Goal: Task Accomplishment & Management: Manage account settings

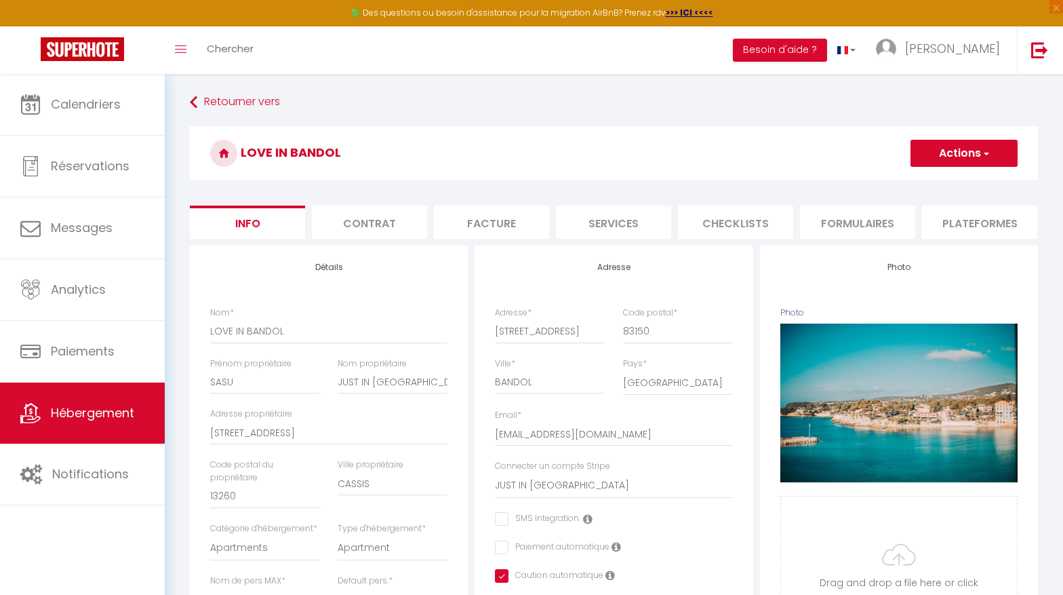
select select "2"
select select "1"
select select "17:00"
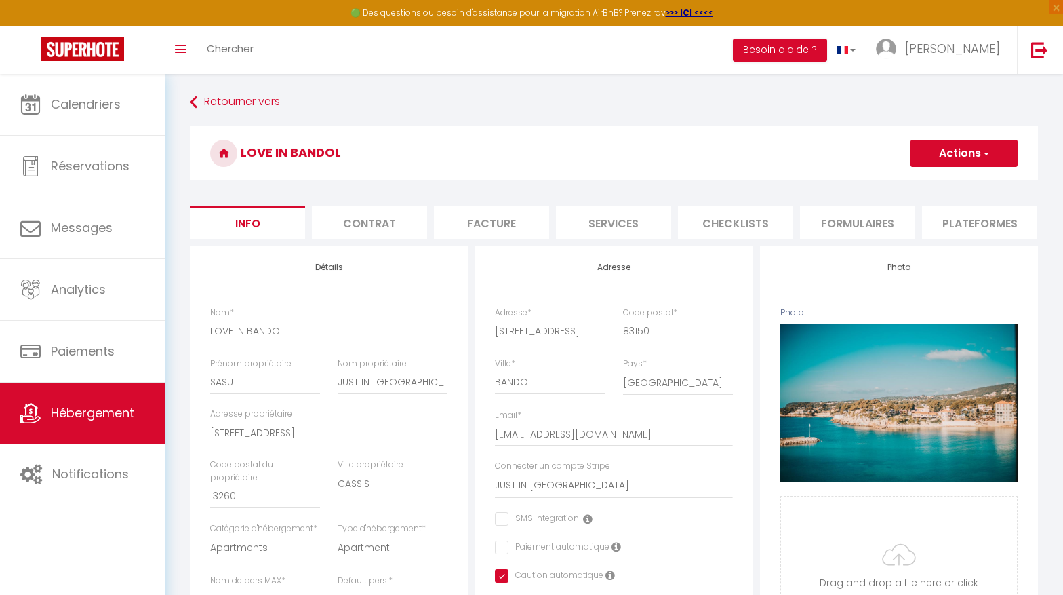
select select "23:45"
select select "10:00"
select select "30"
select select "120"
select select "15295"
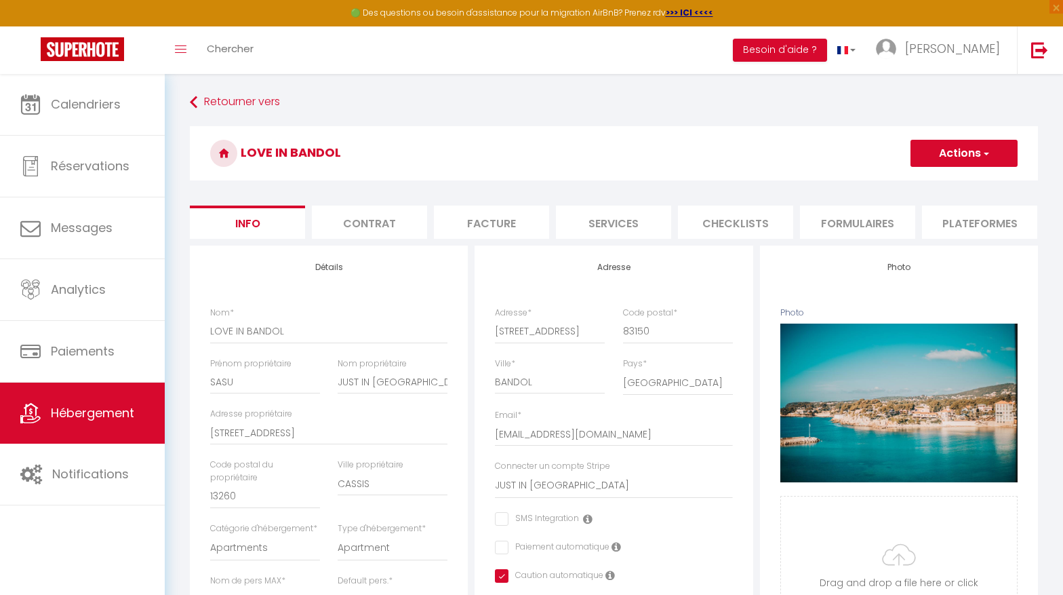
select select "28"
click at [854, 225] on li "website" at bounding box center [851, 221] width 115 height 33
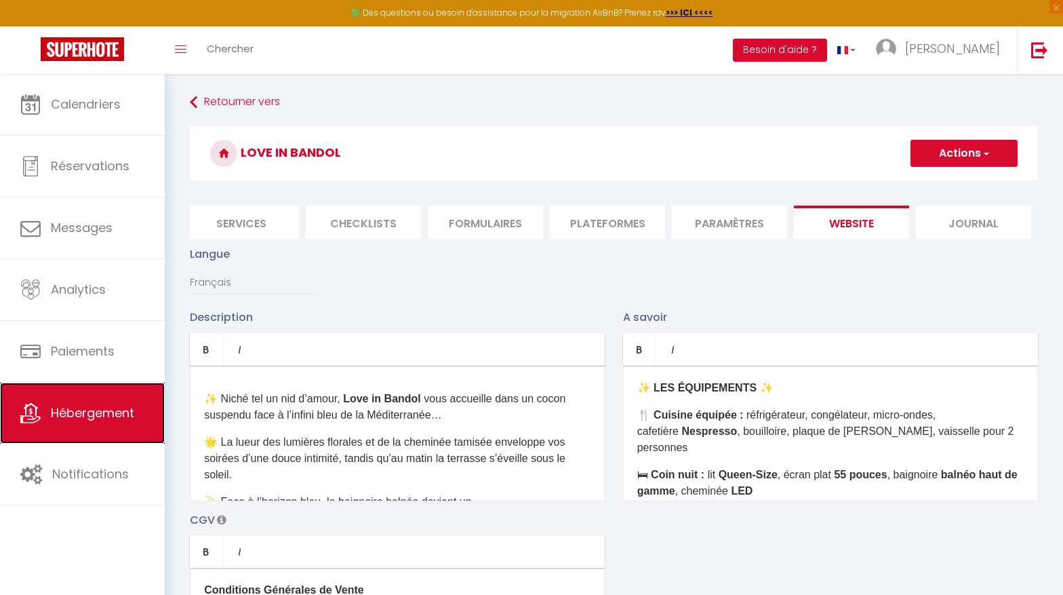
click at [122, 417] on span "Hébergement" at bounding box center [92, 412] width 83 height 17
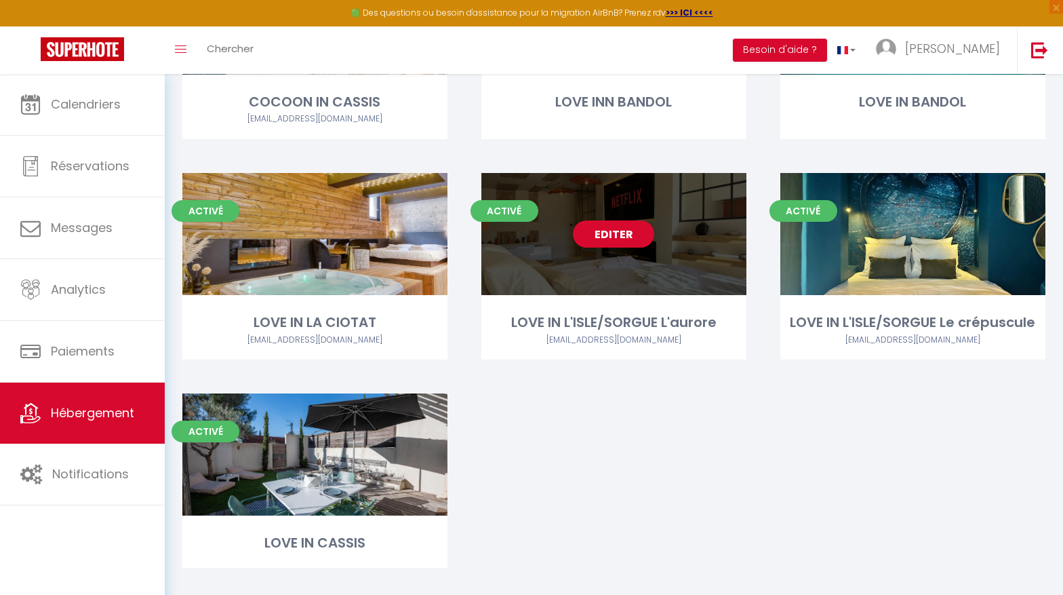
scroll to position [236, 0]
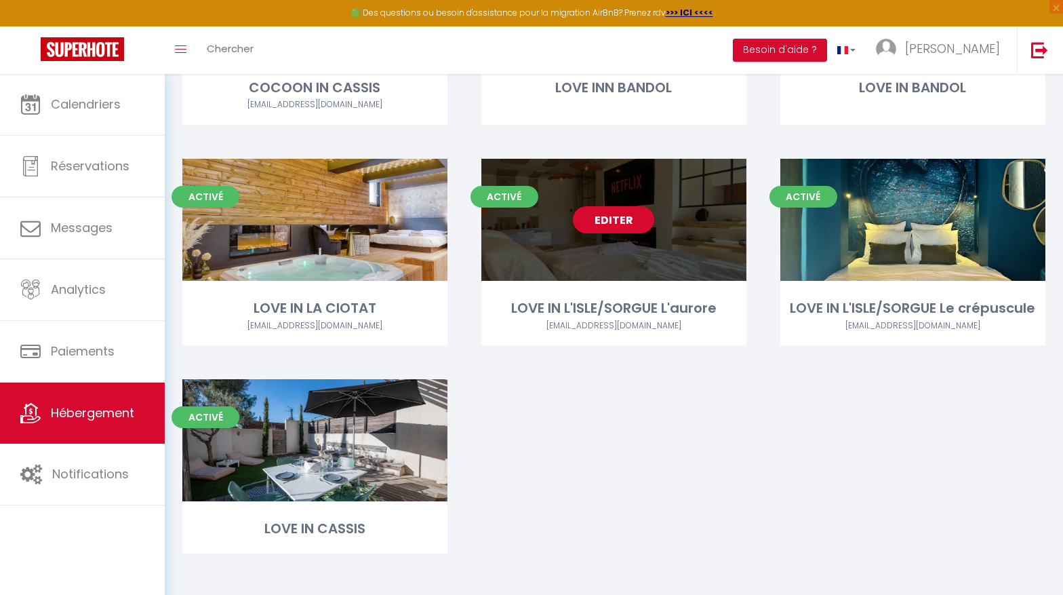
click at [625, 220] on link "Editer" at bounding box center [613, 219] width 81 height 27
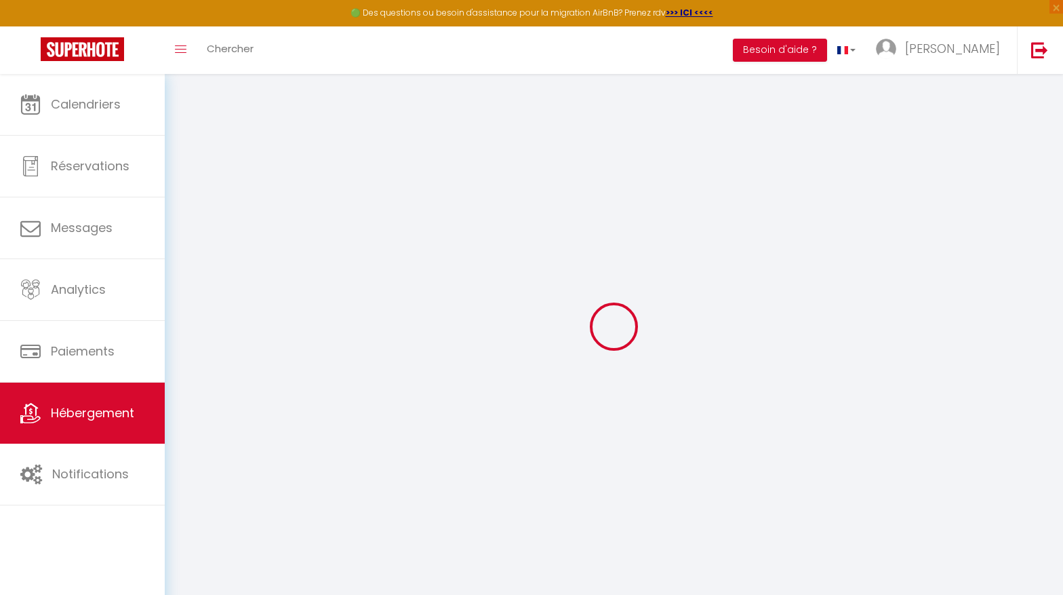
type input "Oups ! Les dates sélectionnées sont indisponibles."
type textarea "Malheureusement les dates sélectionnées sont indisponibles. Nous vous invitons …"
type input "43.878376"
type input "5.081004"
checkbox input "true"
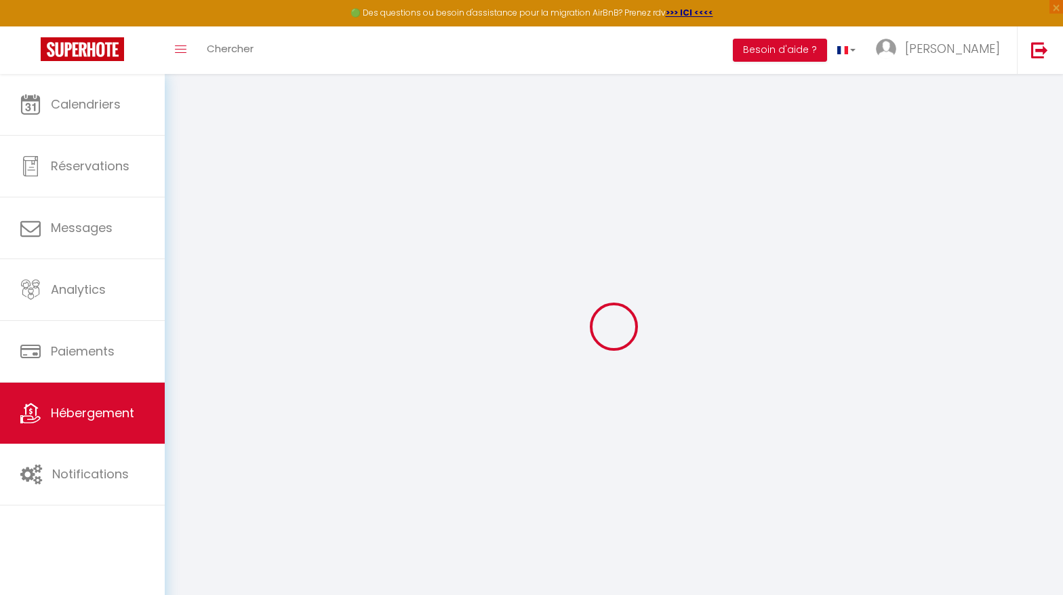
checkbox input "false"
checkbox input "true"
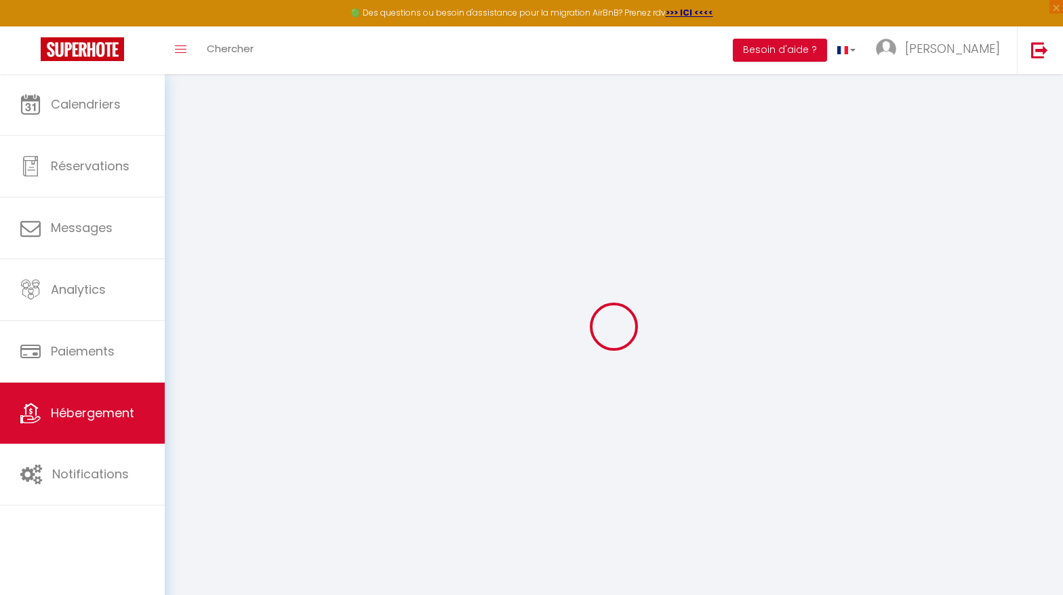
checkbox input "false"
select select "17:00"
select select "23:45"
select select "12:00"
select select "15"
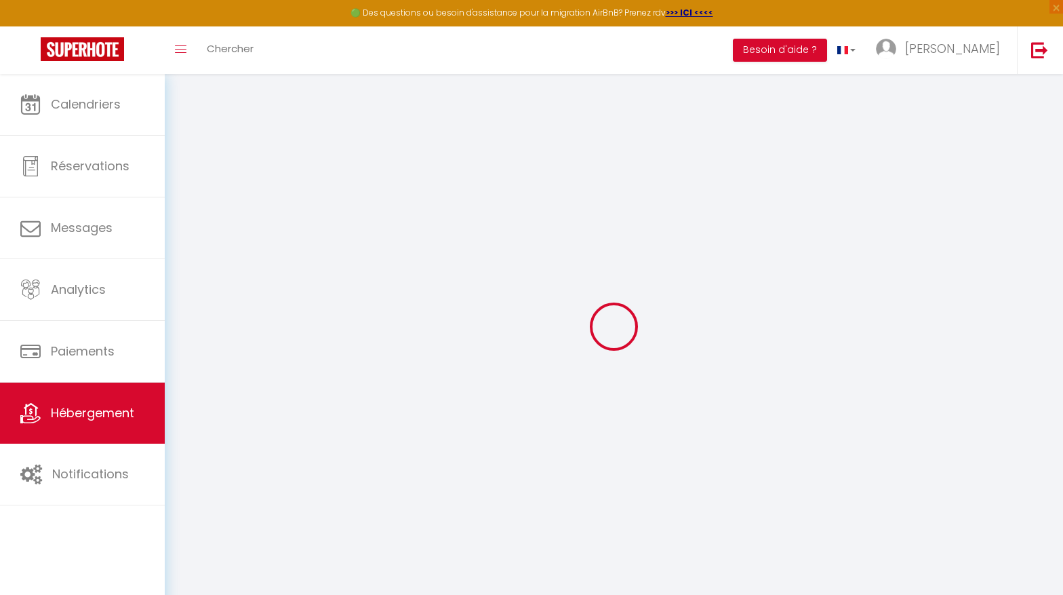
select select "15"
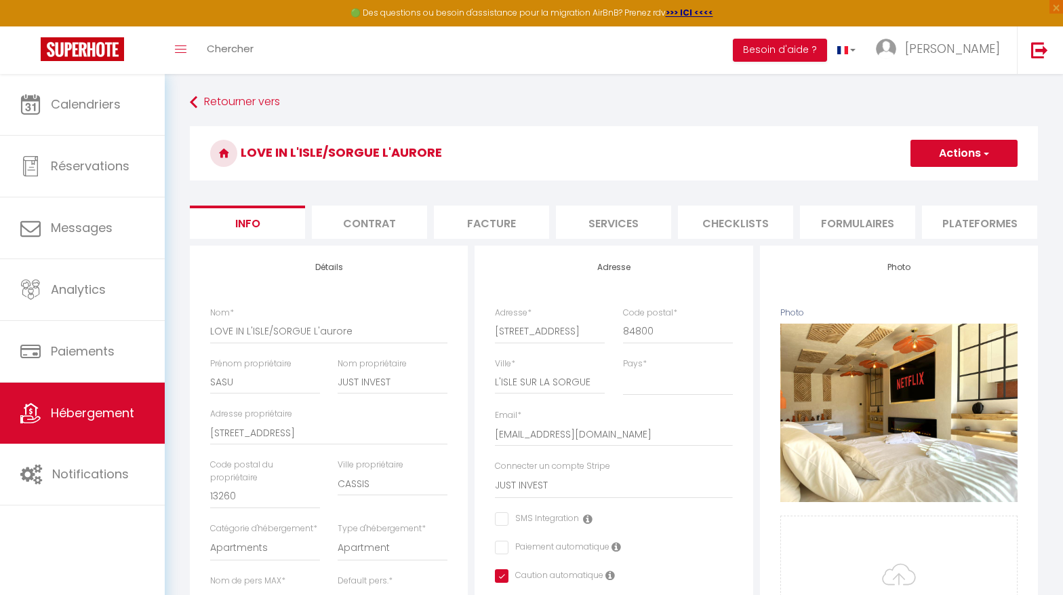
scroll to position [0, 372]
click at [871, 220] on li "website" at bounding box center [851, 221] width 115 height 33
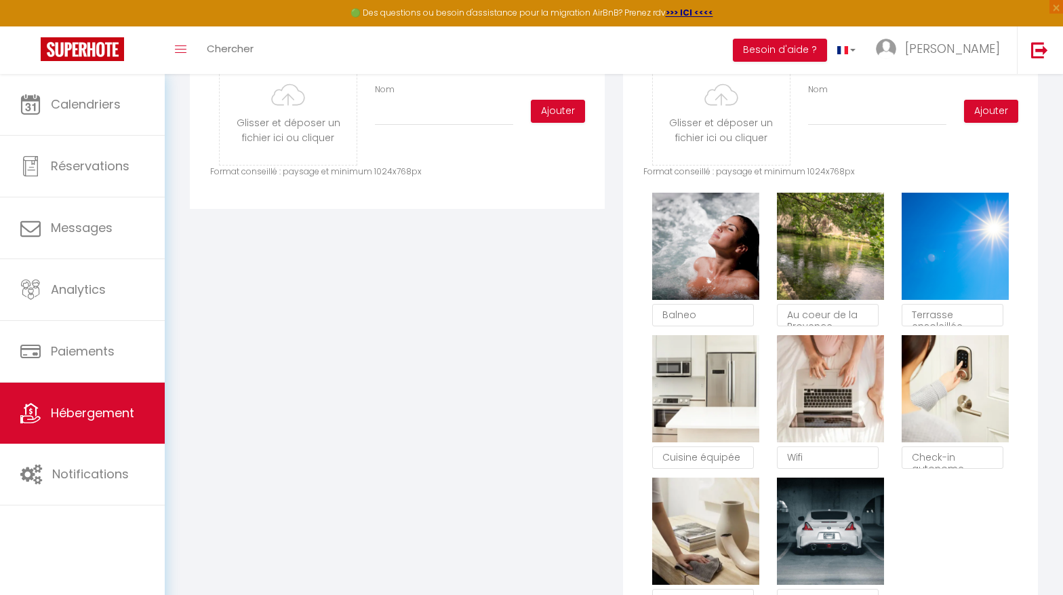
scroll to position [509, 0]
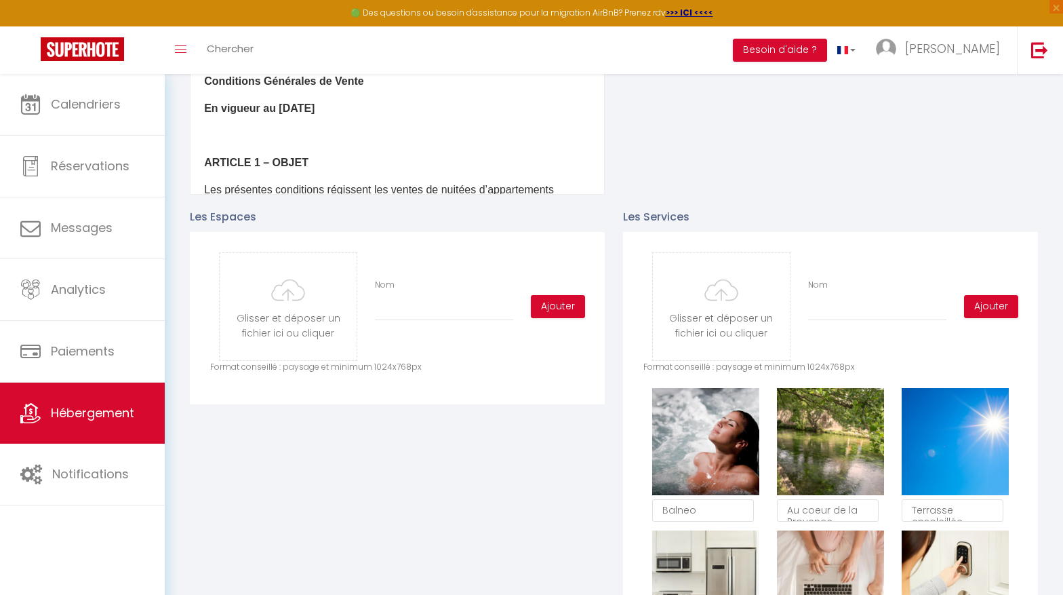
drag, startPoint x: 635, startPoint y: 385, endPoint x: 830, endPoint y: 14, distance: 419.8
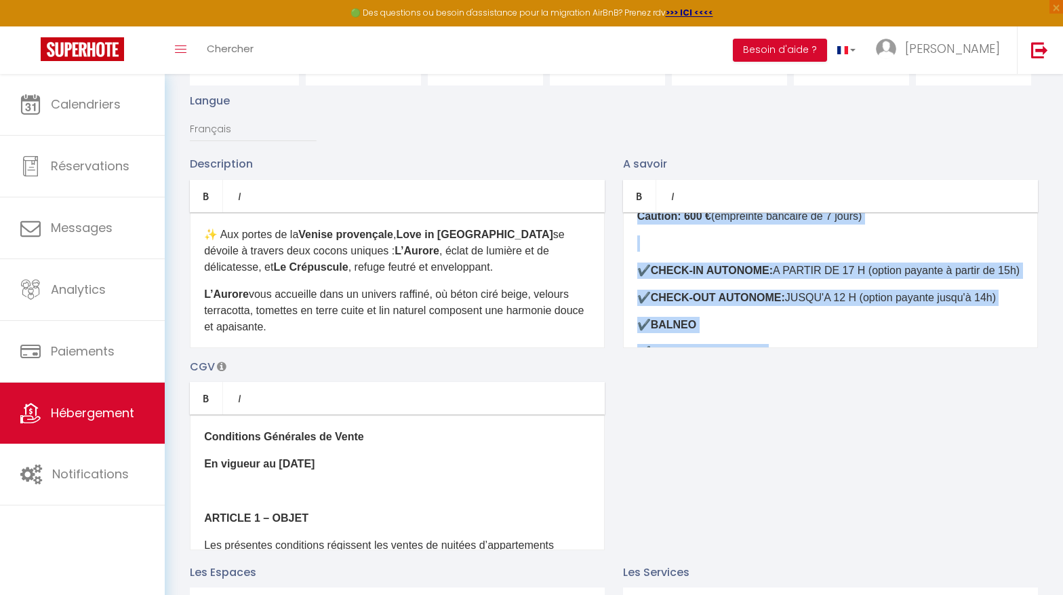
scroll to position [595, 0]
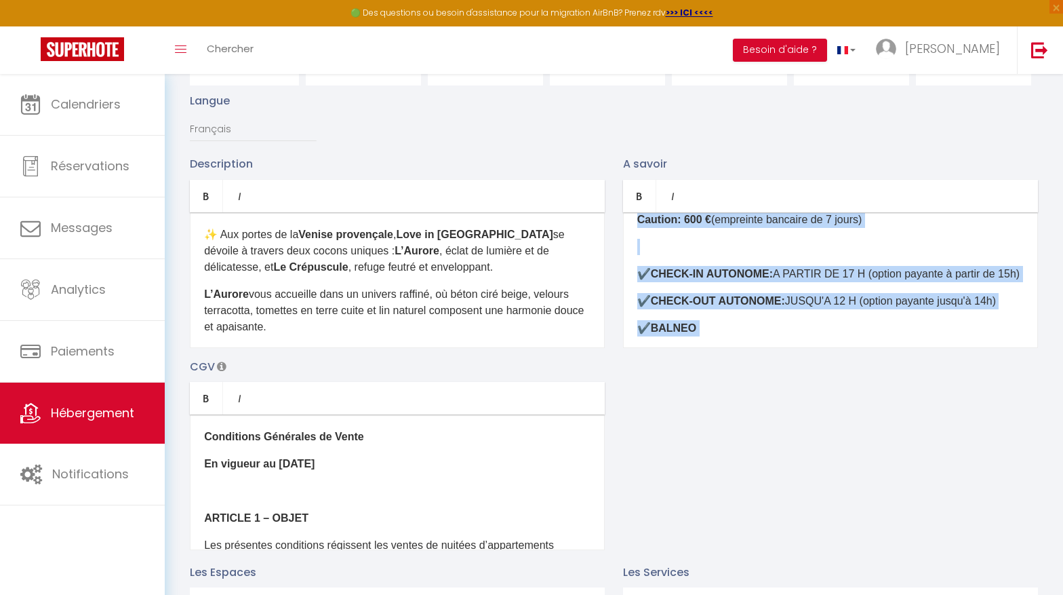
copy div "​ LOR IPSUMDOLORS: ​ Ametcon: adipiscingeli, seddoeiusmo, tempo-inci, utlaboree…"
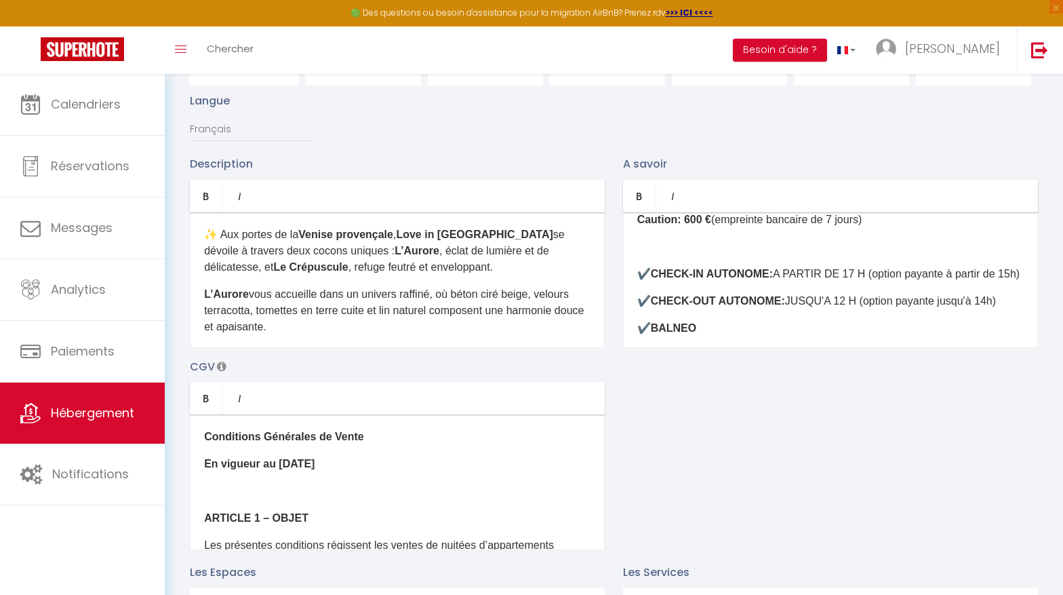
scroll to position [0, 0]
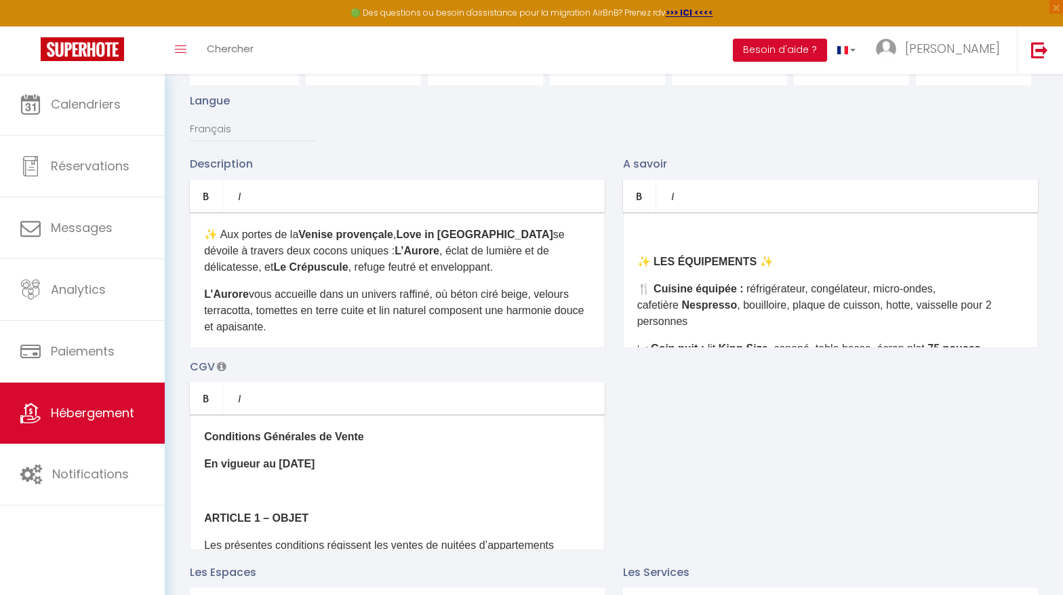
click at [635, 256] on div "​ ✨ LES ÉQUIPEMENTS ✨ 🍴 Cuisine équipée : réfrigérateur, congélateur, micro-ond…" at bounding box center [830, 280] width 415 height 136
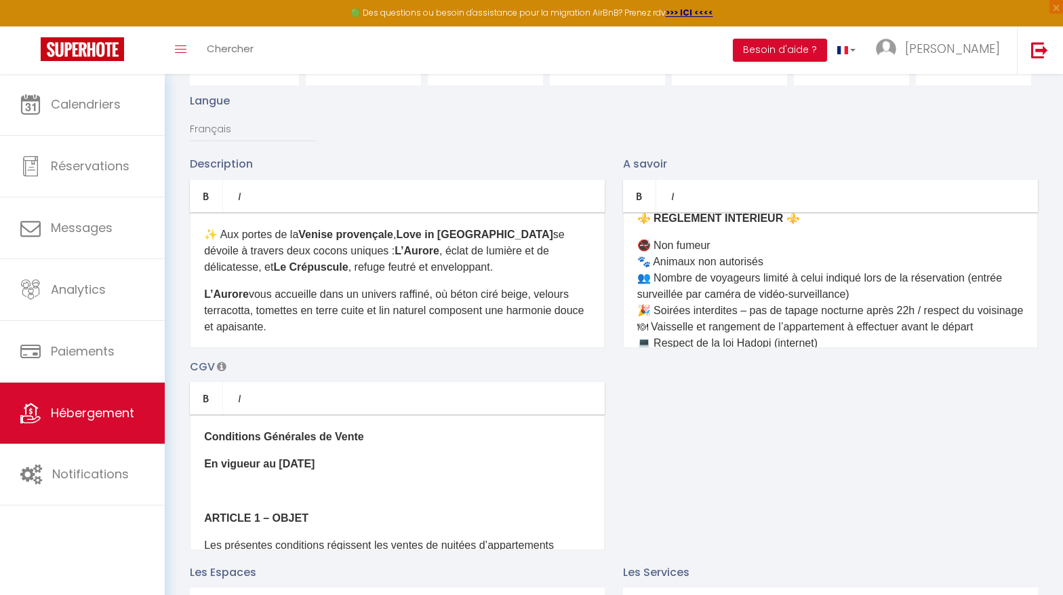
scroll to position [248, 0]
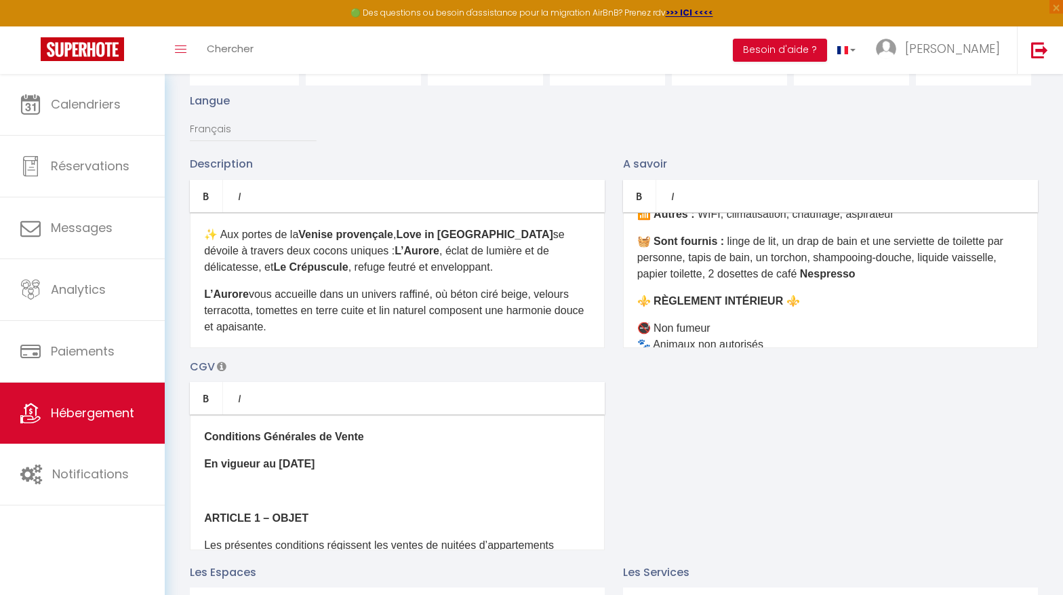
click at [897, 277] on p "🧺 Sont fournis : linge de lit, un drap de bain et une serviette de toilette par…" at bounding box center [830, 257] width 387 height 49
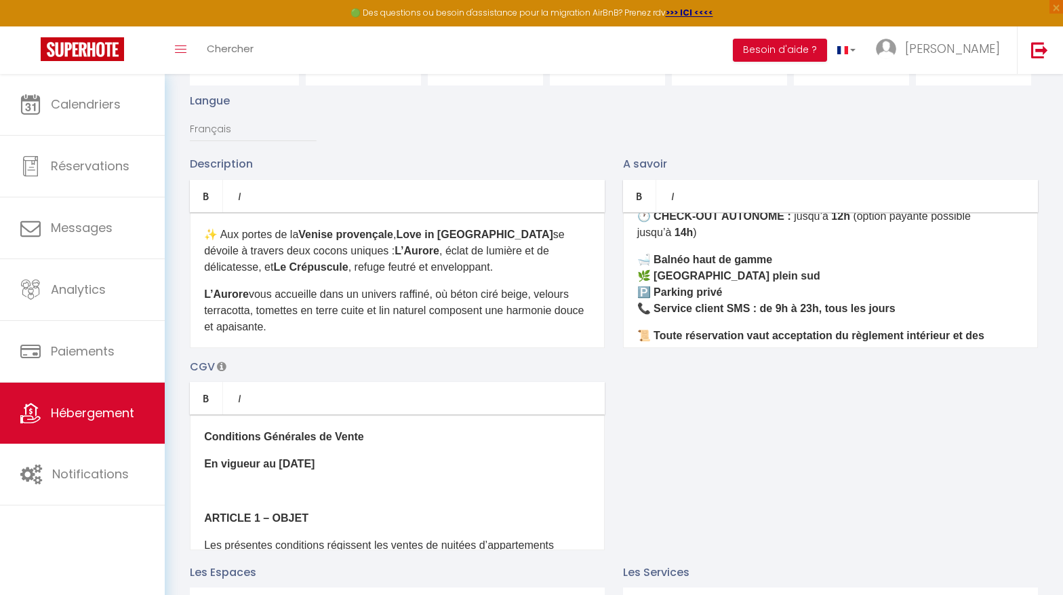
scroll to position [568, 0]
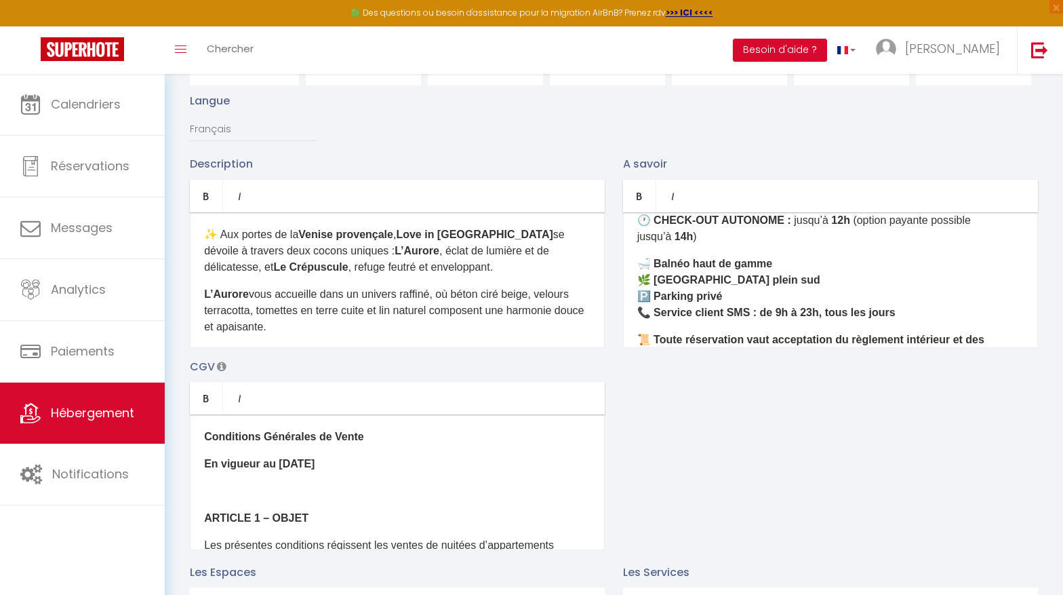
click at [902, 313] on p "🛁 Balnéo haut de gamme 🌿 Grande terrasse plein sud 🅿️ Parking privé 📞 Service c…" at bounding box center [830, 288] width 387 height 65
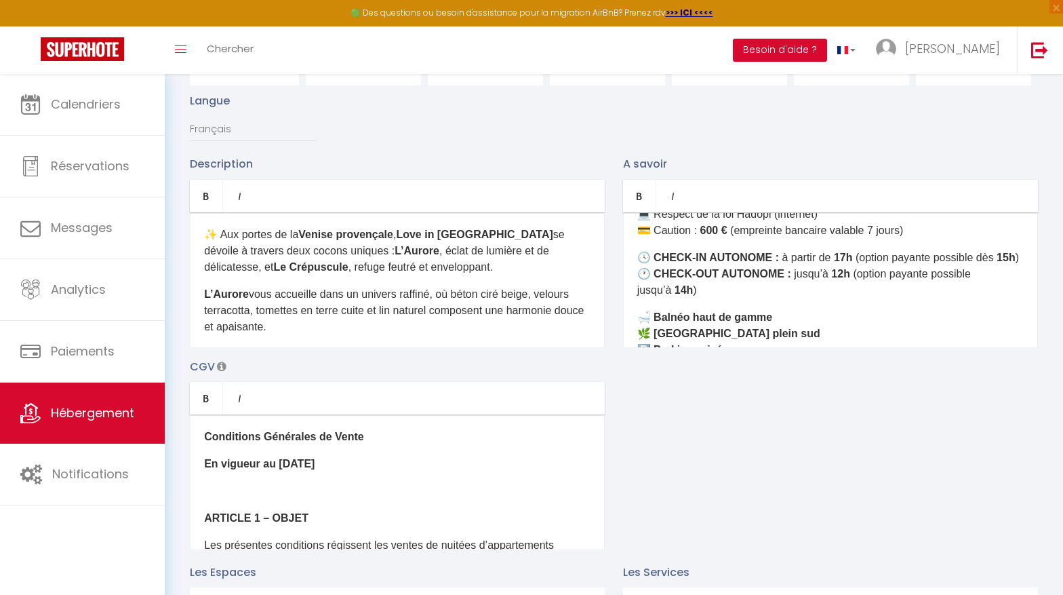
click at [719, 290] on p "🕓 CHECK-IN AUTONOME : à partir de 17h (option payante possible dès 15h ) 🕐 CHEC…" at bounding box center [830, 274] width 387 height 49
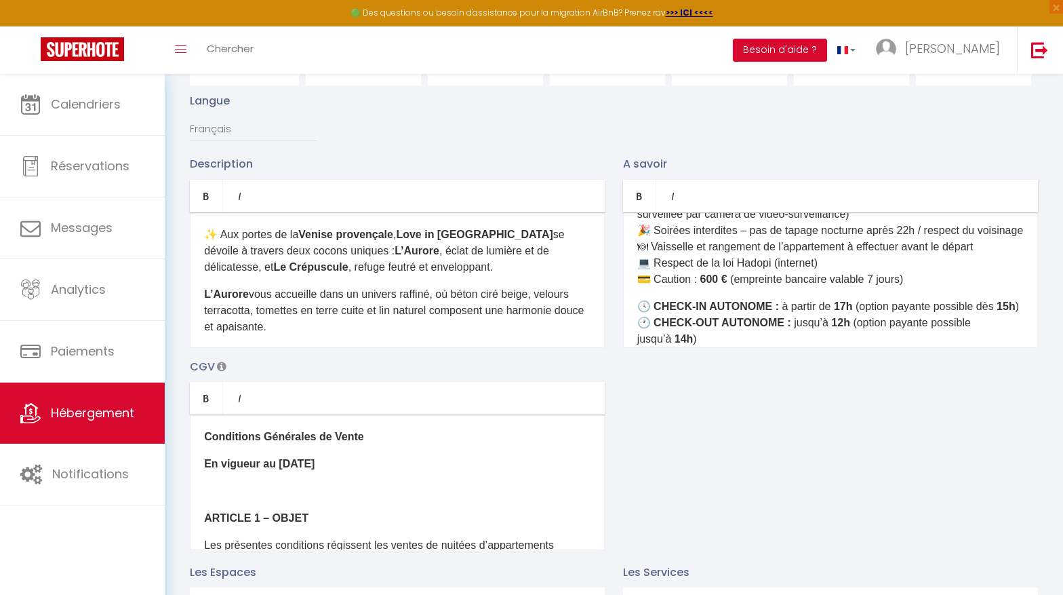
scroll to position [464, 0]
click at [926, 277] on p "🚭 Non fumeur 🐾 Animaux non autorisés 👥 Nombre de voyageurs limité à celui indiq…" at bounding box center [830, 223] width 387 height 130
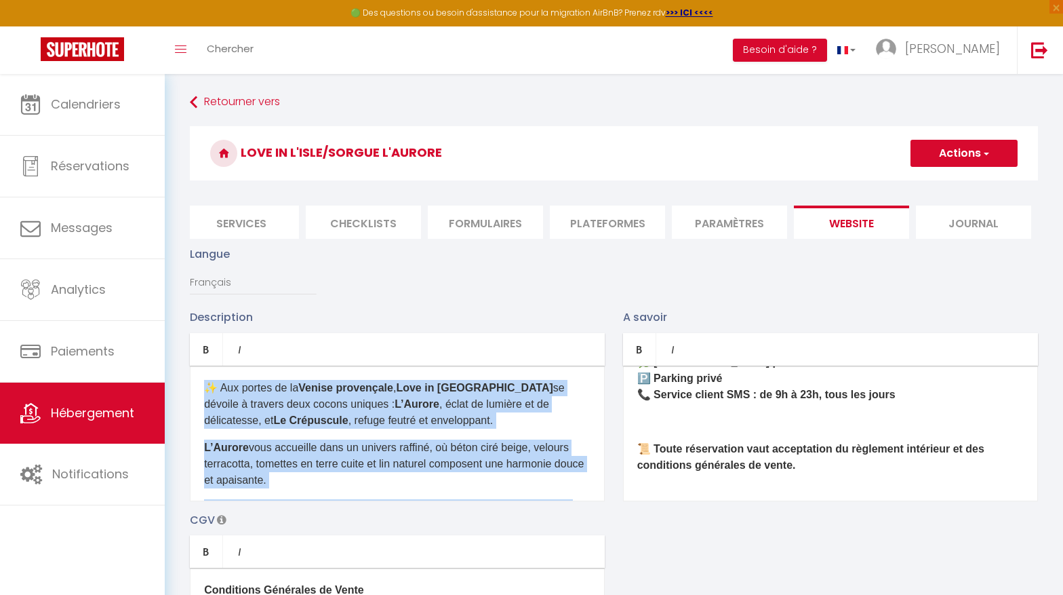
scroll to position [129, 0]
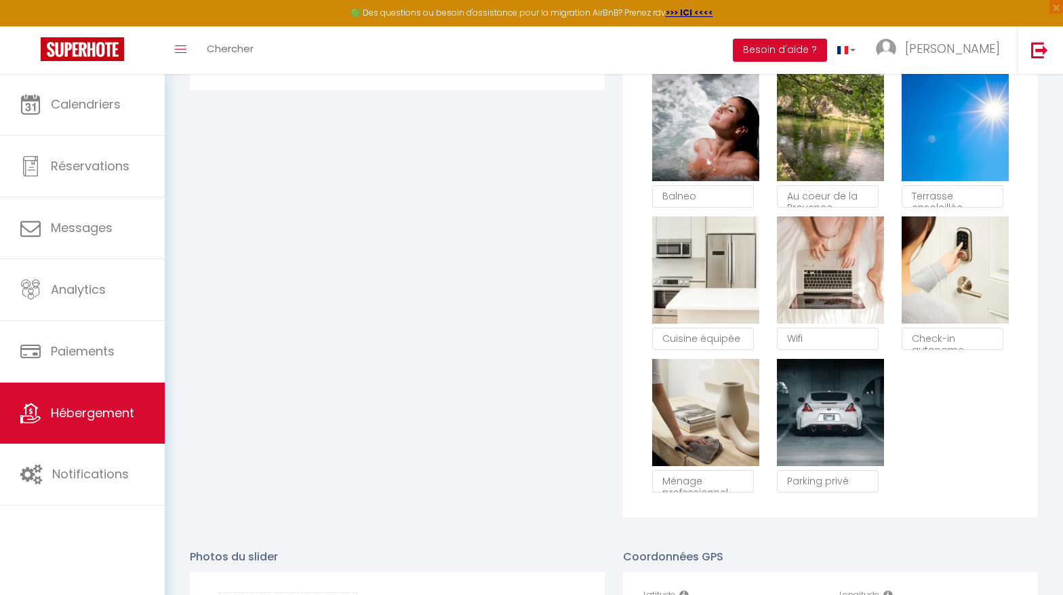
drag, startPoint x: 205, startPoint y: 382, endPoint x: 373, endPoint y: 609, distance: 282.1
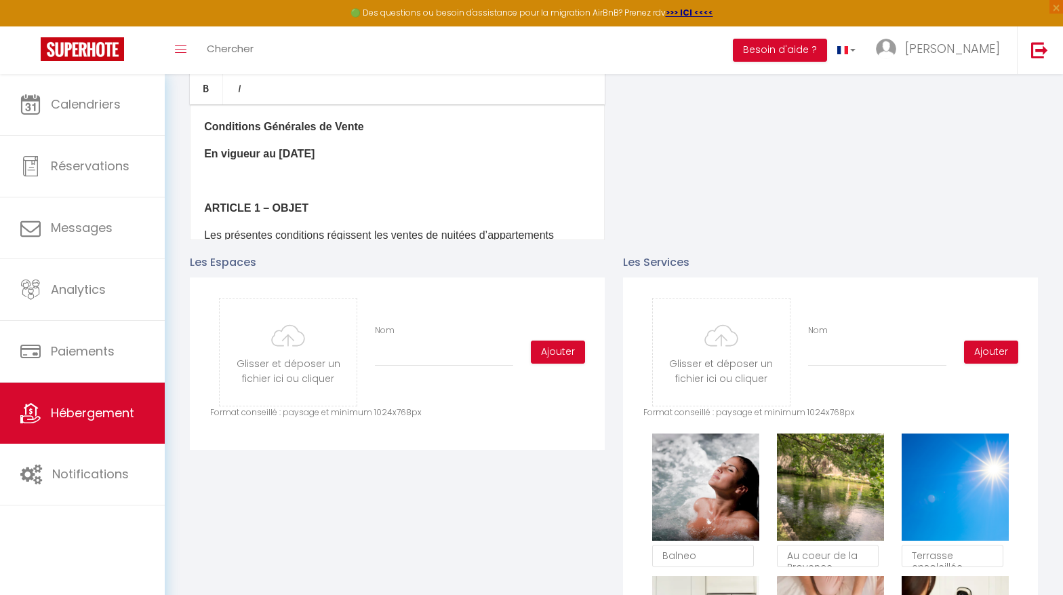
scroll to position [39, 0]
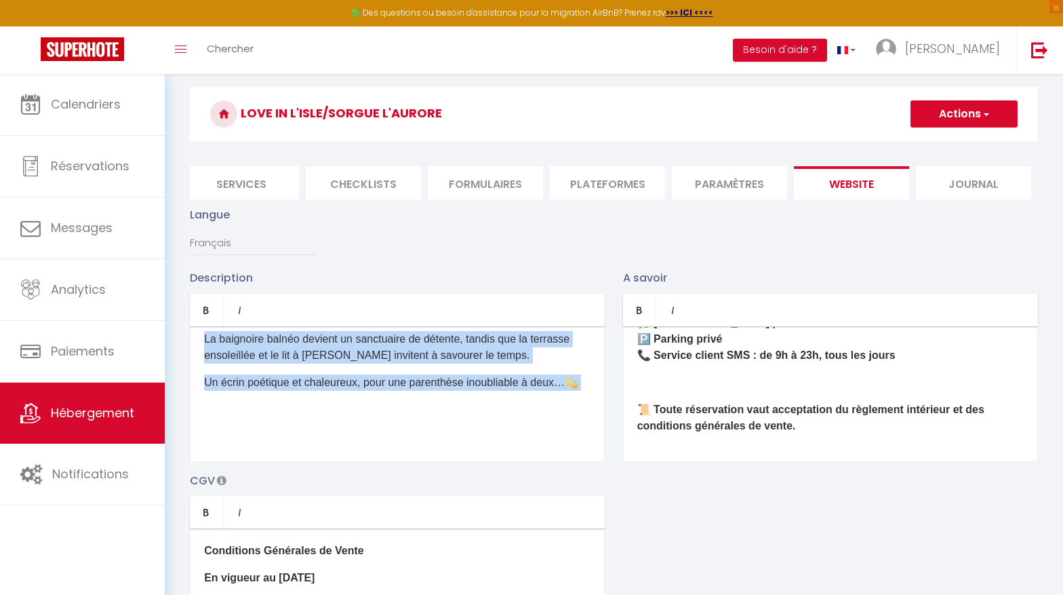
copy div "✨ Aux portes de la Venise provençale , Love in [GEOGRAPHIC_DATA] se dévoile à t…"
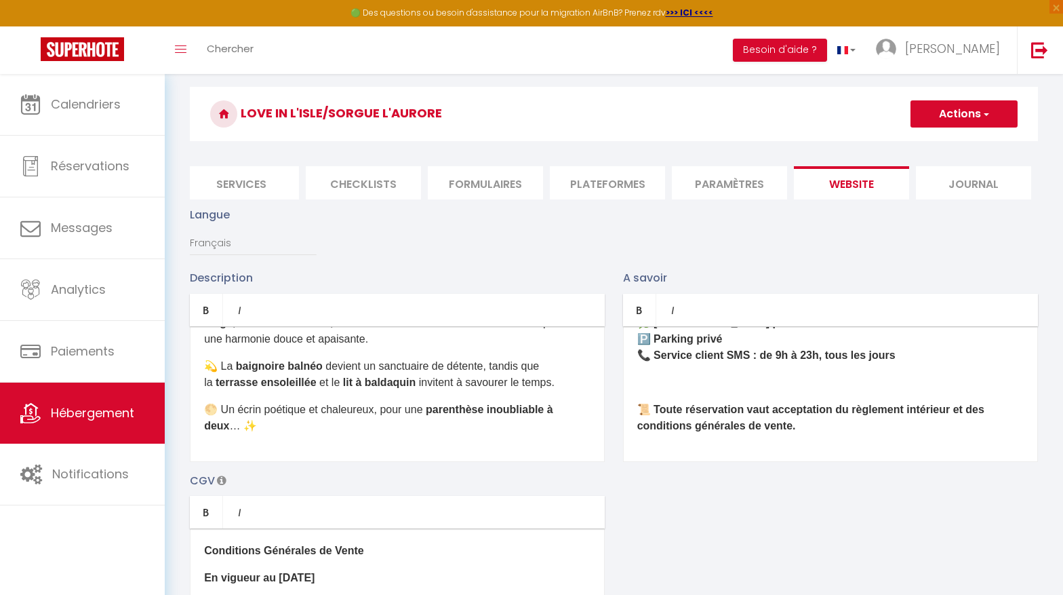
scroll to position [0, 0]
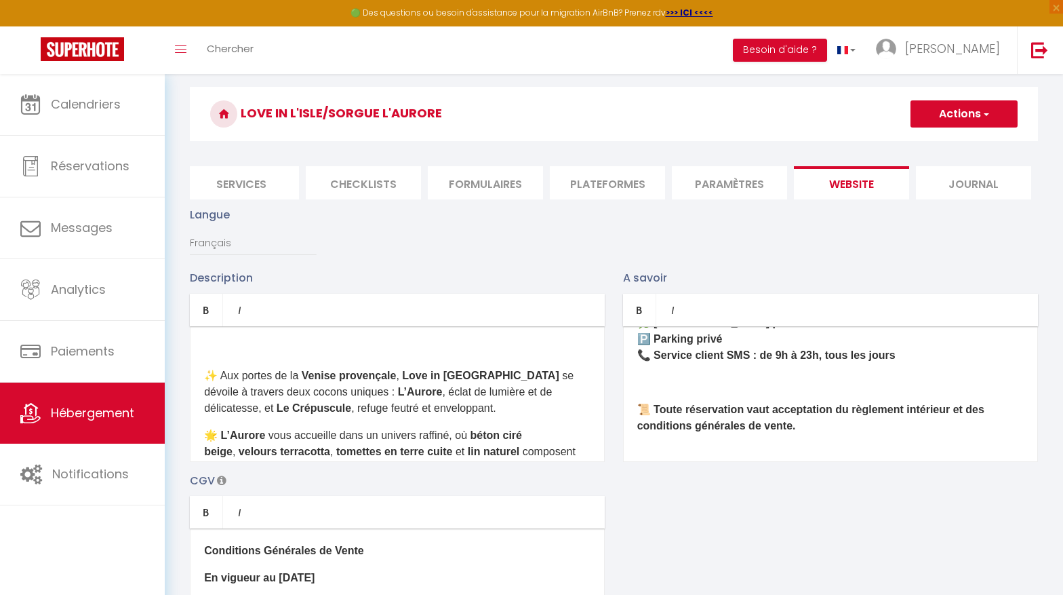
click at [212, 362] on div "✨ Aux portes de la Venise provençale , Love in [GEOGRAPHIC_DATA] se dévoile à t…" at bounding box center [397, 394] width 415 height 136
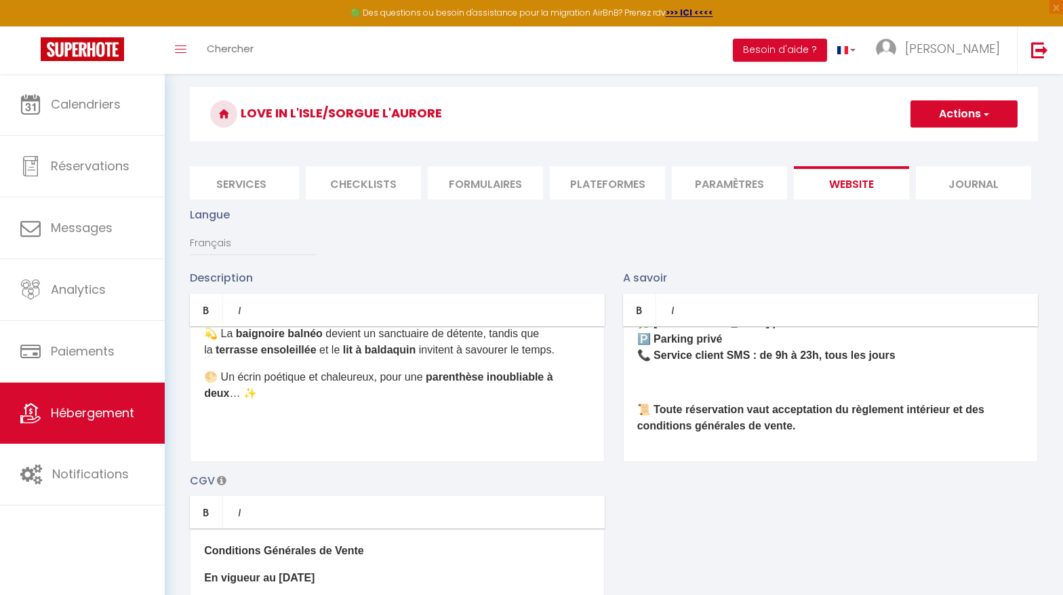
scroll to position [145, 0]
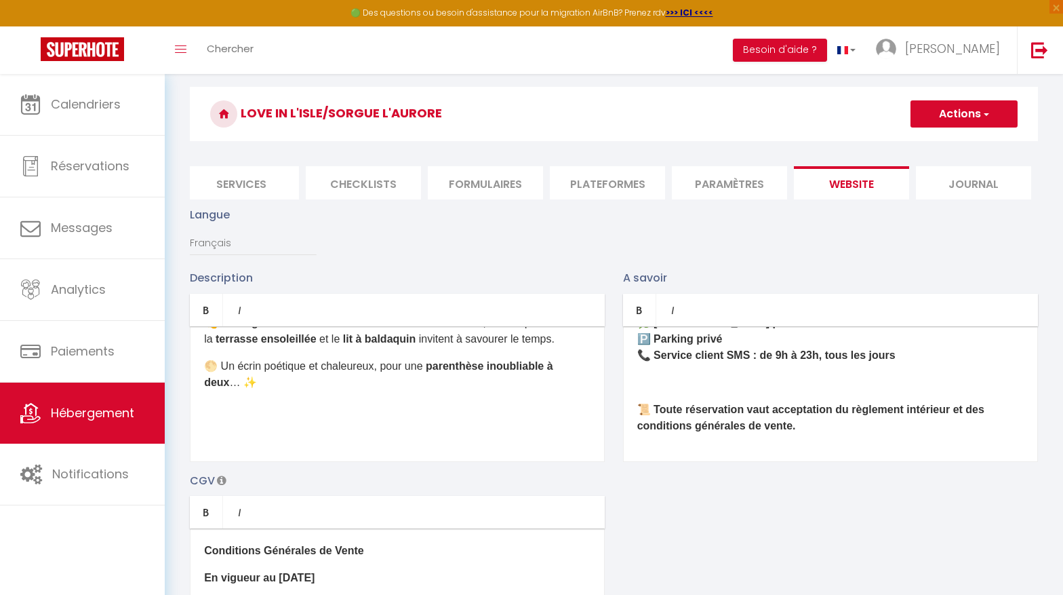
click at [302, 446] on div "✨ Aux portes de la Venise provençale , Love in [GEOGRAPHIC_DATA] se dévoile à t…" at bounding box center [397, 394] width 415 height 136
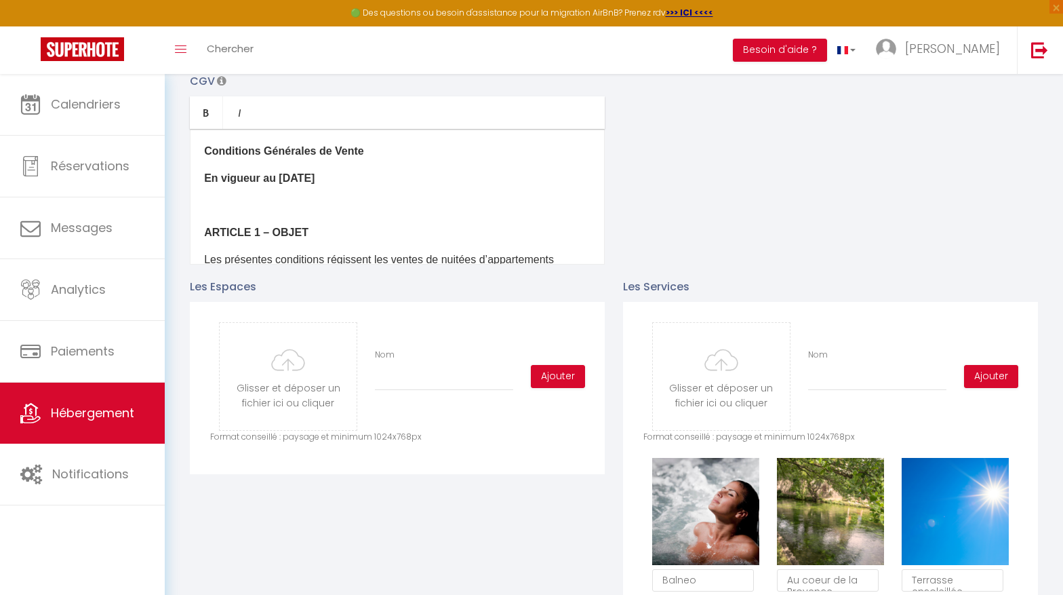
scroll to position [0, 0]
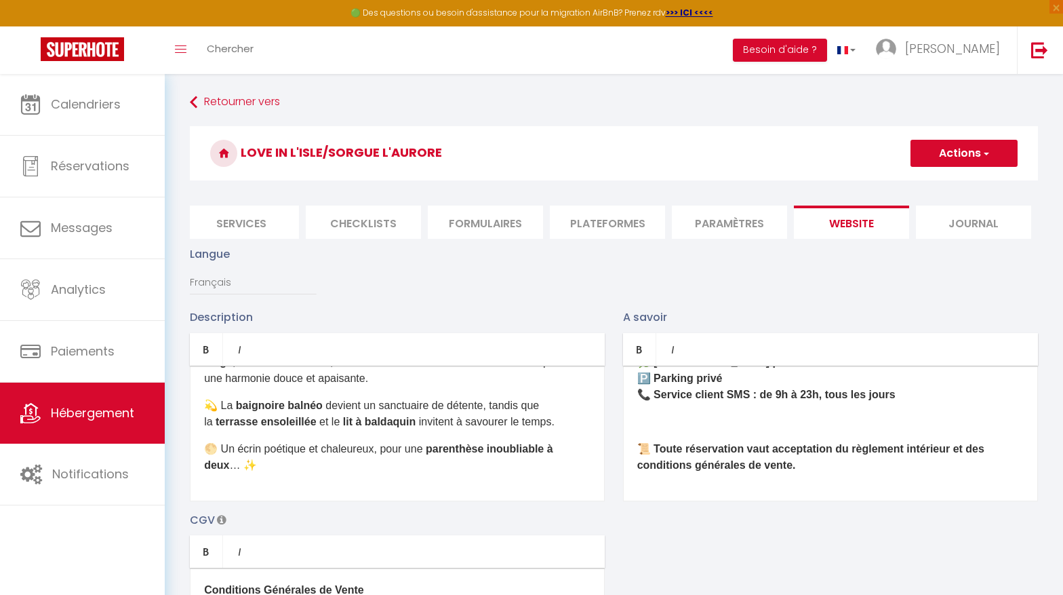
click at [950, 156] on button "Actions" at bounding box center [964, 153] width 107 height 27
click at [949, 184] on input "Enregistrer" at bounding box center [949, 183] width 50 height 14
checkbox input "true"
checkbox input "false"
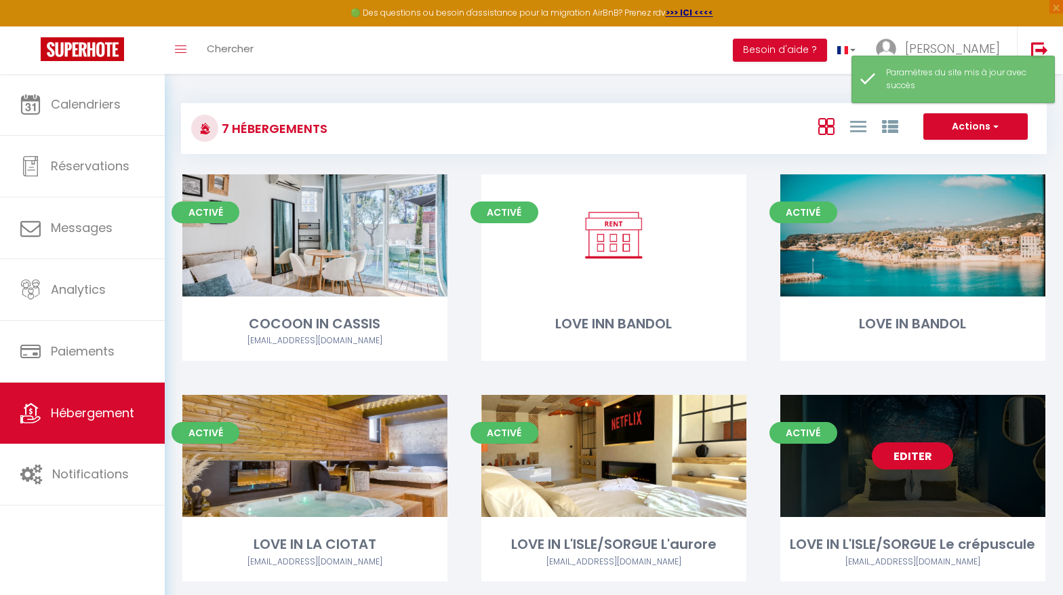
click at [932, 452] on link "Editer" at bounding box center [912, 455] width 81 height 27
select select "3"
select select "2"
select select "1"
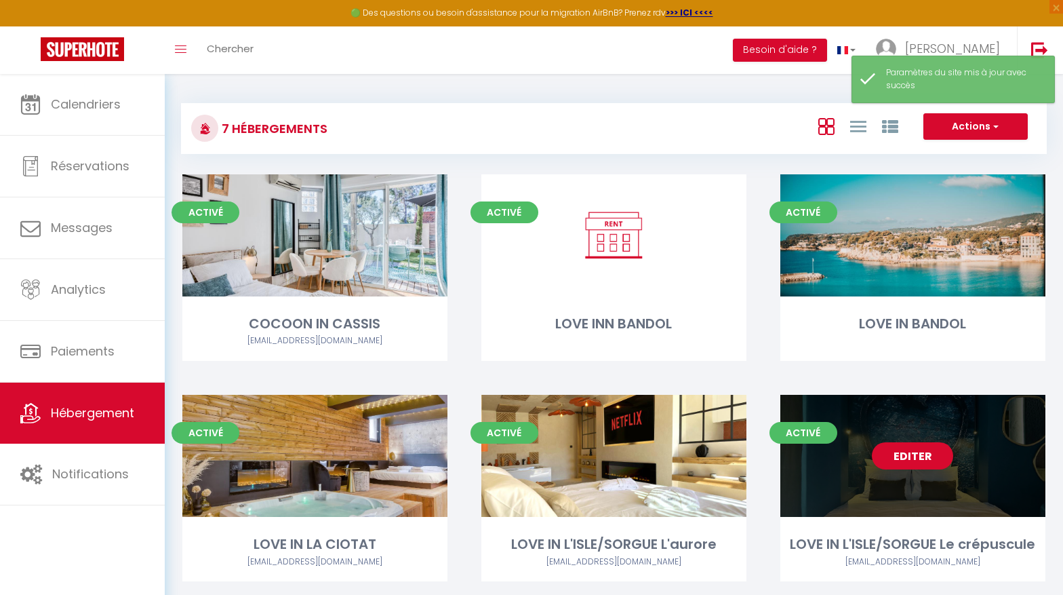
select select
select select "28"
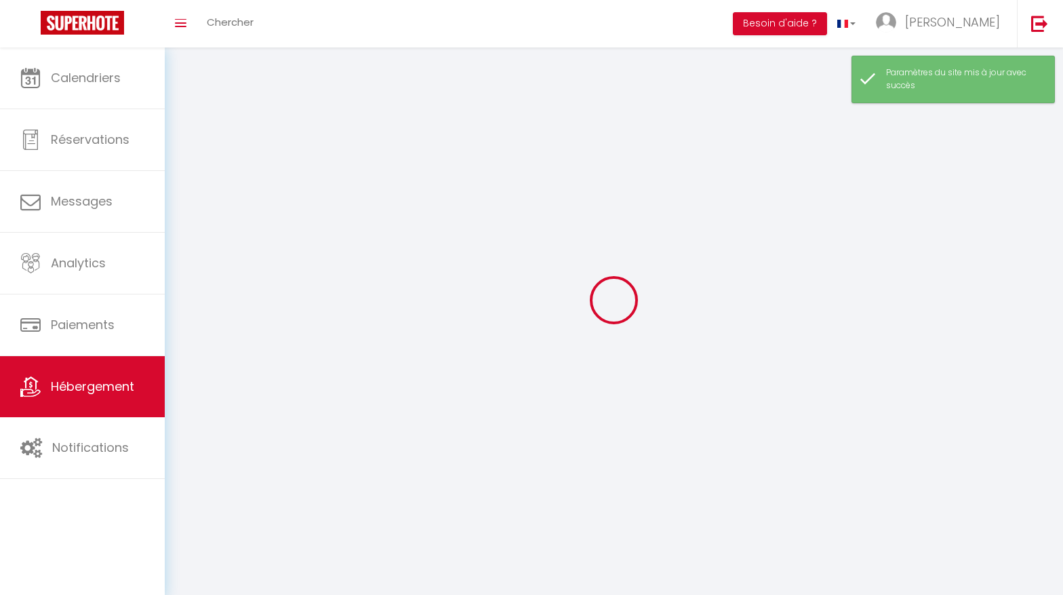
select select
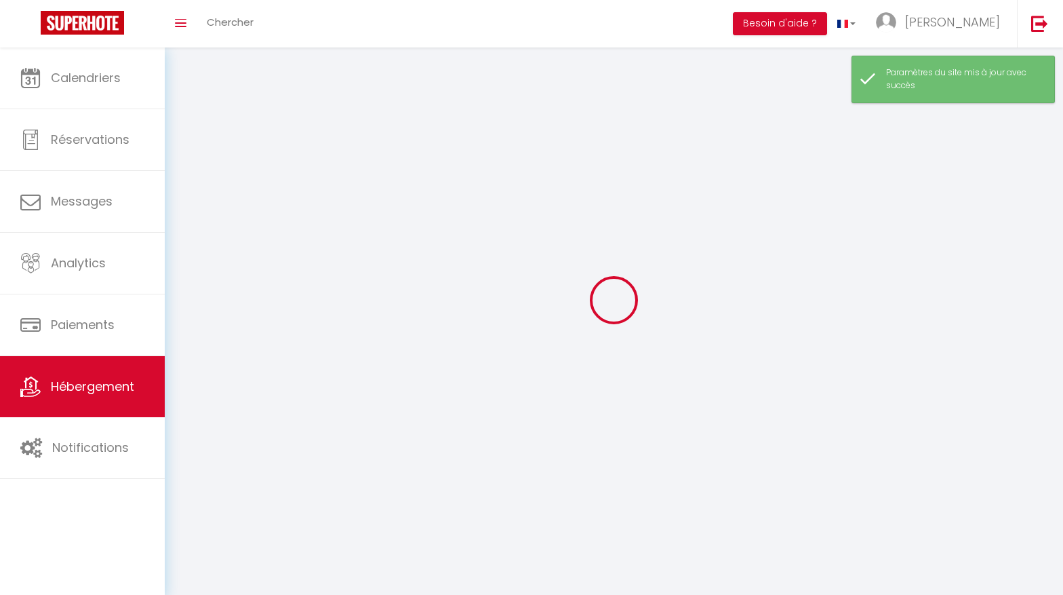
select select
checkbox input "false"
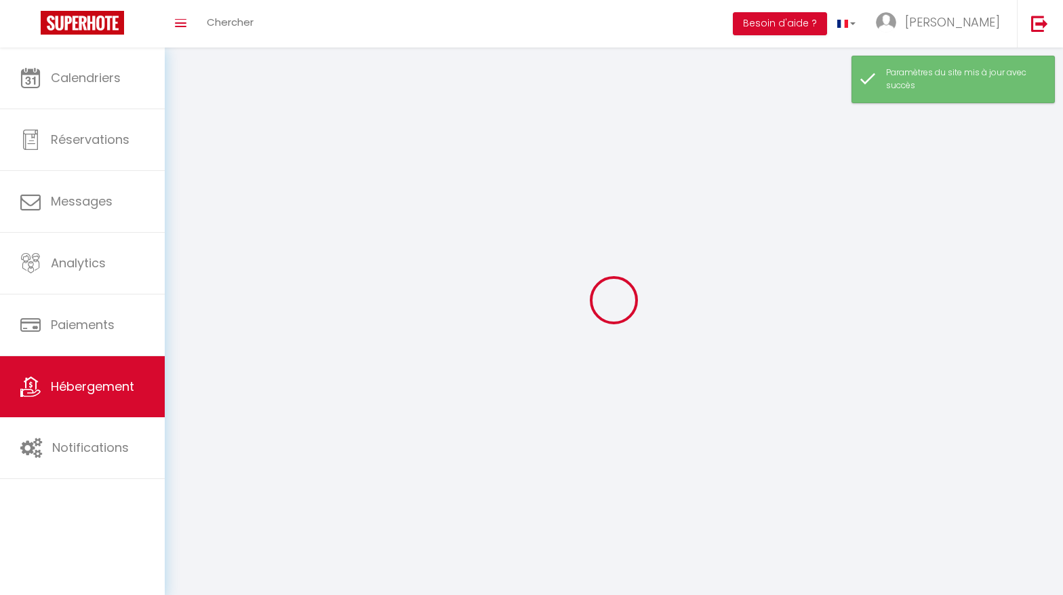
select select
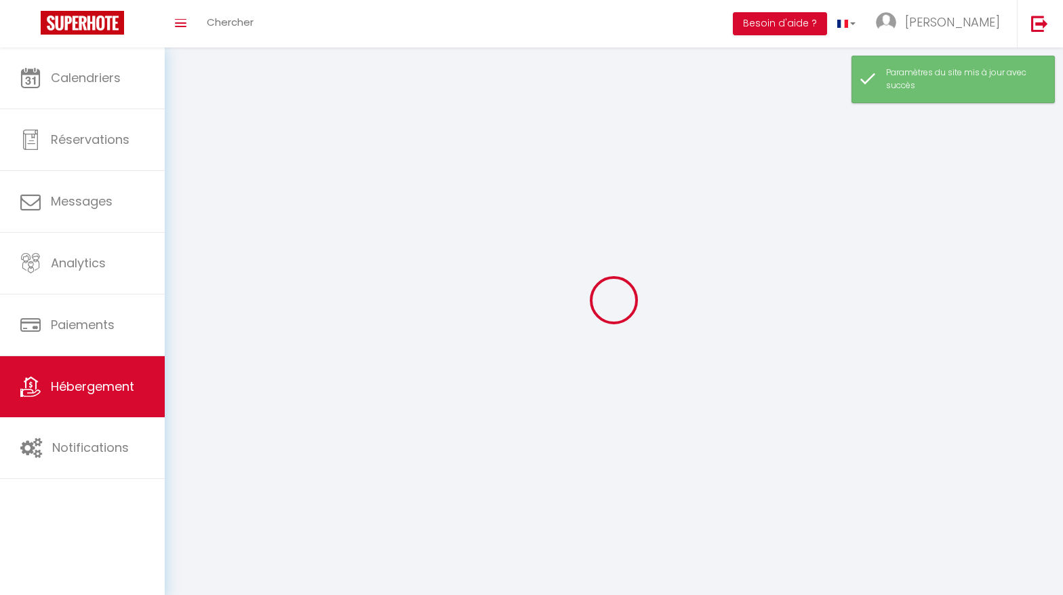
select select
checkbox input "false"
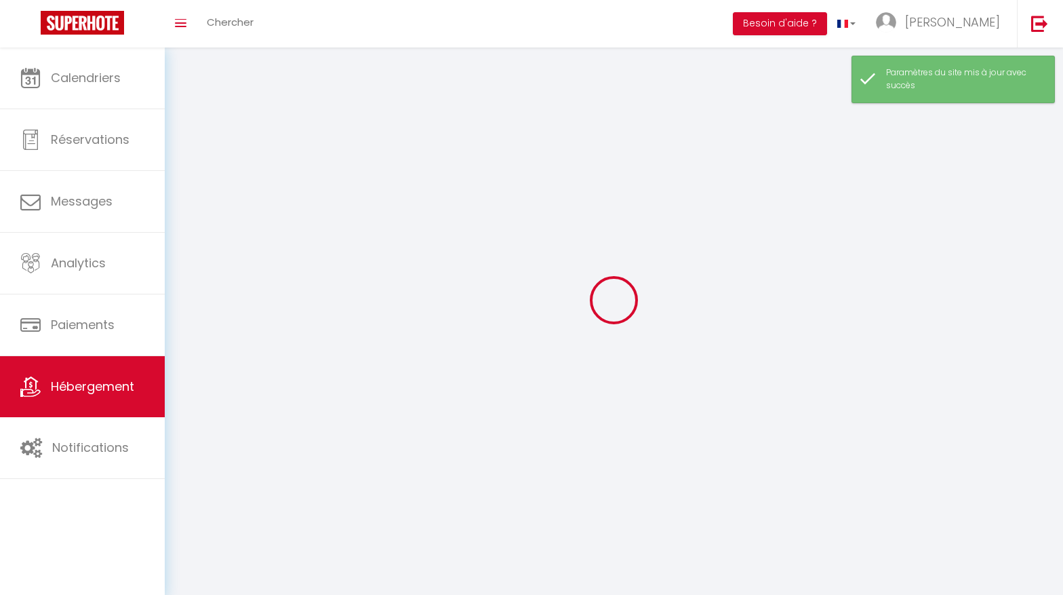
checkbox input "false"
select select
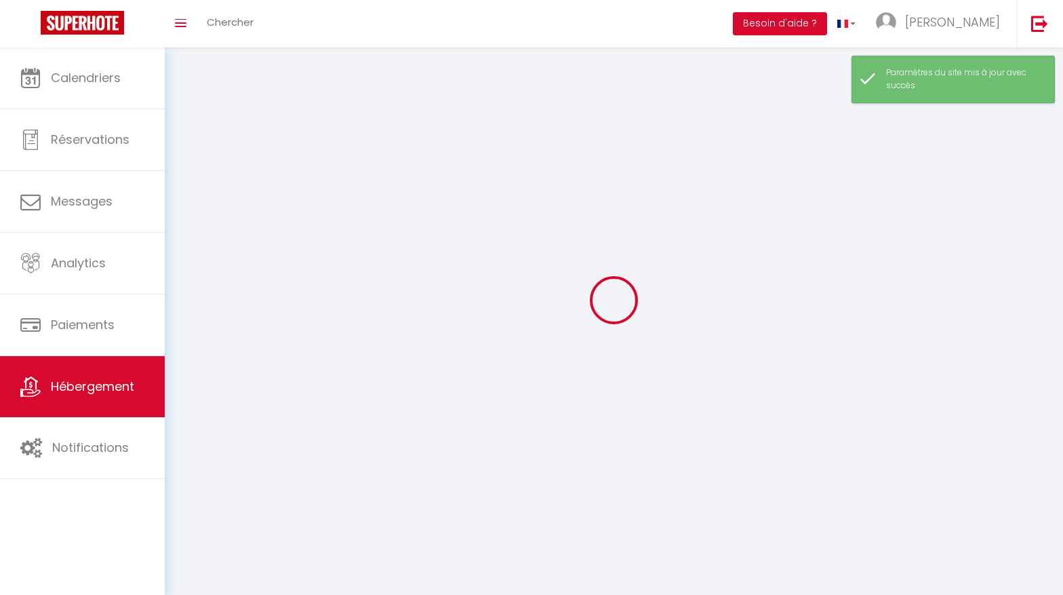
select select
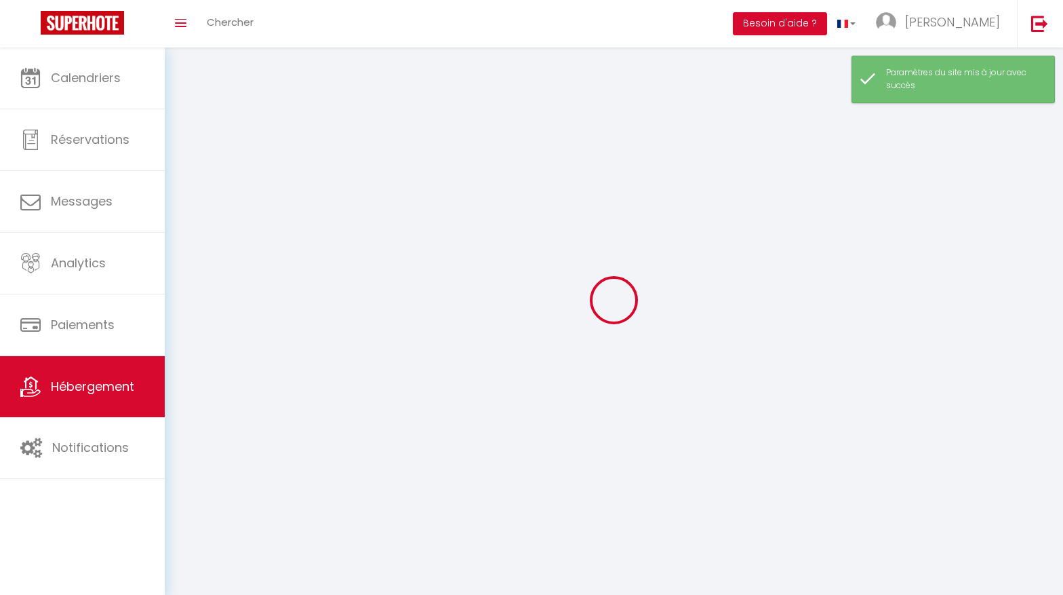
checkbox input "false"
select select
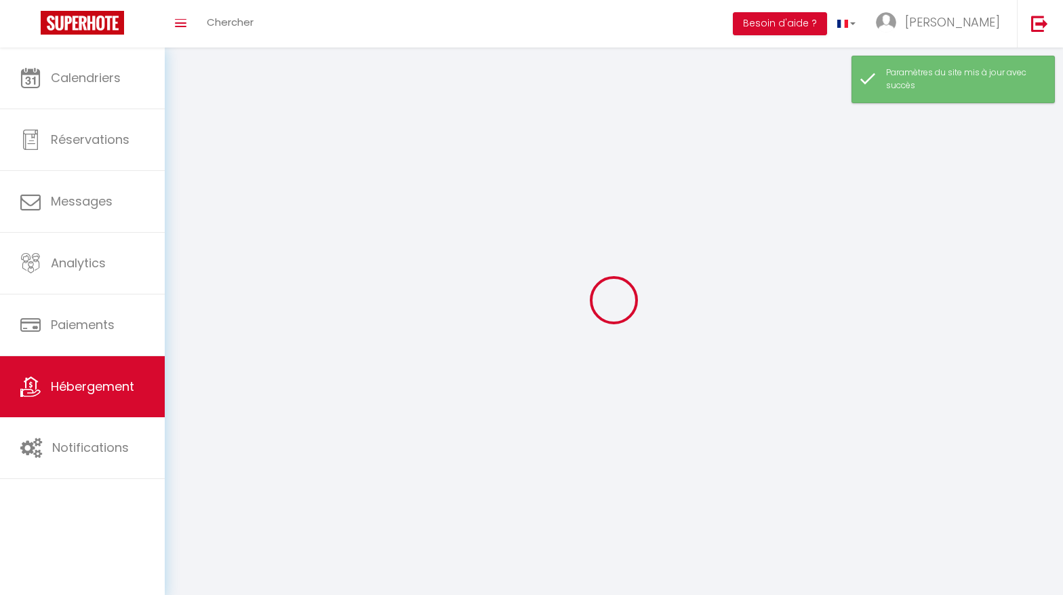
select select
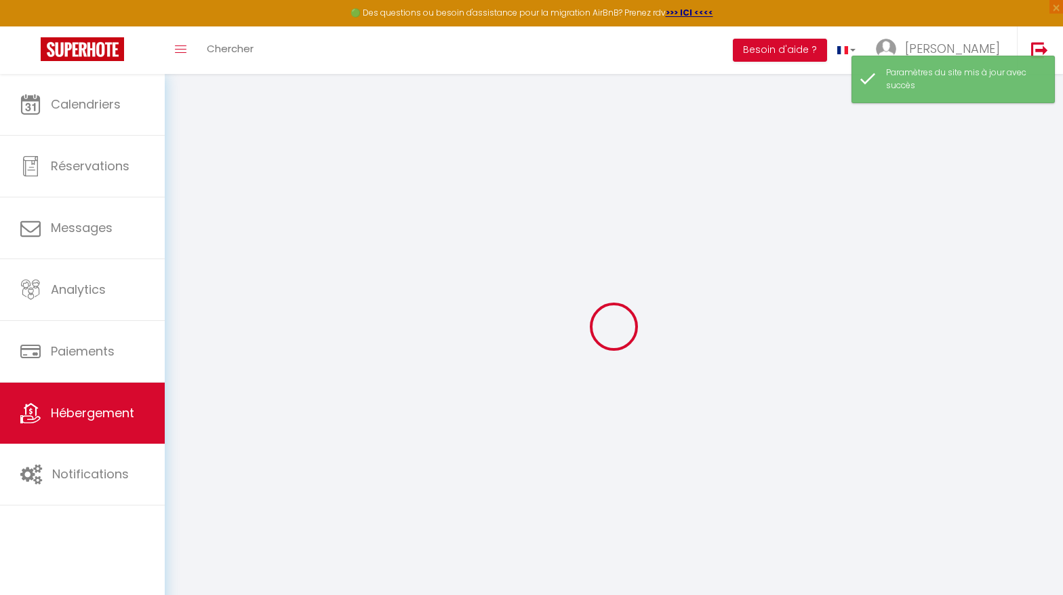
select select
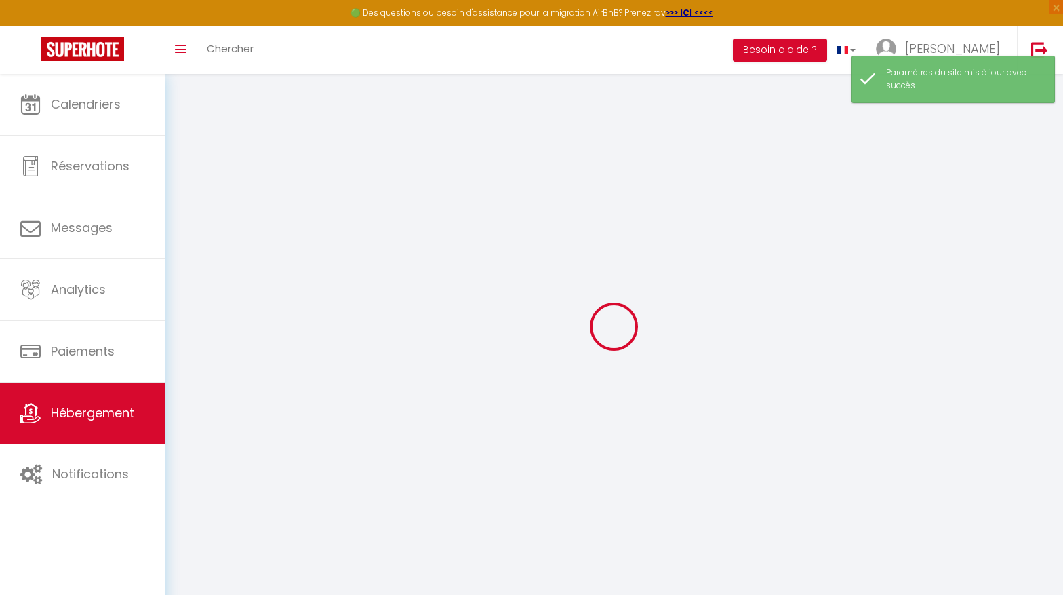
select select
checkbox input "false"
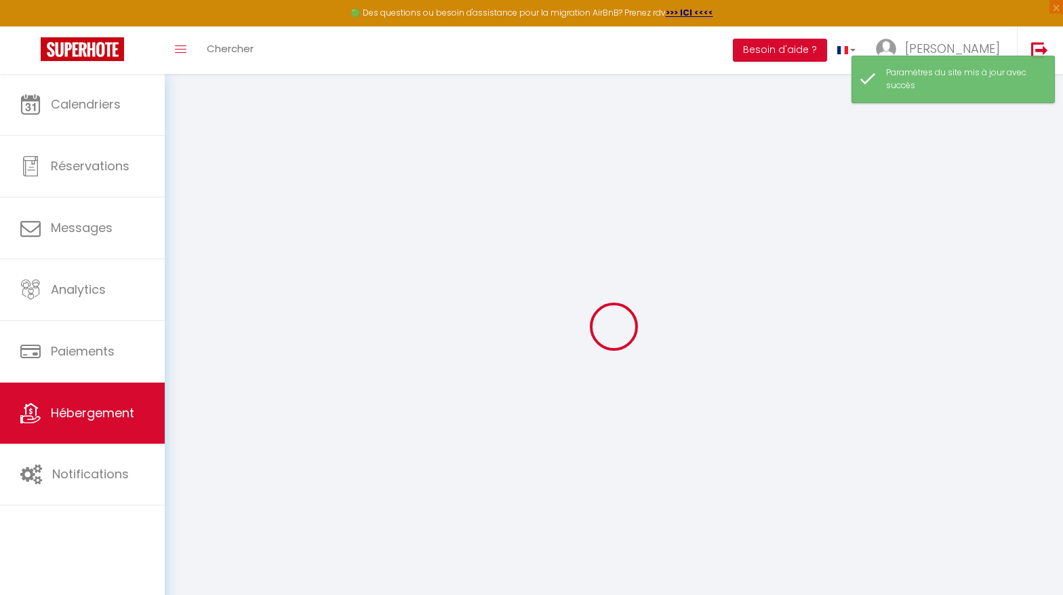
select select
type input "LOVE IN L'ISLE/SORGUE Le crépuscule"
type input "SCI"
type input "JUST INVEST"
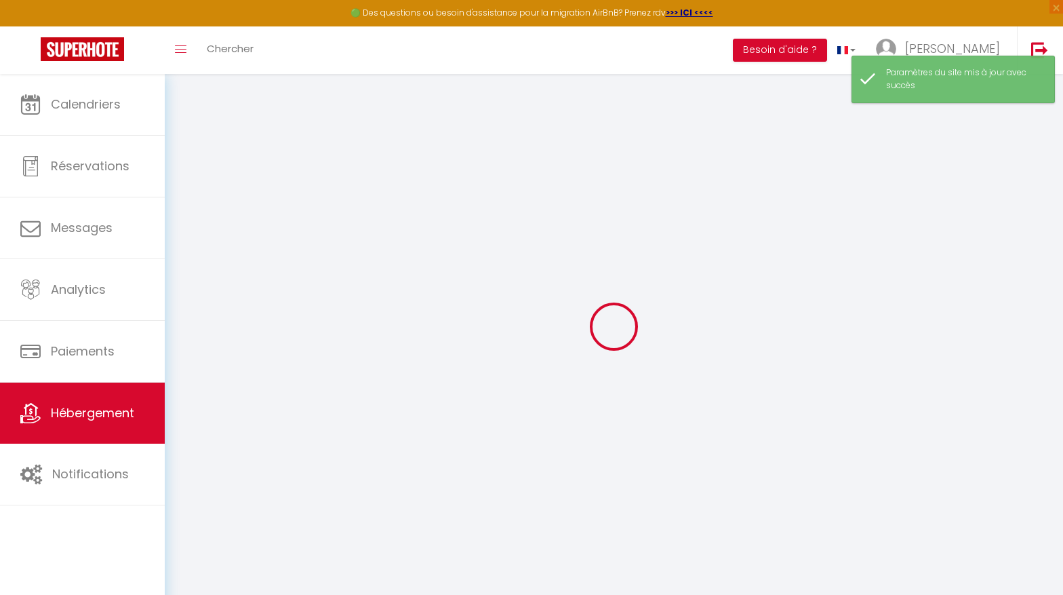
type input "[STREET_ADDRESS]"
type input "13260"
type input "CASSIS"
select select "2"
type input "90"
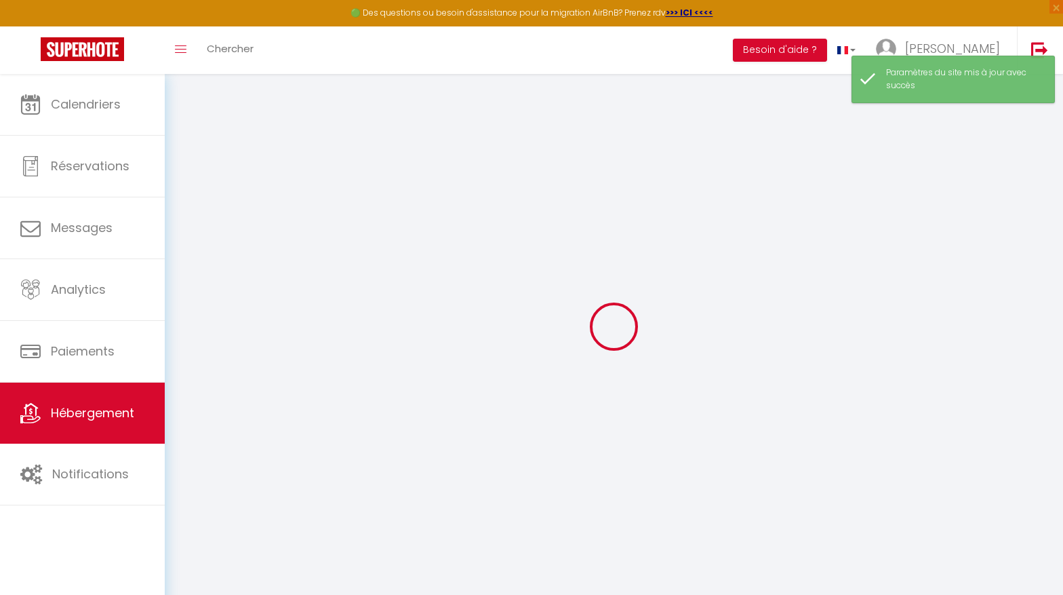
type input "40"
type input "5.5"
type input "2.53"
type input "500"
select select
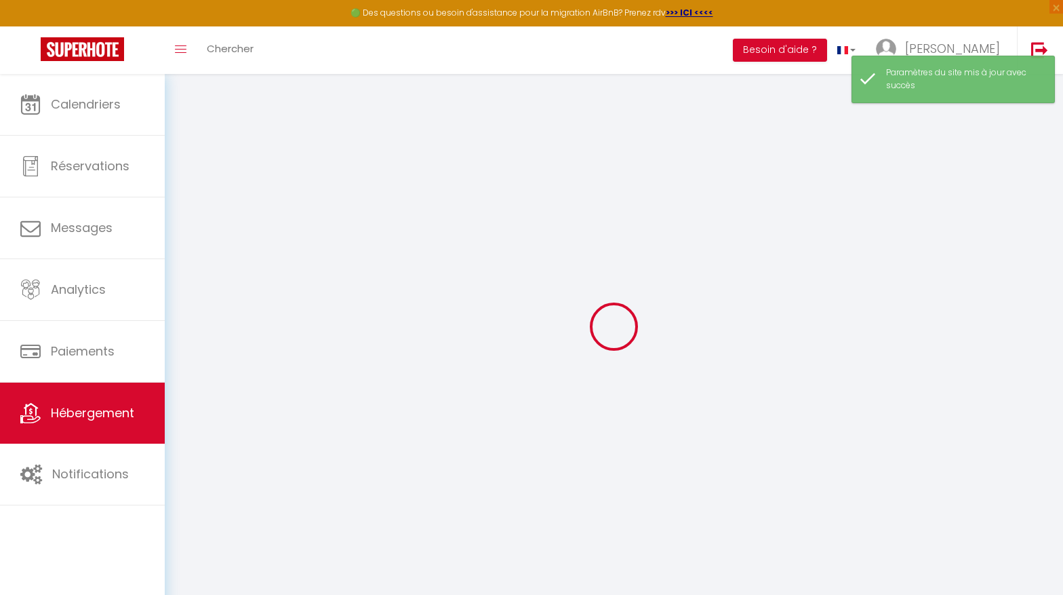
select select
type input "[STREET_ADDRESS]"
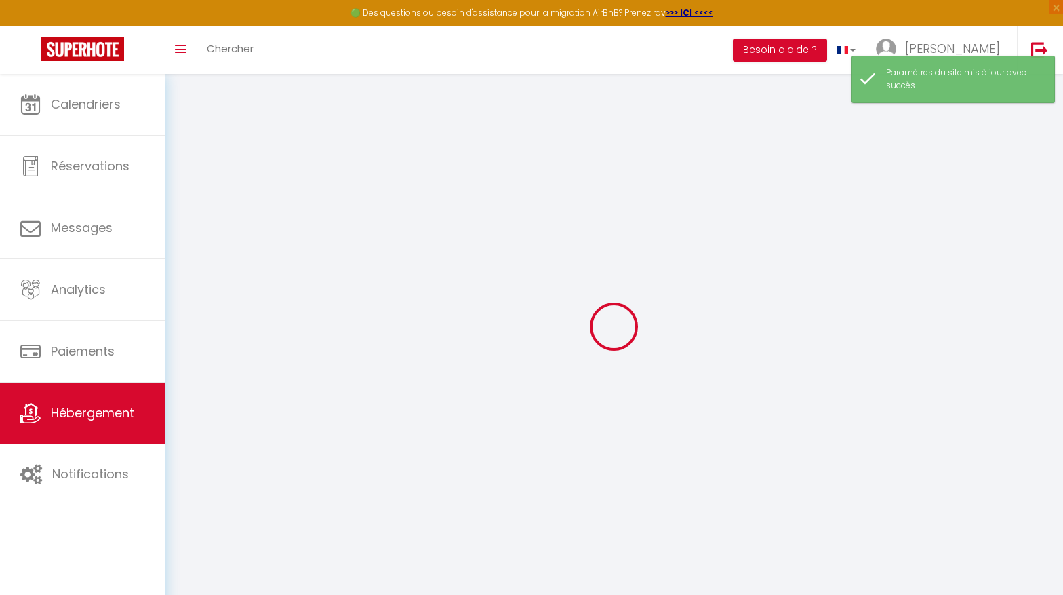
type input "84800"
type input "L'ISLE SUR LA SORGUE"
type input "[EMAIL_ADDRESS][DOMAIN_NAME]"
select select "15297"
checkbox input "false"
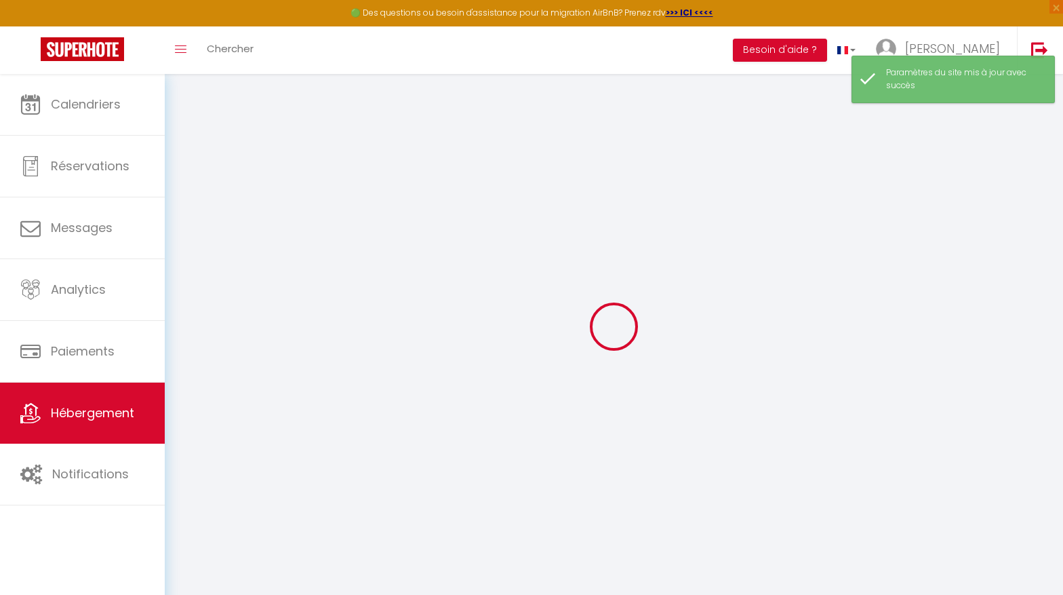
checkbox input "false"
checkbox input "true"
checkbox input "false"
radio input "true"
type input "0"
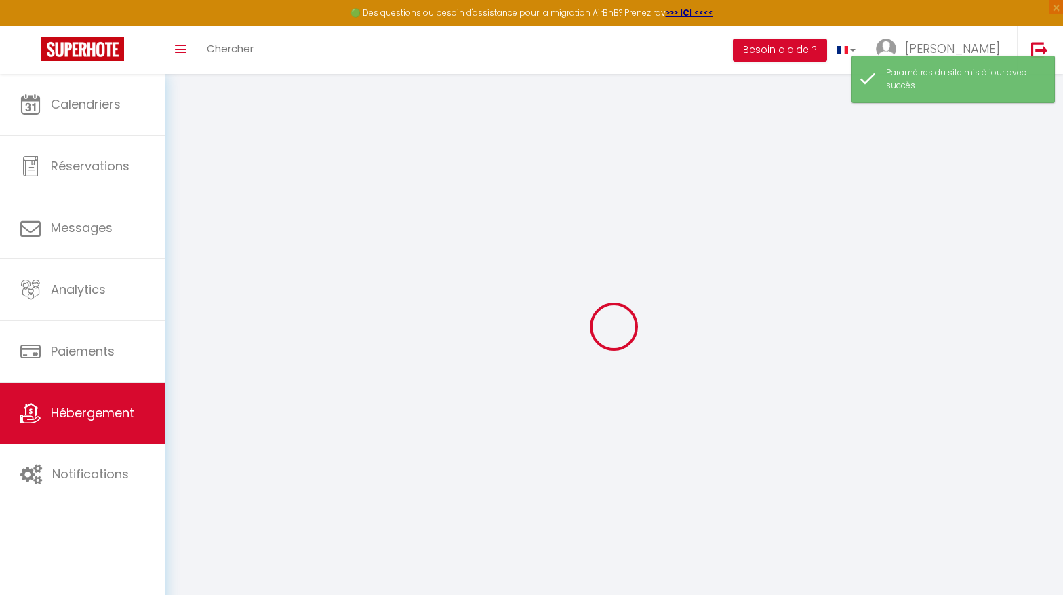
type input "0"
select select
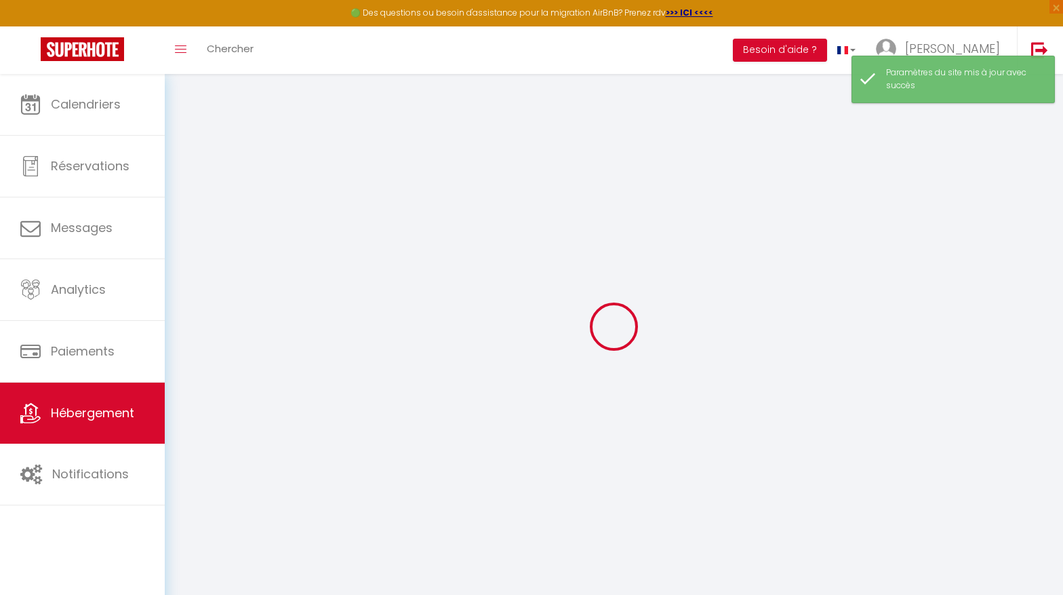
select select
checkbox input "false"
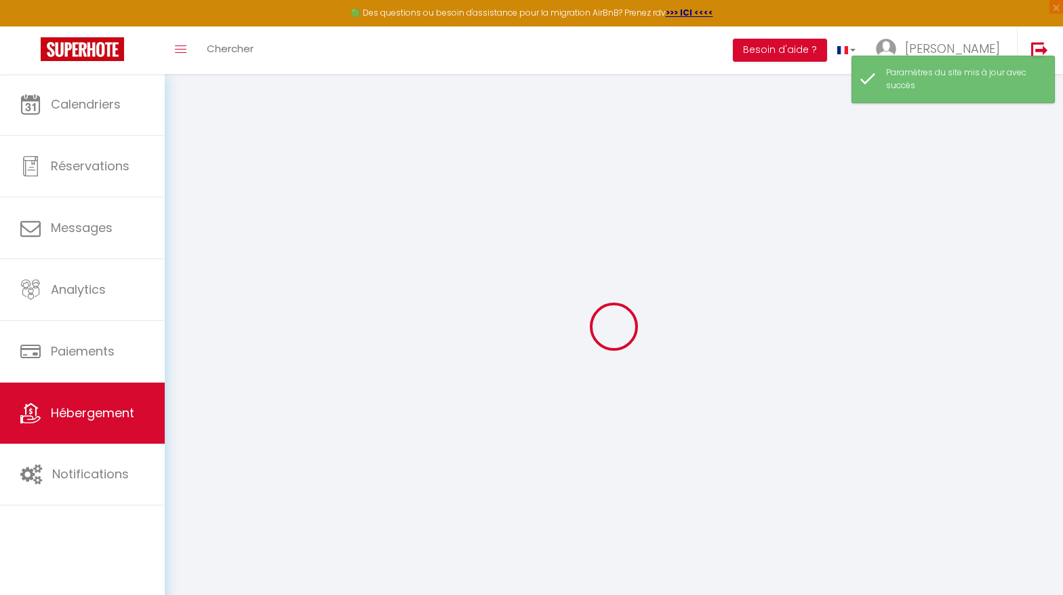
checkbox input "true"
checkbox input "false"
select select
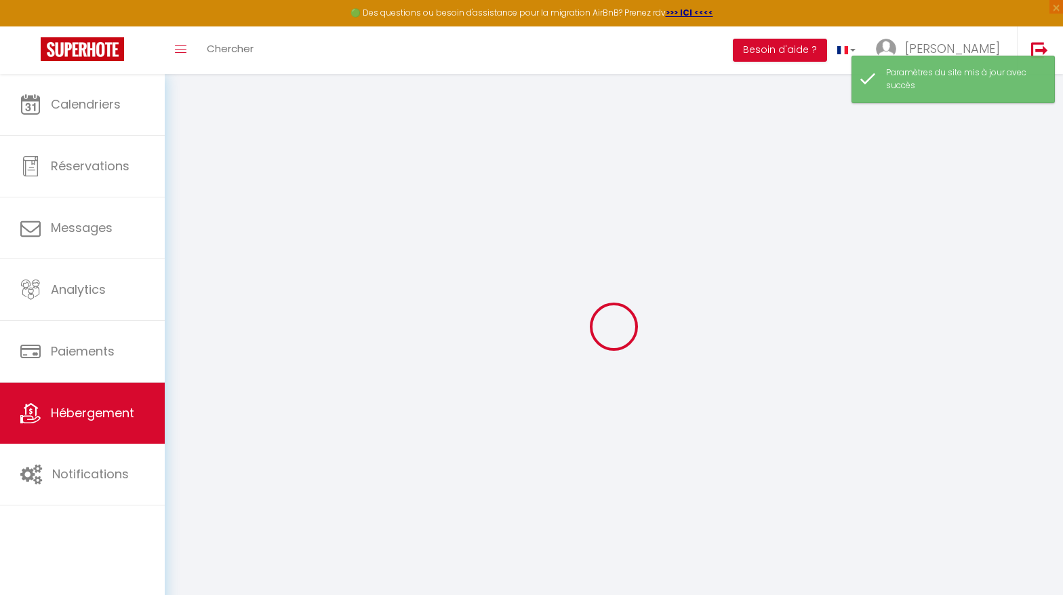
select select
checkbox input "false"
checkbox input "true"
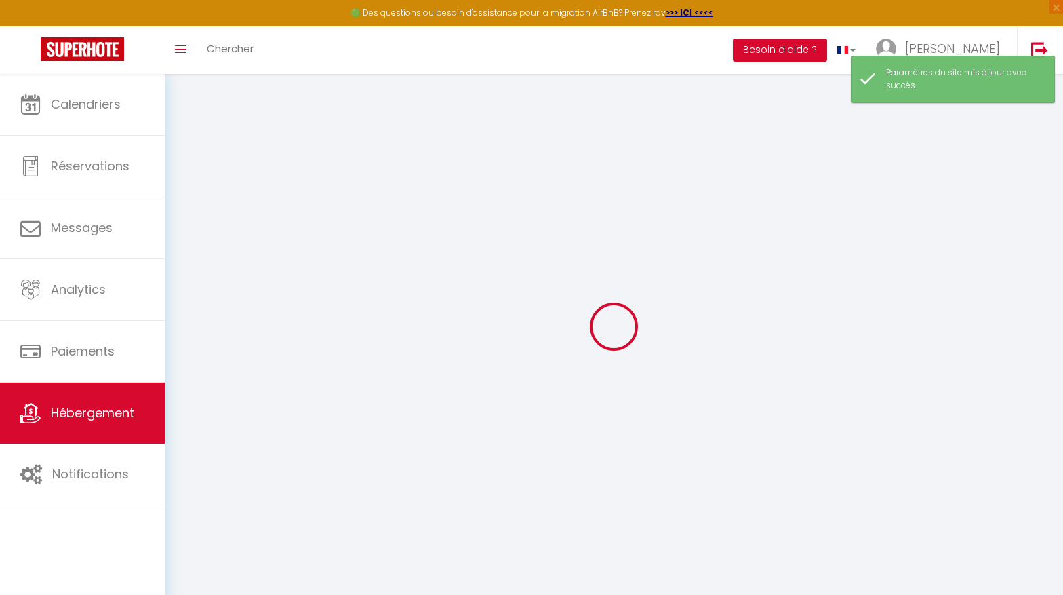
checkbox input "false"
select select
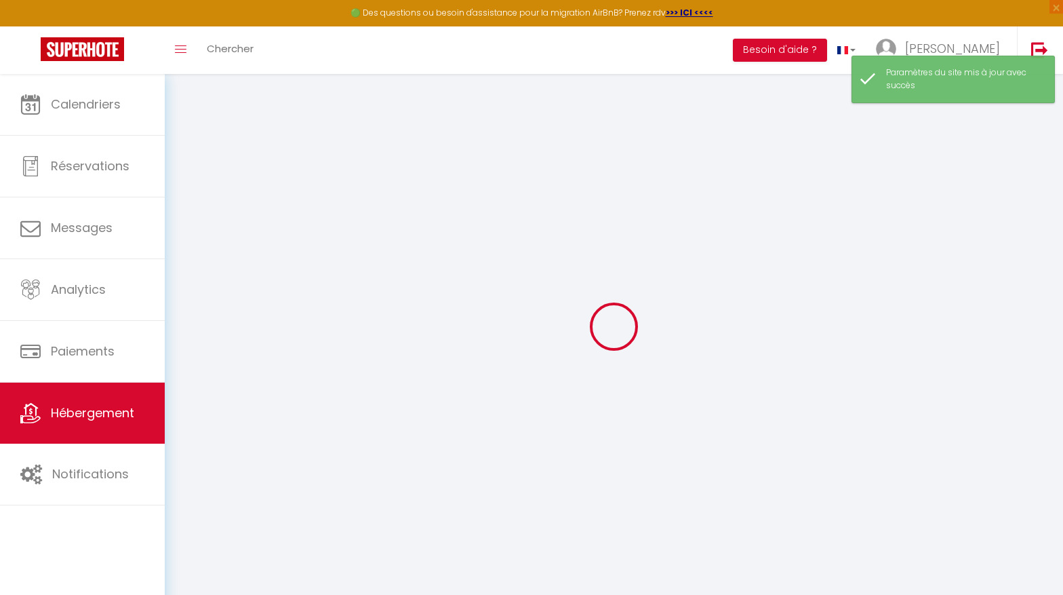
select select
checkbox input "false"
checkbox input "true"
checkbox input "false"
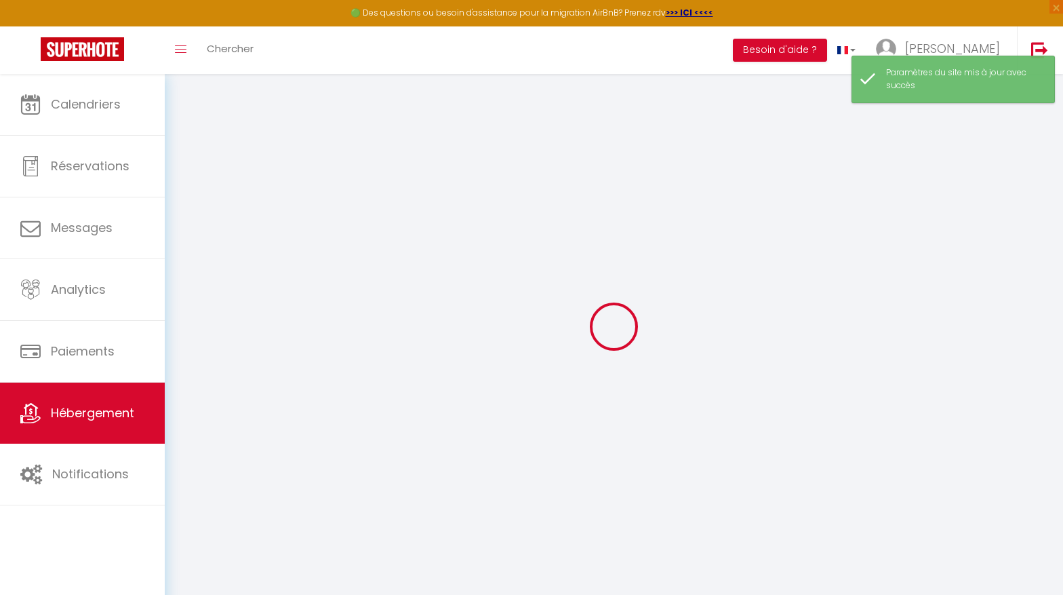
checkbox input "false"
checkbox input "true"
checkbox input "false"
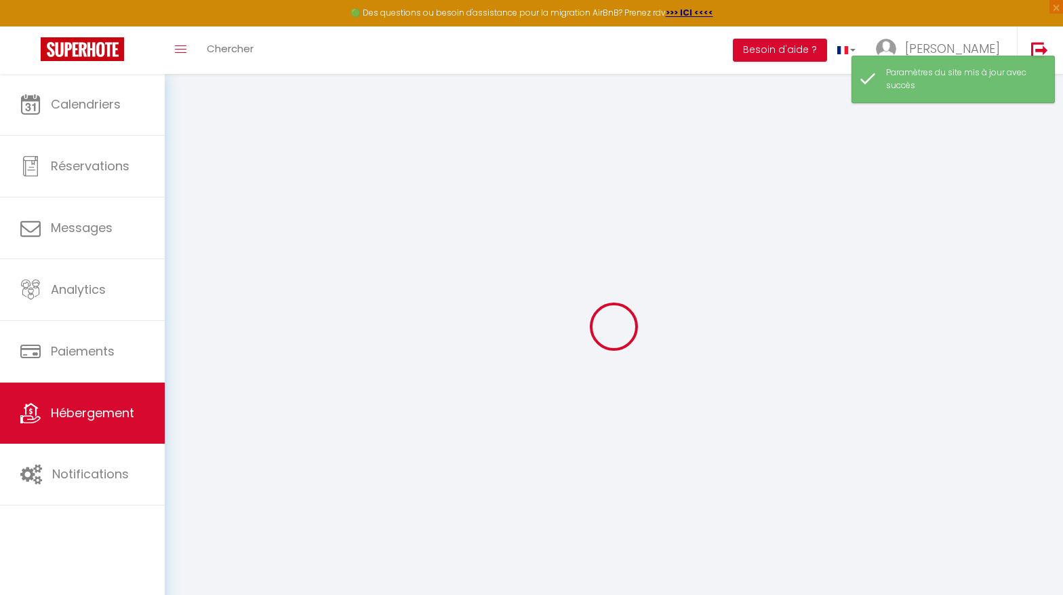
checkbox input "false"
checkbox input "true"
checkbox input "false"
select select "17:00"
select select "23:45"
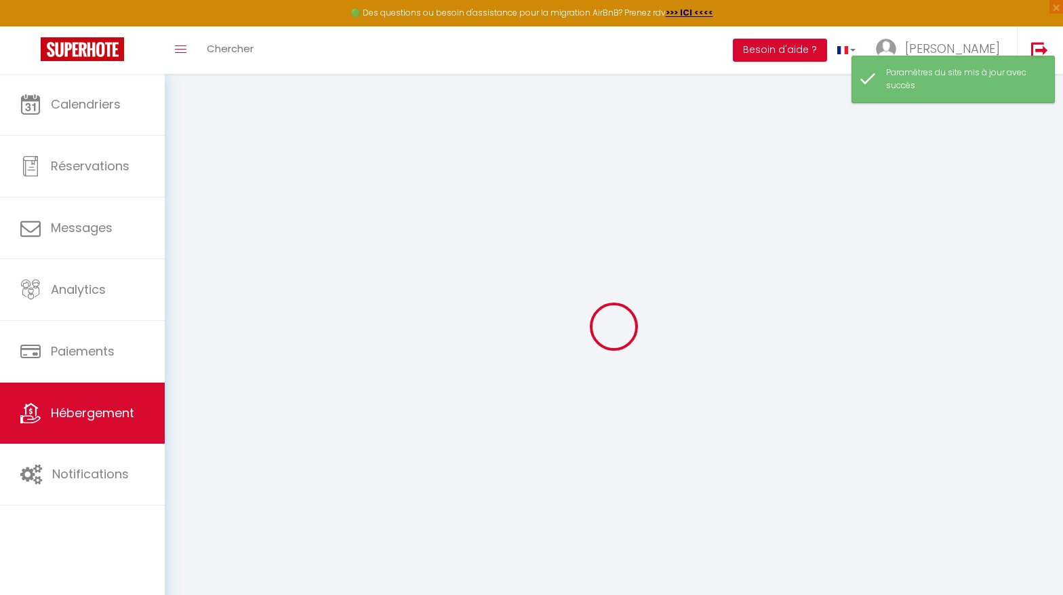
select select "12:00"
select select "15"
checkbox input "false"
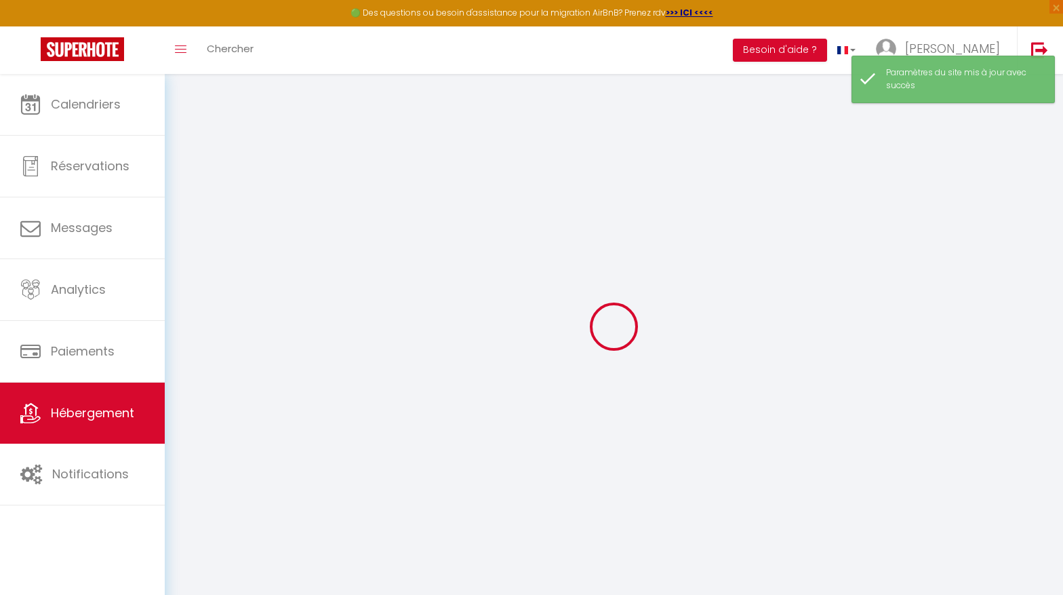
checkbox input "true"
checkbox input "false"
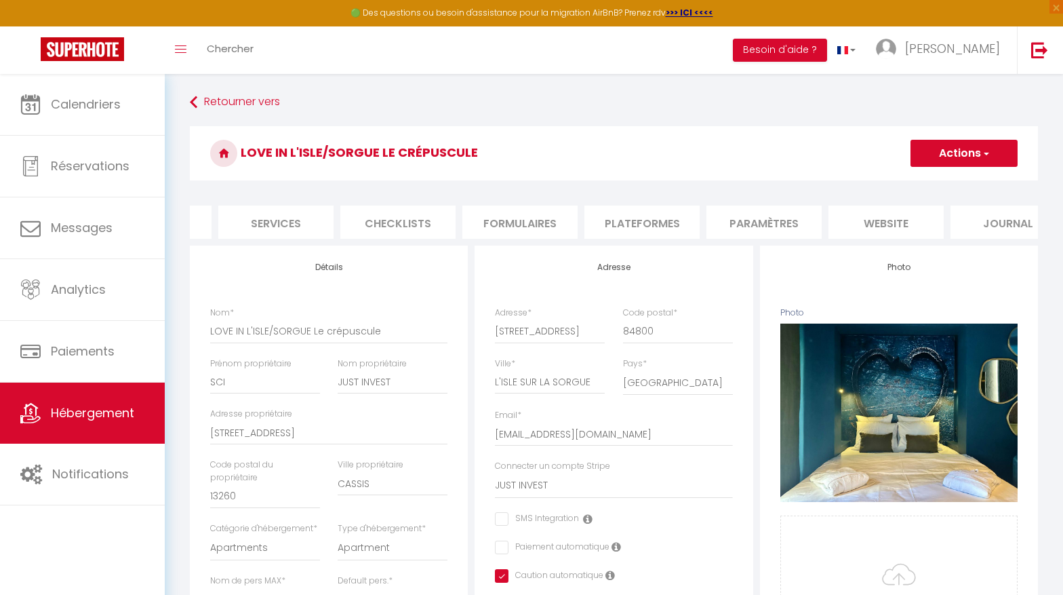
scroll to position [0, 372]
click at [850, 220] on li "website" at bounding box center [851, 221] width 115 height 33
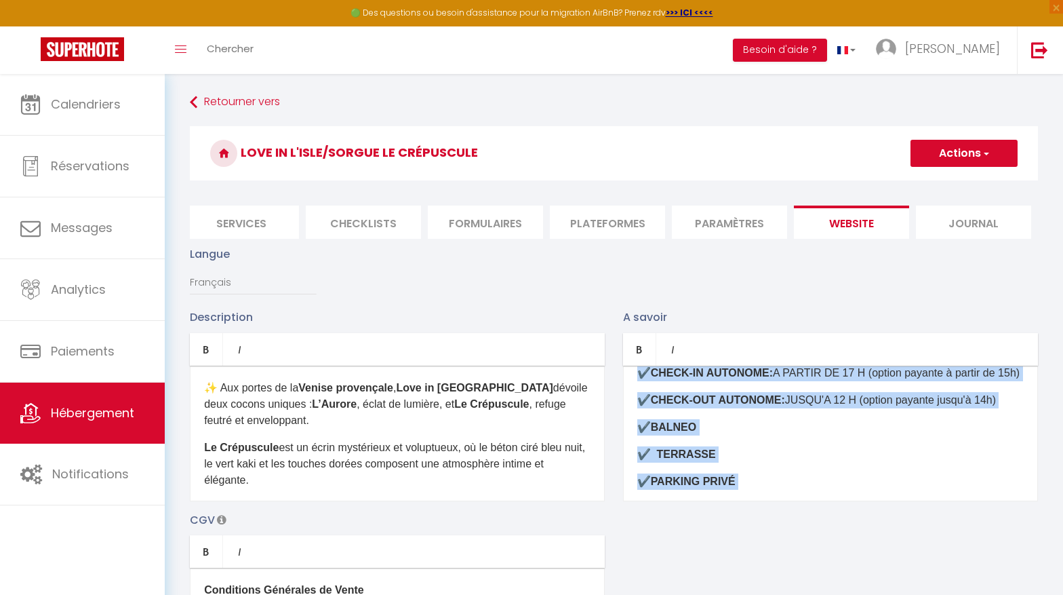
scroll to position [764, 0]
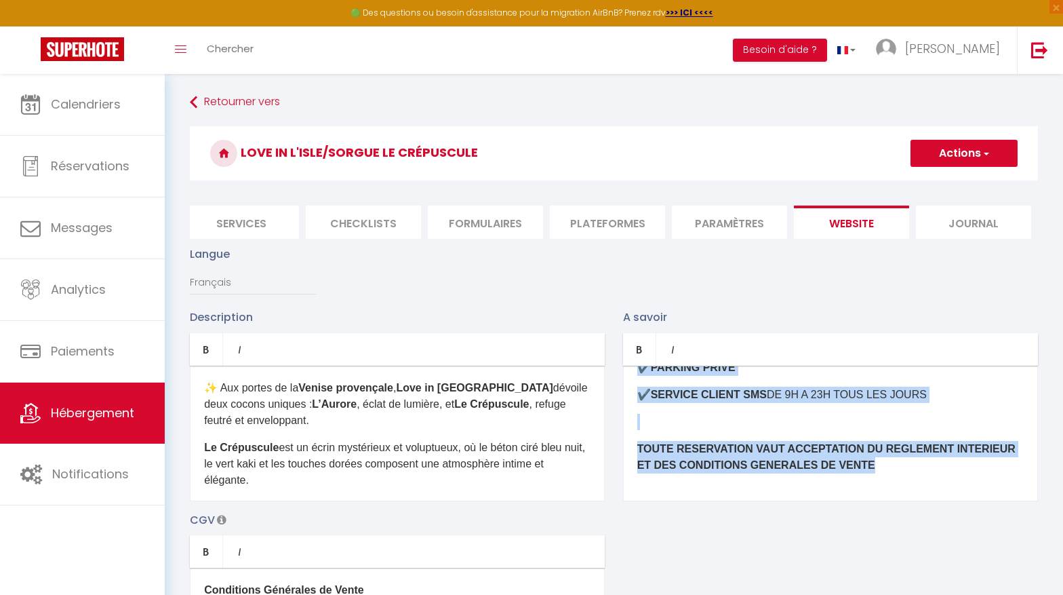
drag, startPoint x: 635, startPoint y: 384, endPoint x: 894, endPoint y: 508, distance: 286.3
click at [894, 508] on div "Description Bold Italic Rich text editor ✨ Aux portes de la Venise provençale ,…" at bounding box center [614, 506] width 866 height 394
copy div "LOR IPSUMDOLORS: ​ Amet consect: adip elitseddoeius, tempo-inci, utlaboree Dolo…"
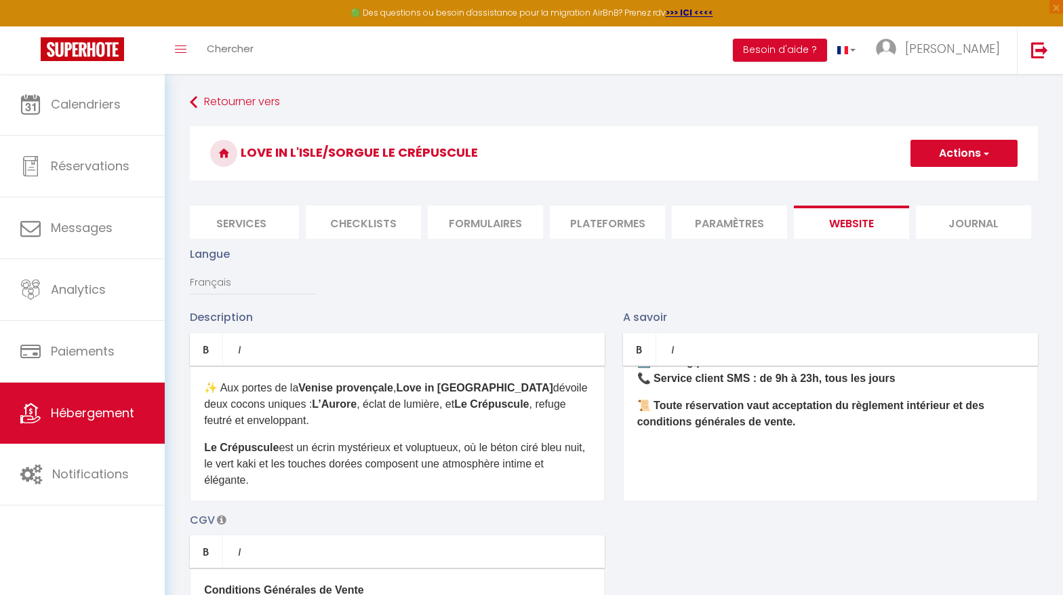
scroll to position [0, 0]
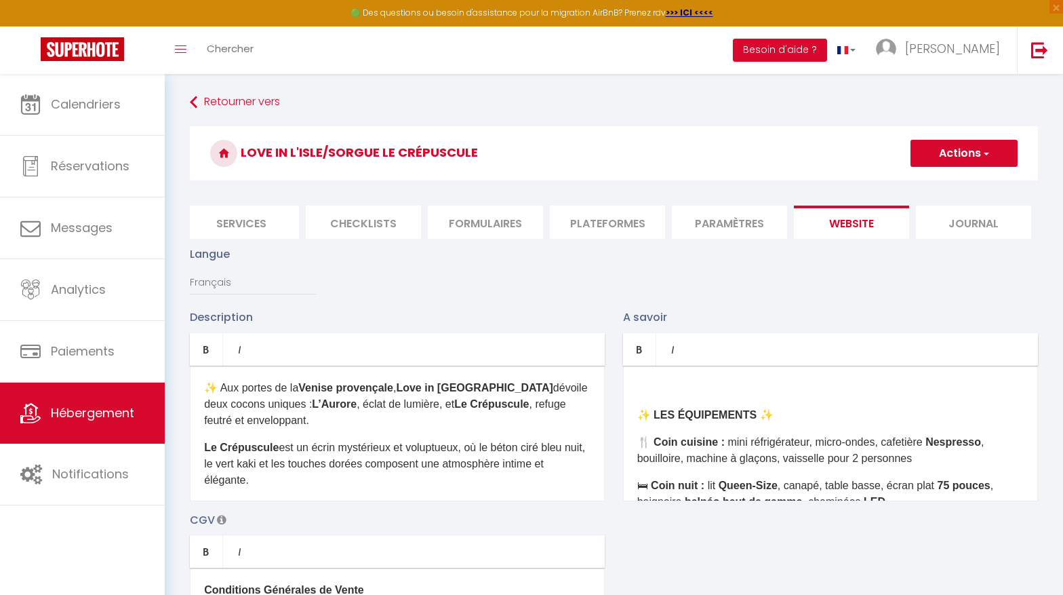
click at [652, 403] on div "✨ LES ÉQUIPEMENTS ✨ 🍴 Coin cuisine : mini réfrigérateur, micro-ondes, cafetière…" at bounding box center [830, 433] width 415 height 136
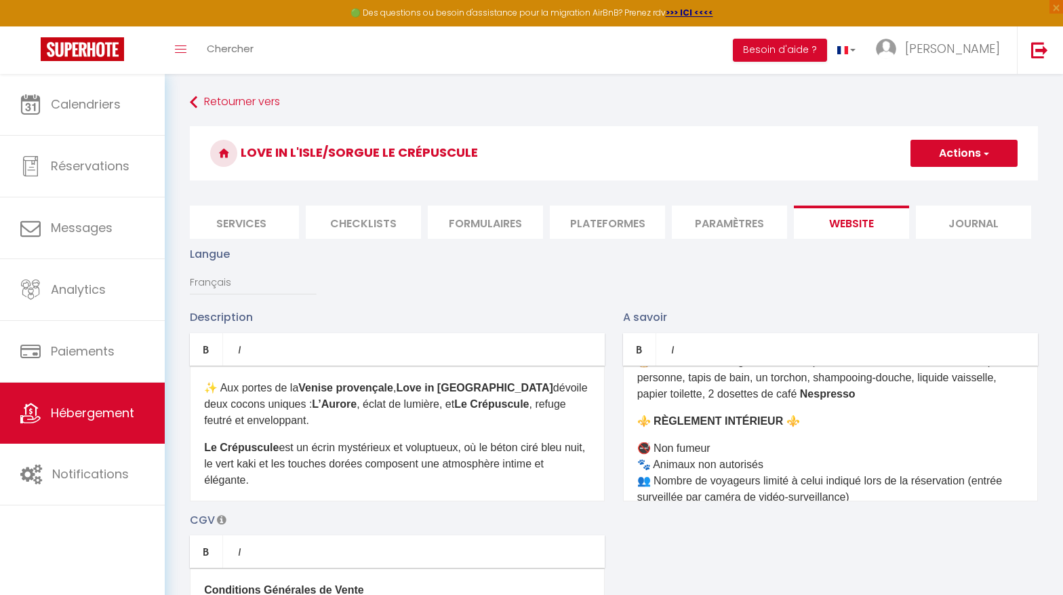
scroll to position [266, 0]
click at [865, 379] on p "🧺 Sont fournis : linge de lit, un drap de bain et une serviette de toilette par…" at bounding box center [830, 376] width 387 height 49
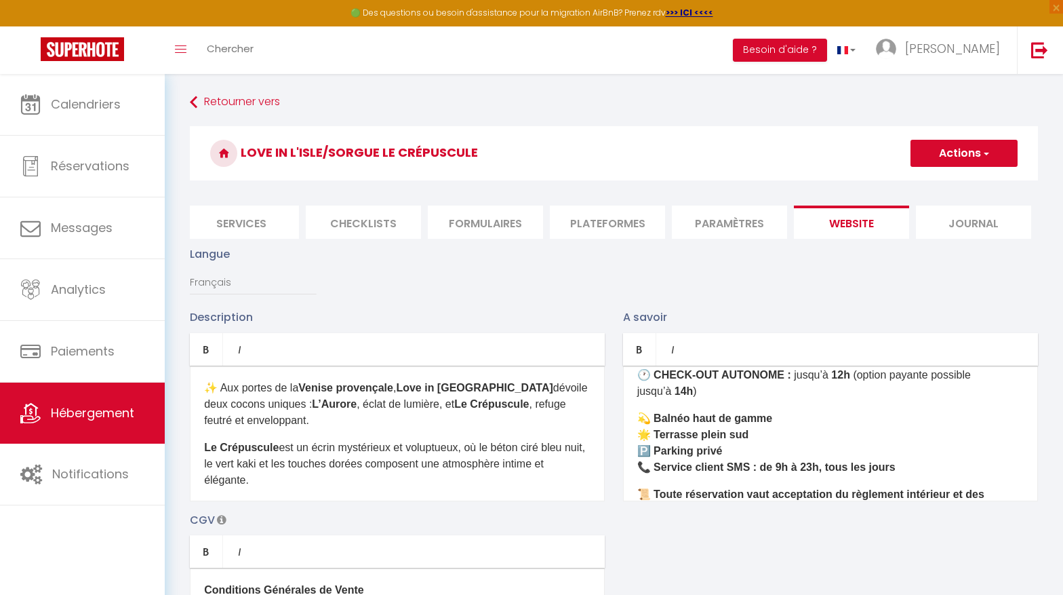
scroll to position [490, 0]
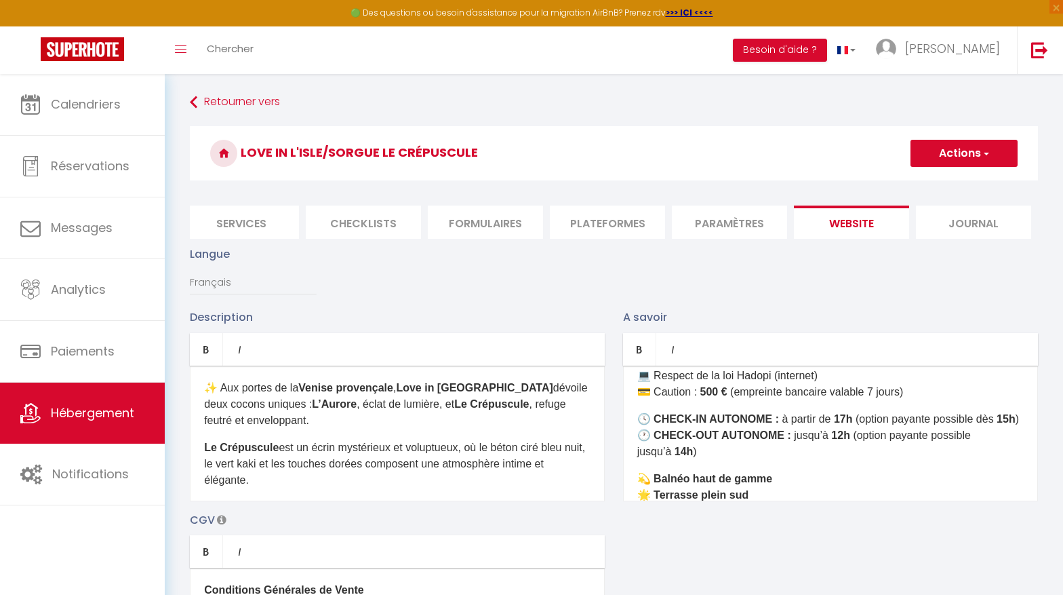
click at [725, 433] on p "🕓 CHECK-IN AUTONOME : à partir de 17h (option payante possible dès 15h ) 🕐 CHEC…" at bounding box center [830, 435] width 387 height 49
click at [930, 376] on p "🚭 Non fumeur 🐾 Animaux non autorisés 👥 Nombre de voyageurs limité à celui indiq…" at bounding box center [830, 335] width 387 height 130
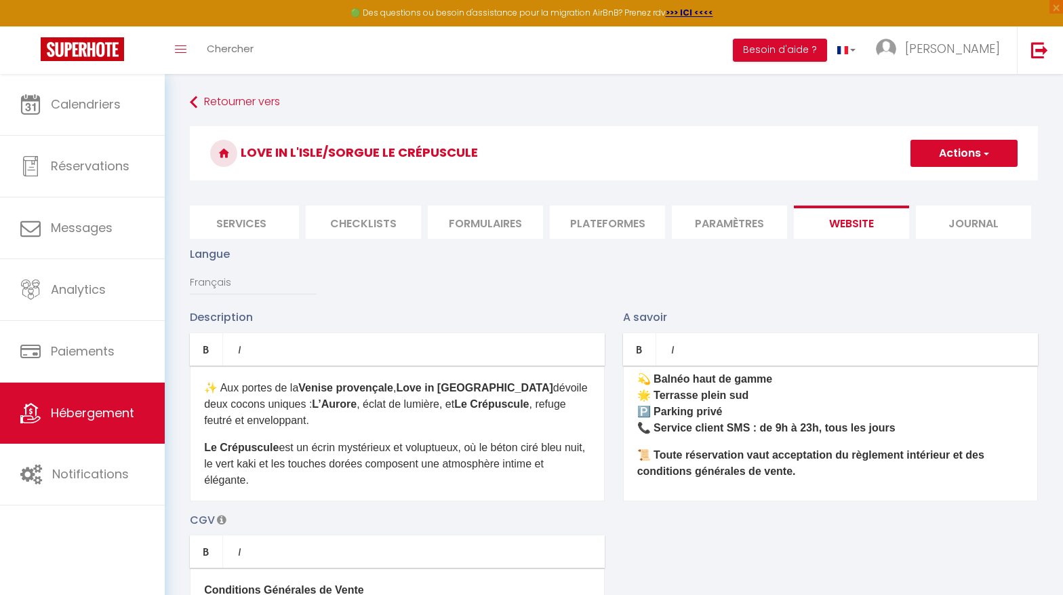
scroll to position [639, 0]
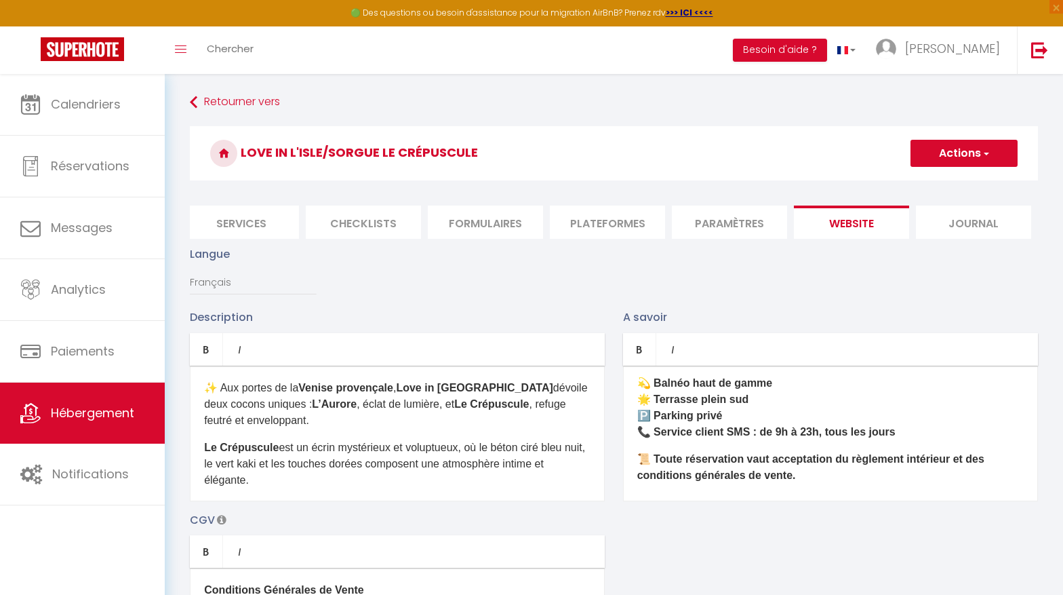
click at [917, 420] on p "💫 Balnéo haut de gamme 🌟 Terrasse plein sud 🅿️ Parking privé 📞 Service client S…" at bounding box center [830, 407] width 387 height 65
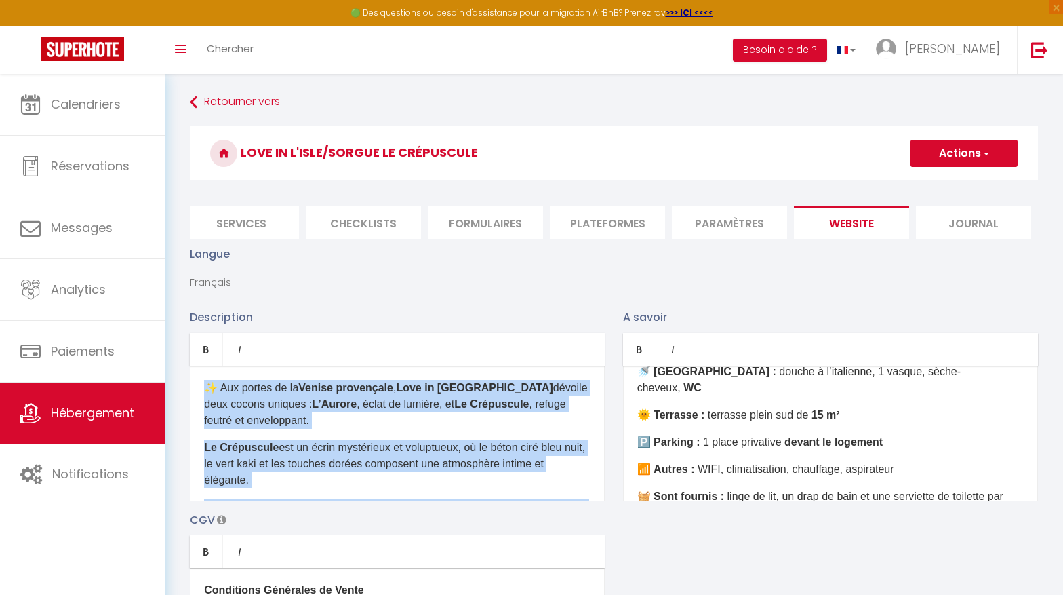
scroll to position [85, 0]
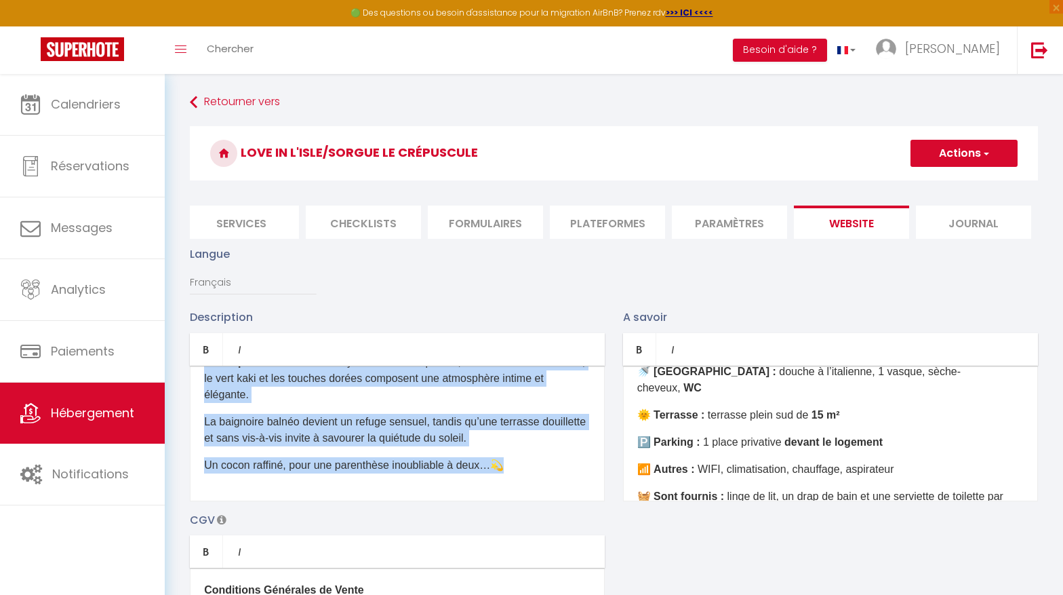
drag, startPoint x: 204, startPoint y: 384, endPoint x: 357, endPoint y: 549, distance: 224.6
click at [357, 549] on div "Description Bold Italic Rich text editor ✨ Aux portes de la Venise provençale ,…" at bounding box center [614, 506] width 866 height 394
copy div "✨ Aux portes de la Venise provençale , Love in [GEOGRAPHIC_DATA] dévoile deux c…"
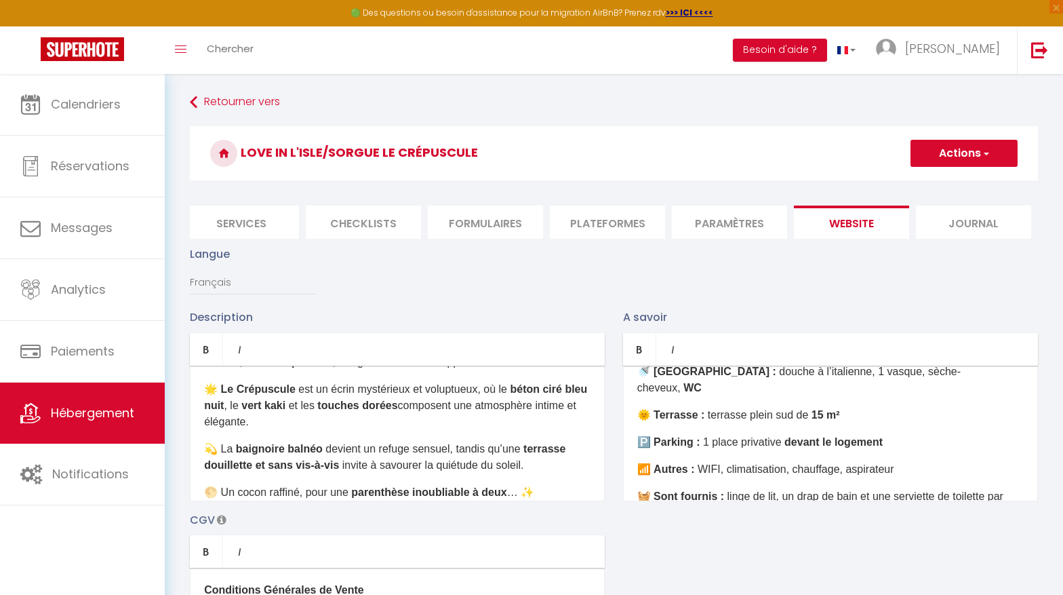
scroll to position [0, 0]
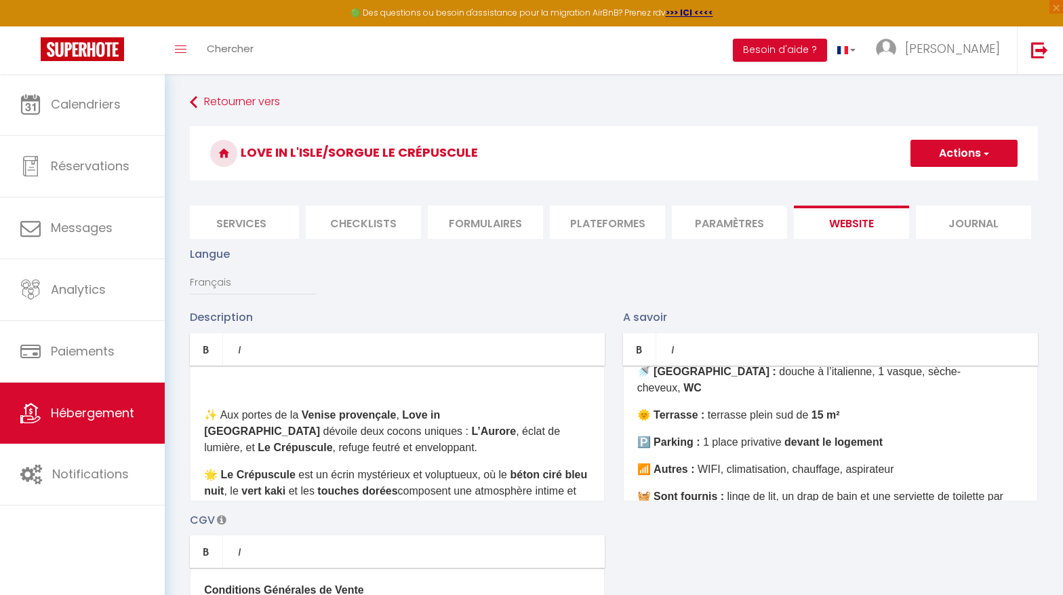
click at [214, 399] on div "✨ Aux portes de la Venise provençale , Love in [GEOGRAPHIC_DATA] dévoile deux c…" at bounding box center [397, 433] width 415 height 136
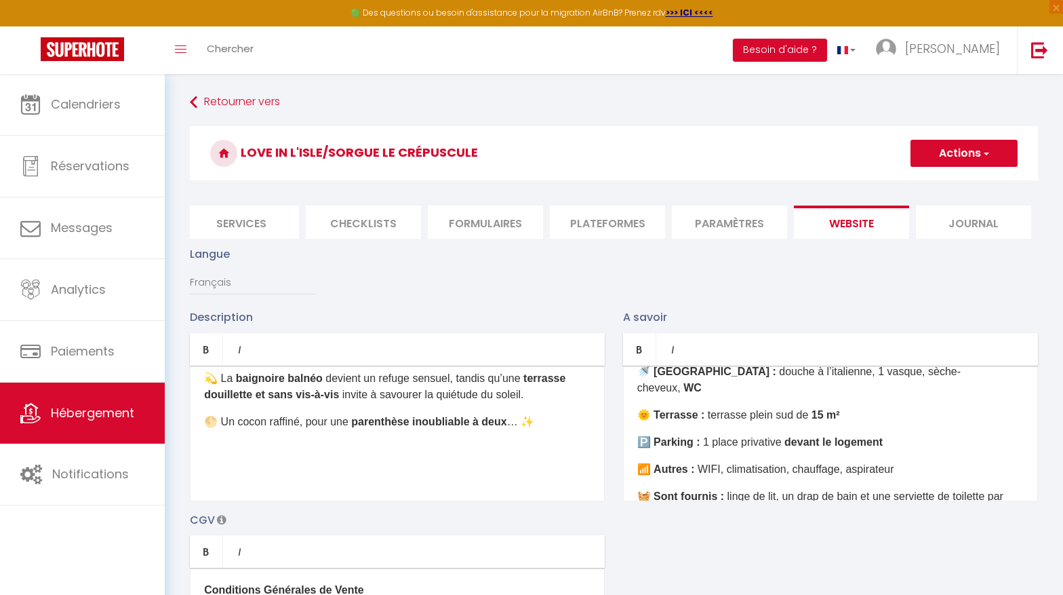
click at [254, 491] on div "✨ Aux portes de la Venise provençale , Love in [GEOGRAPHIC_DATA] dévoile deux c…" at bounding box center [397, 433] width 415 height 136
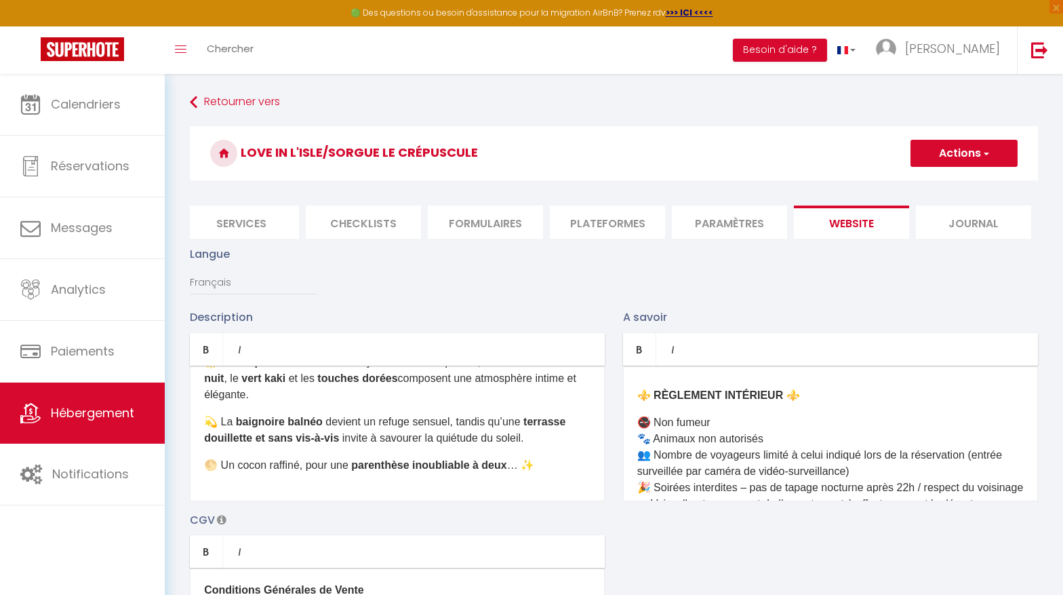
scroll to position [704, 0]
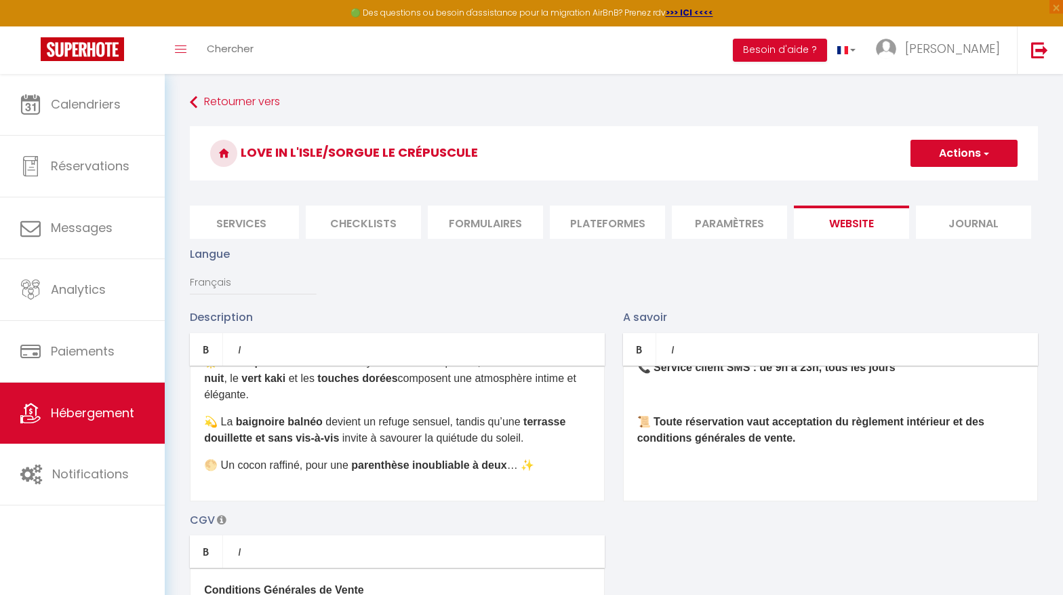
click at [764, 489] on div "✨ LES ÉQUIPEMENTS ✨ 🍴 Coin cuisine : mini réfrigérateur, micro-ondes, cafetière…" at bounding box center [830, 433] width 415 height 136
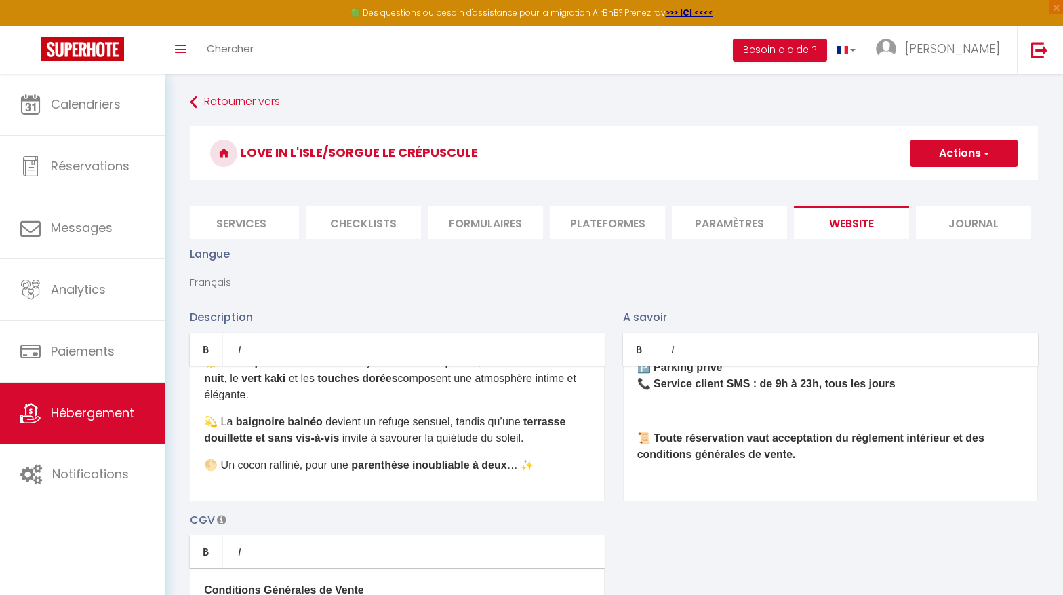
click at [951, 154] on button "Actions" at bounding box center [964, 153] width 107 height 27
click at [945, 185] on input "Enregistrer" at bounding box center [949, 183] width 50 height 14
checkbox input "true"
checkbox input "false"
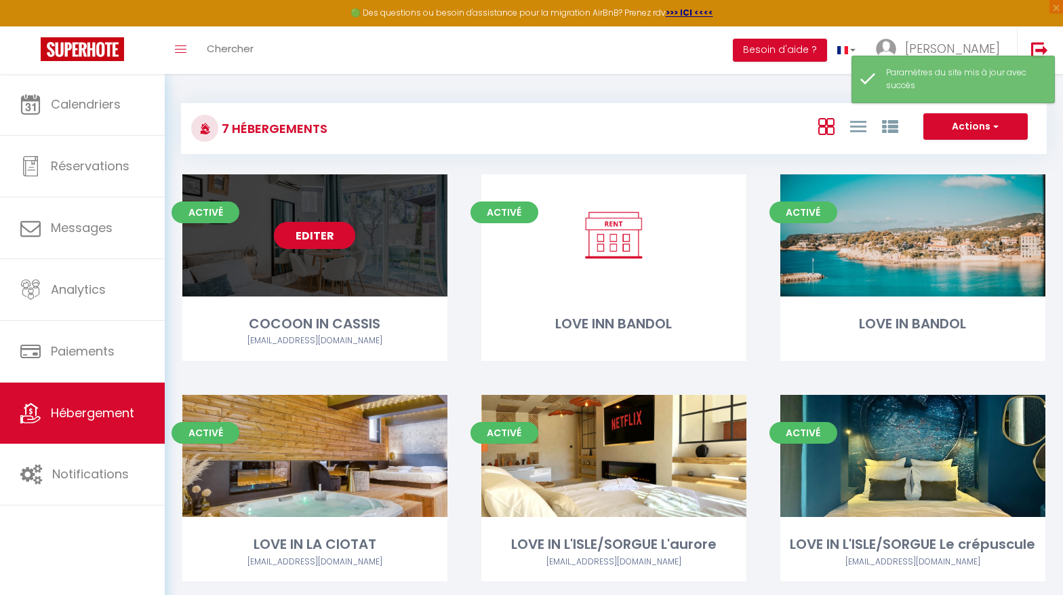
click at [320, 233] on link "Editer" at bounding box center [314, 235] width 81 height 27
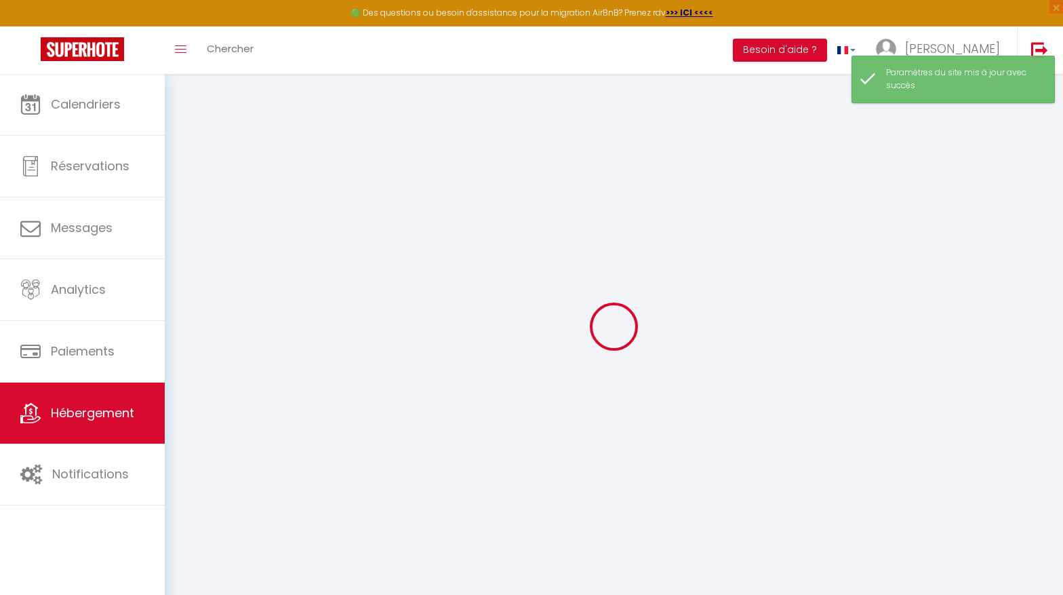
type input "Oups ! Les dates sélectionnées sont indisponibles."
type textarea "Malheureusement les dates sélectionnées sont indisponibles. Nous vous invitons …"
type input "43.220551"
type input "5.542747"
checkbox input "true"
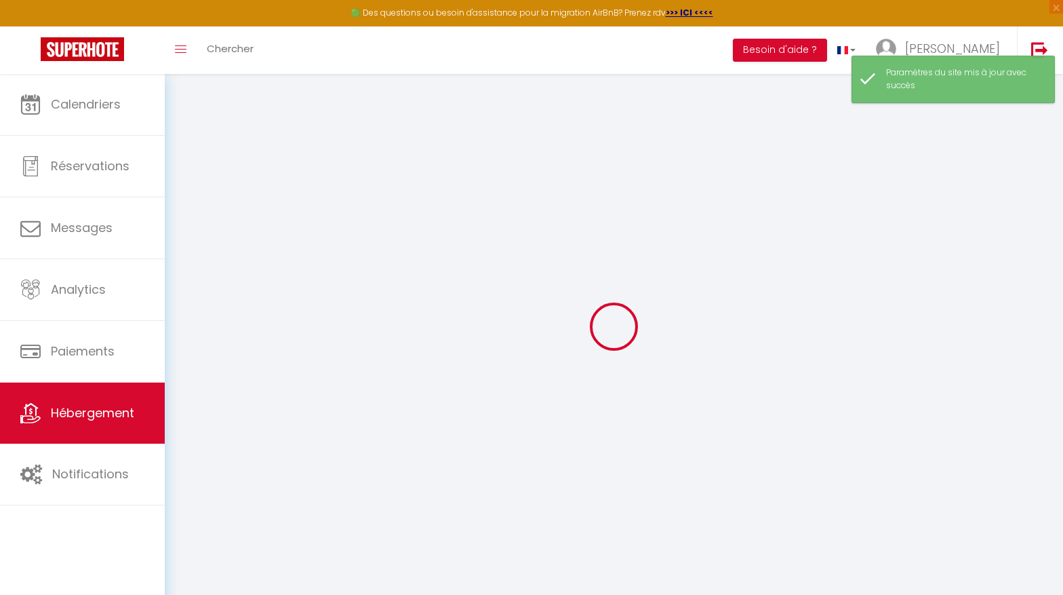
checkbox input "false"
select select
checkbox input "false"
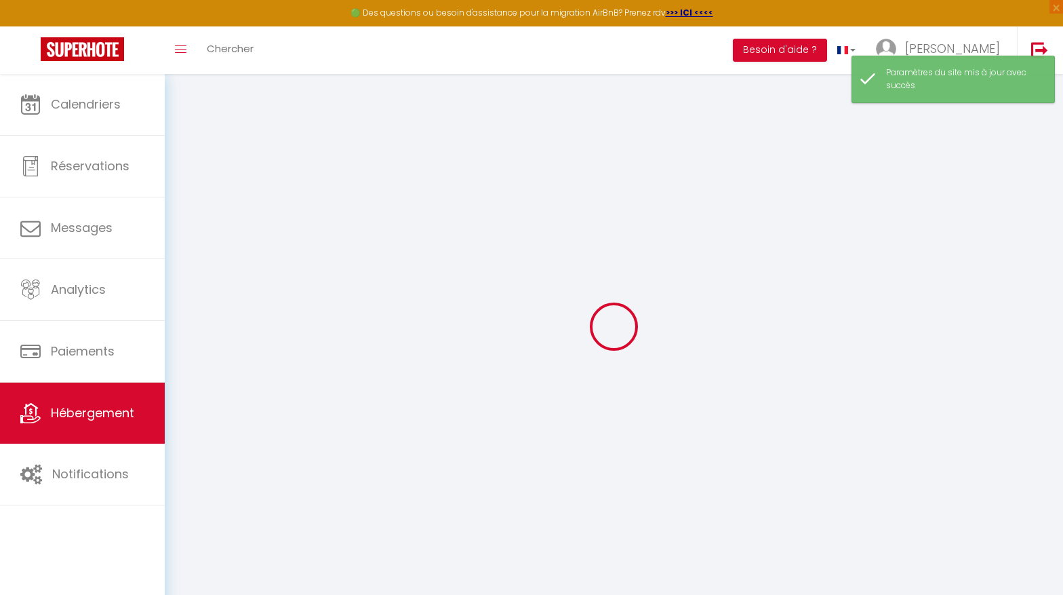
checkbox input "false"
checkbox input "true"
checkbox input "false"
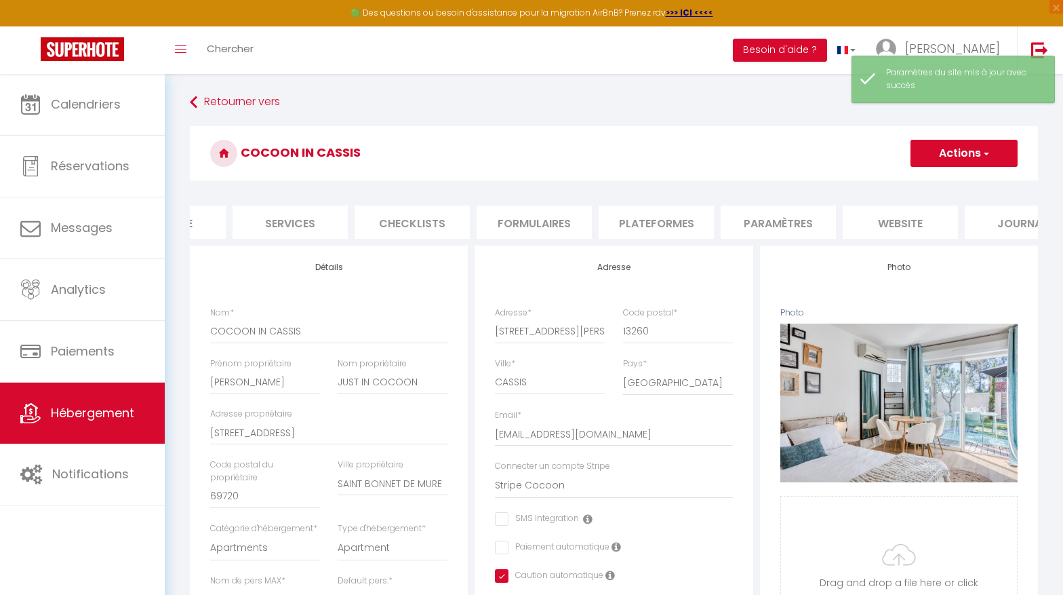
scroll to position [0, 372]
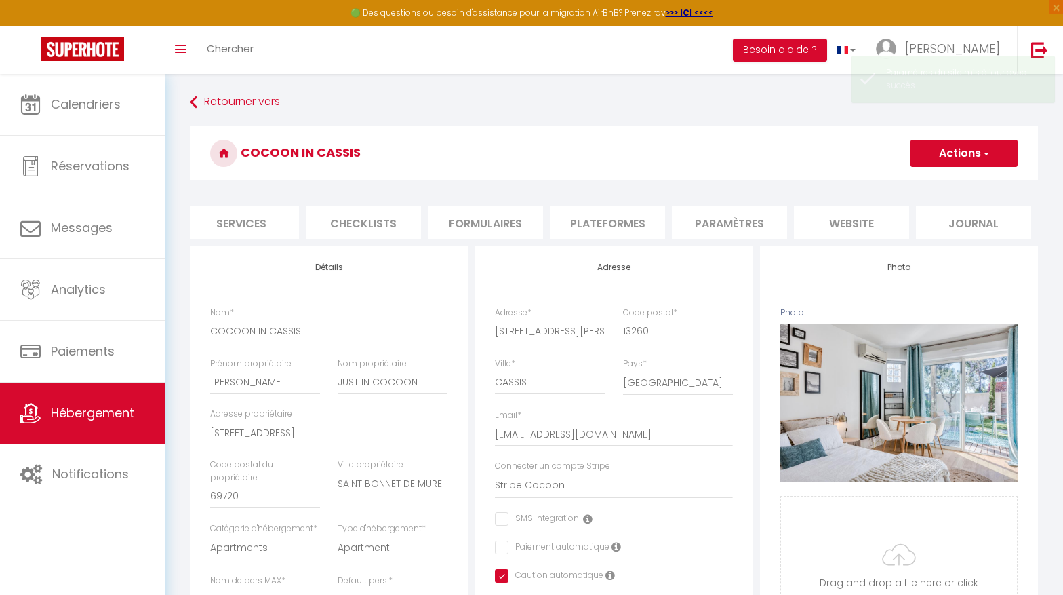
click at [854, 225] on li "website" at bounding box center [851, 221] width 115 height 33
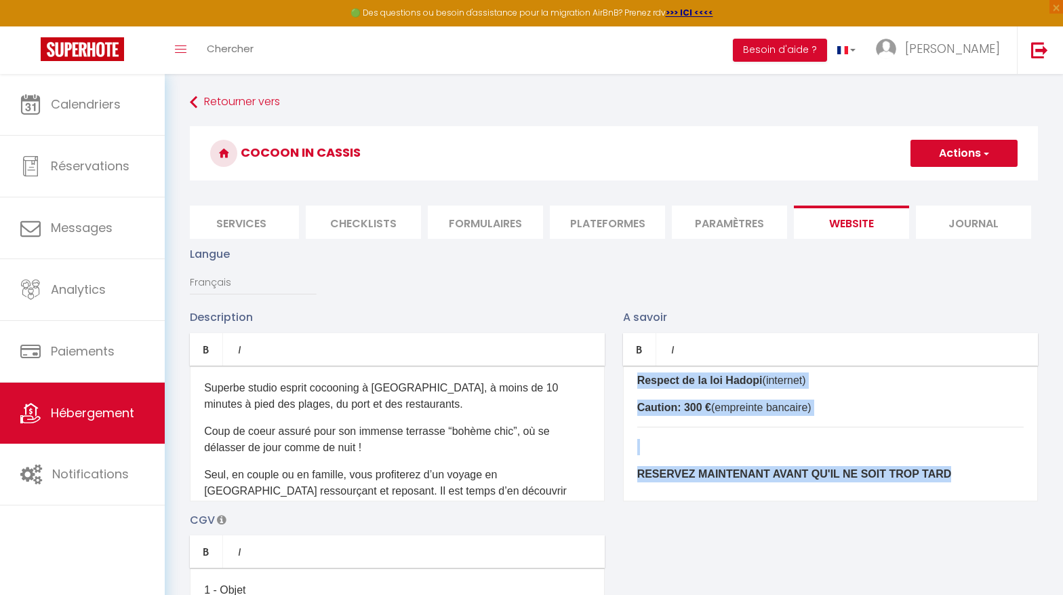
scroll to position [703, 0]
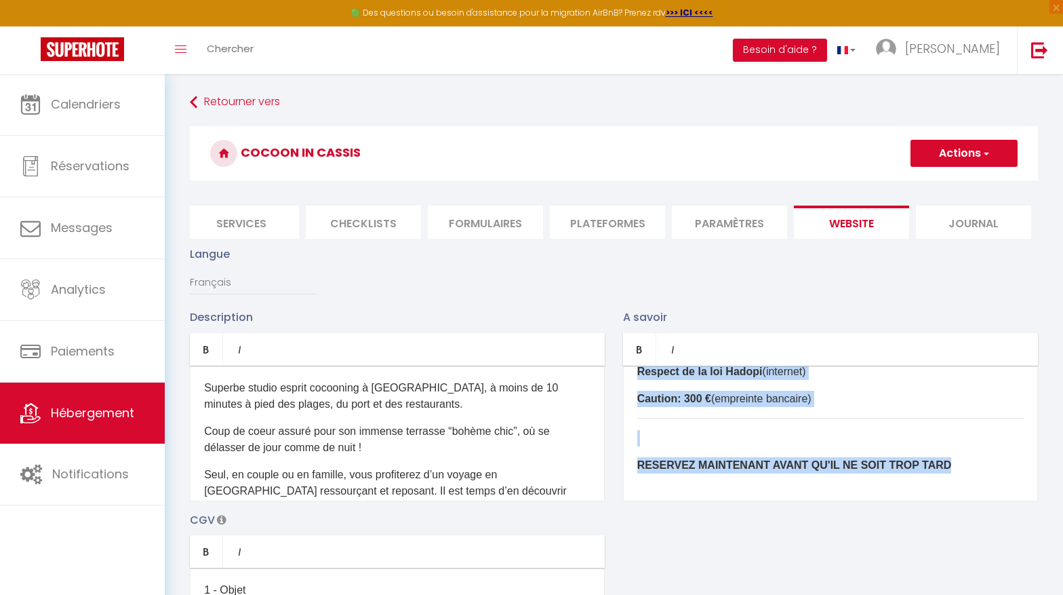
drag, startPoint x: 633, startPoint y: 381, endPoint x: 767, endPoint y: 581, distance: 240.5
click at [767, 581] on div "Description Bold Italic Rich text editor Superbe studio esprit cocooning à [GEO…" at bounding box center [614, 506] width 866 height 394
click at [831, 401] on p "Caution: 300 € (empreinte bancaire)" at bounding box center [830, 399] width 387 height 16
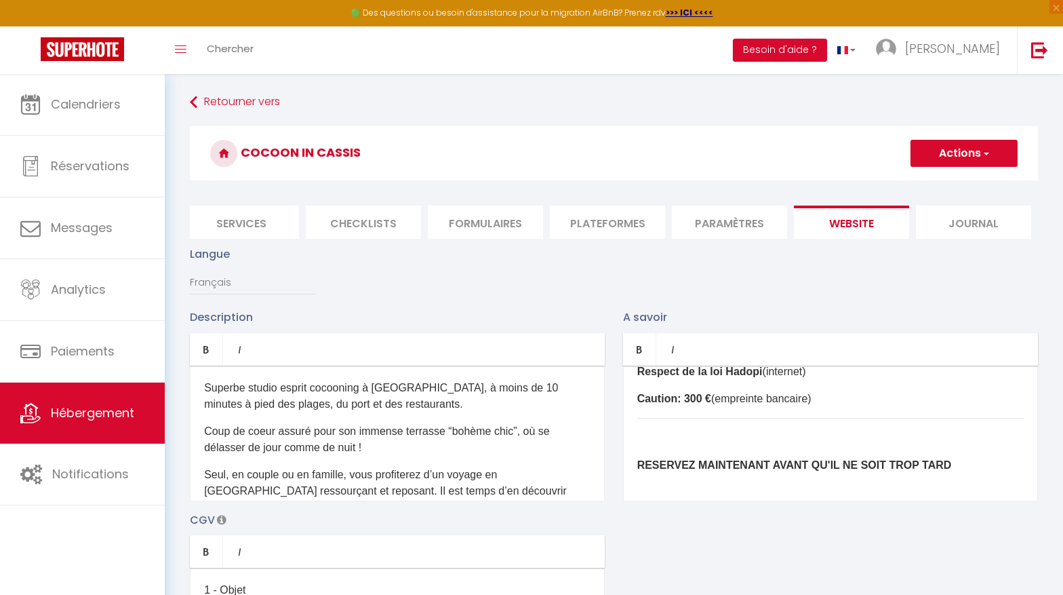
drag, startPoint x: 825, startPoint y: 400, endPoint x: 677, endPoint y: 215, distance: 236.5
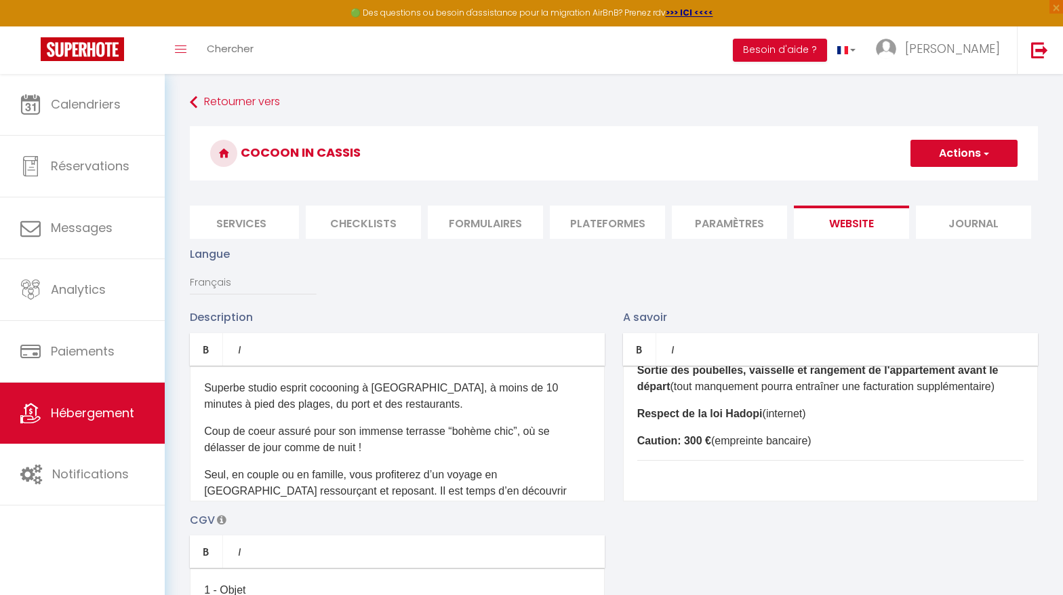
scroll to position [647, 0]
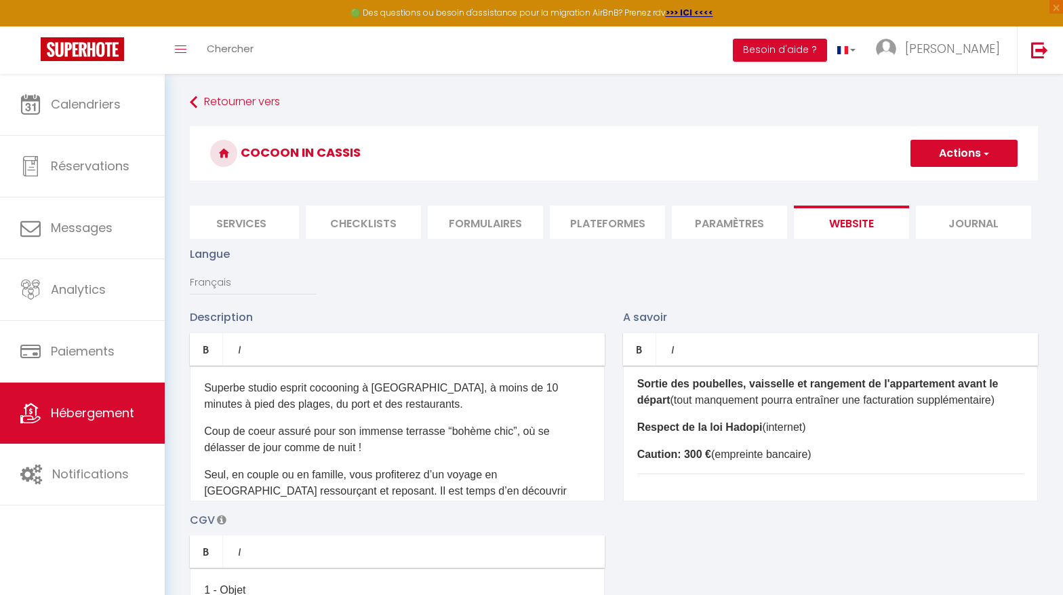
drag, startPoint x: 826, startPoint y: 456, endPoint x: 755, endPoint y: 422, distance: 78.9
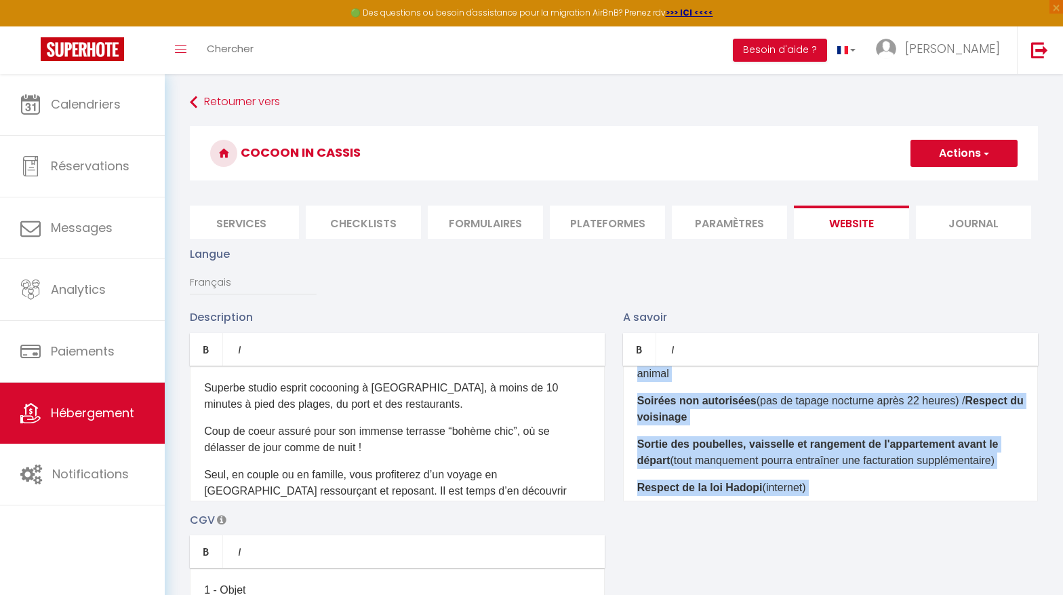
scroll to position [703, 0]
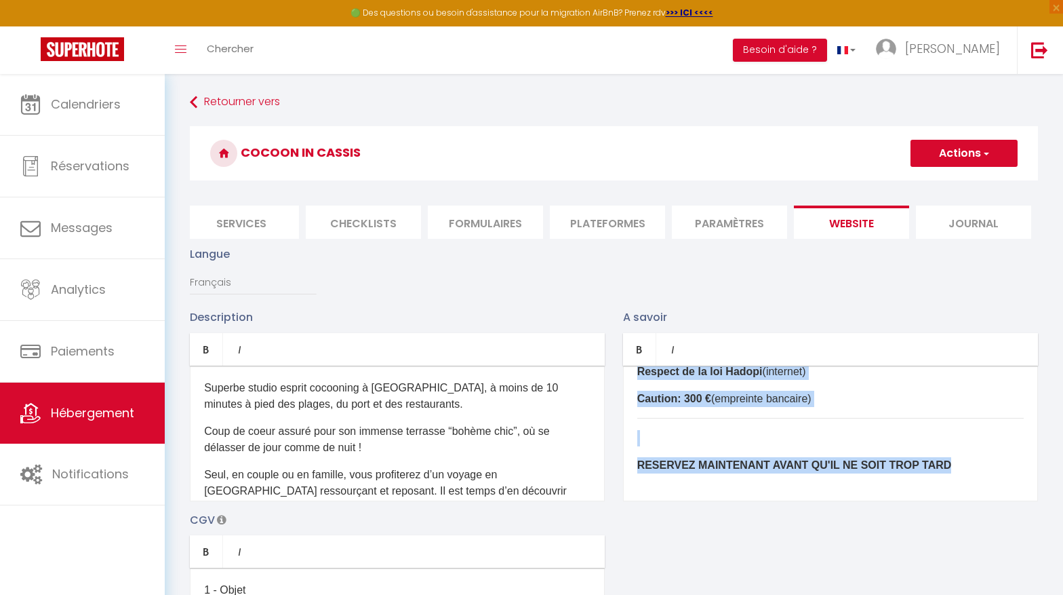
drag, startPoint x: 646, startPoint y: 383, endPoint x: 824, endPoint y: 397, distance: 178.9
click at [824, 397] on div "​ LE LOGEMENT: Type: studio 34m2 + terrasse Capacité d'accueil: 4 personnes Sal…" at bounding box center [830, 433] width 415 height 136
copy div "​ LO IPSUMDOL: Sita: consec 62a6 + elitsedd Eiusmodt i'utlabor: 8 etdolorem Ali…"
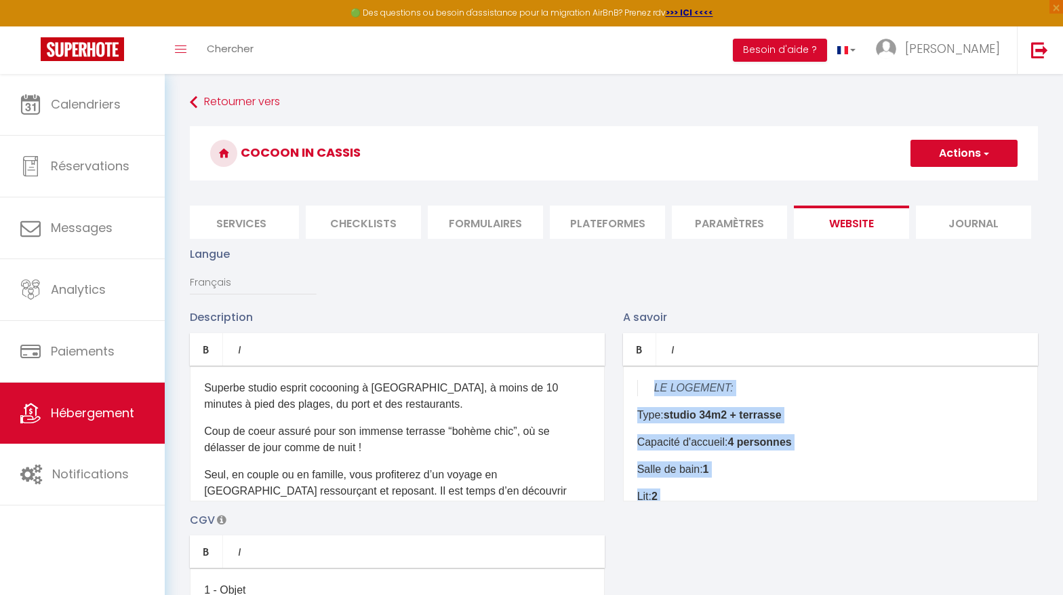
drag, startPoint x: 933, startPoint y: 479, endPoint x: 653, endPoint y: 304, distance: 329.8
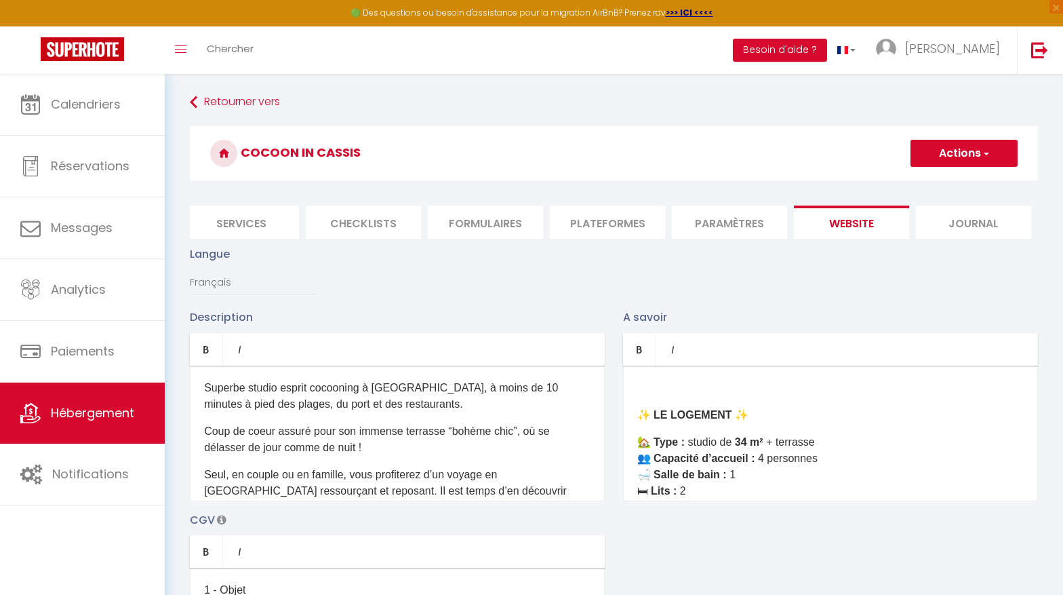
click at [637, 414] on p "✨ LE LOGEMENT ✨" at bounding box center [830, 415] width 387 height 16
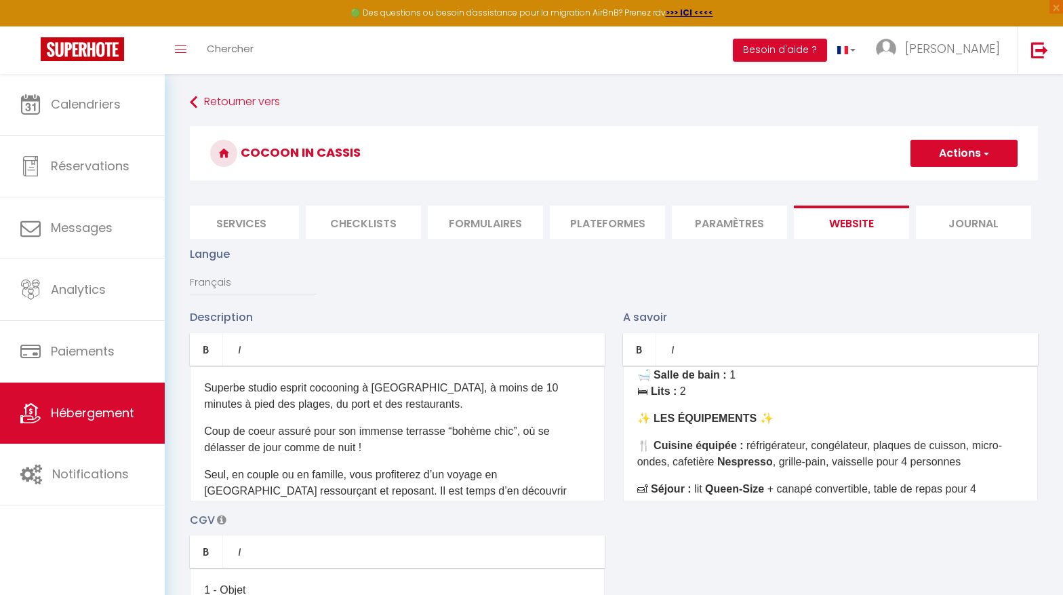
scroll to position [55, 0]
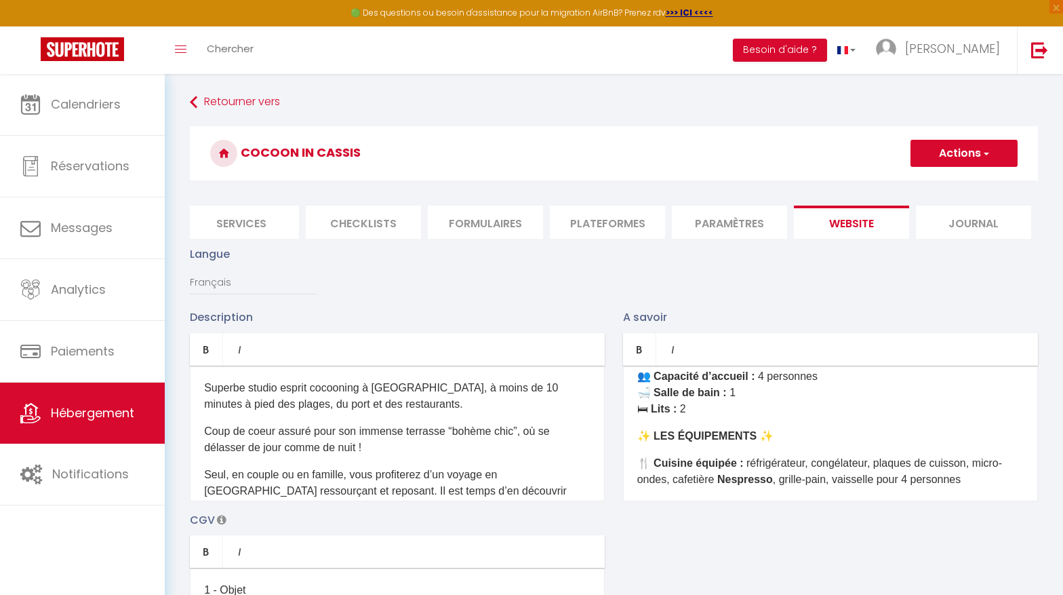
click at [716, 411] on p "🏡 Type : studio de 34 m² + terrasse 👥 Capacité d’accueil : 4 personnes 🛁 Salle …" at bounding box center [830, 384] width 387 height 65
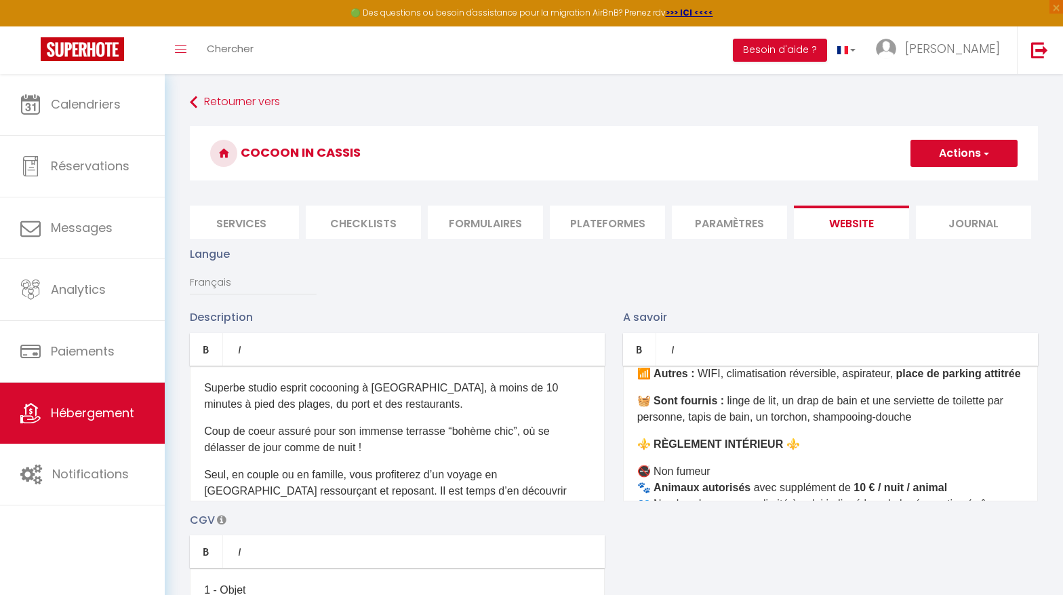
scroll to position [318, 0]
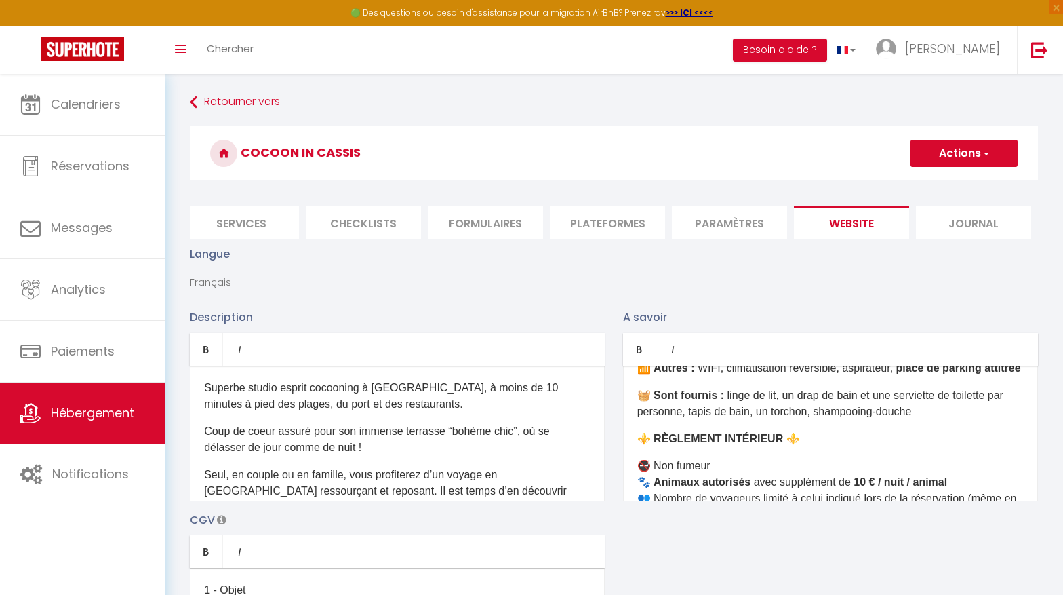
click at [955, 420] on p "🧺 Sont fournis : linge de lit, un drap de bain et une serviette de toilette par…" at bounding box center [830, 403] width 387 height 33
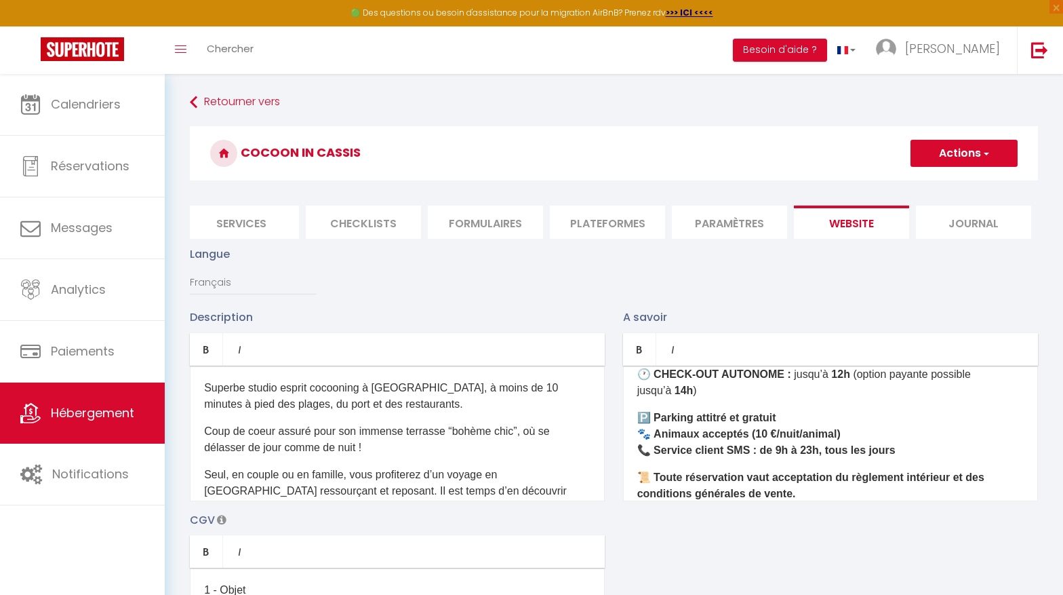
scroll to position [610, 0]
click at [743, 399] on p "🕓 CHECK-IN AUTONOME : à partir de 17h (option payante possible dès 15h ) 🕐 CHEC…" at bounding box center [830, 375] width 387 height 49
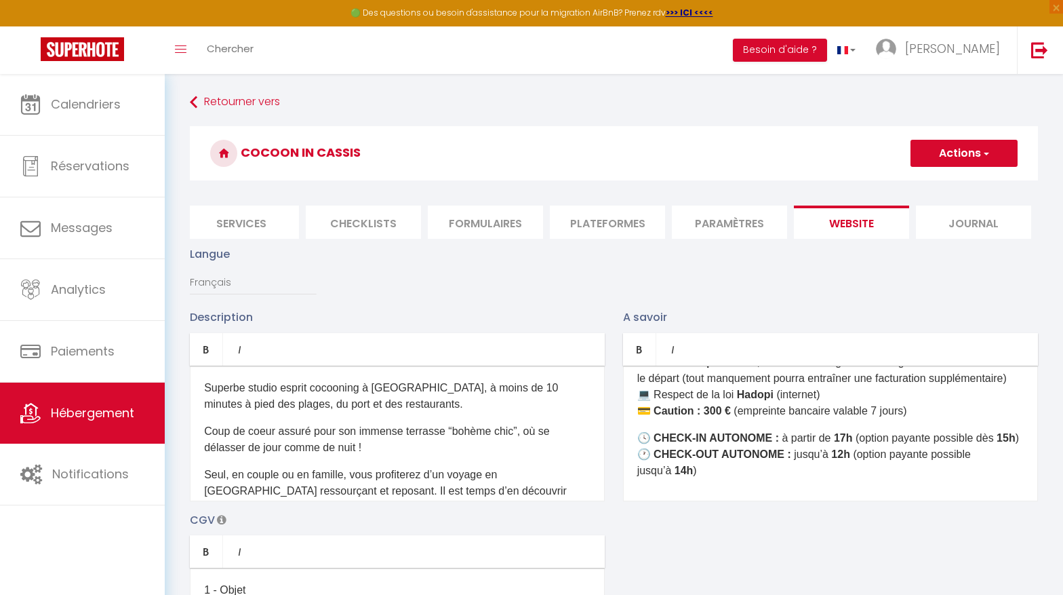
scroll to position [526, 0]
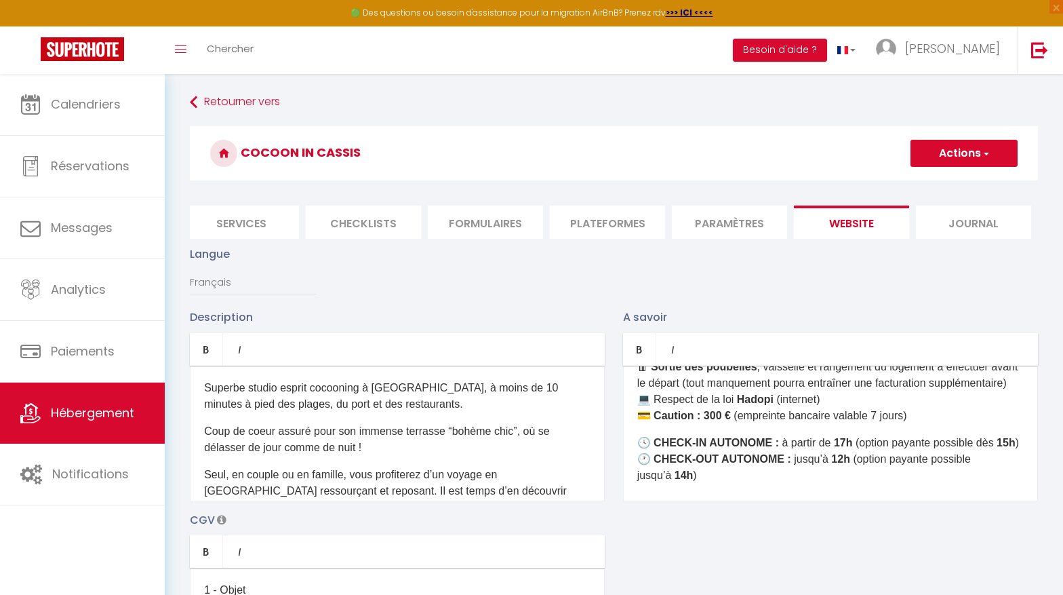
click at [949, 424] on p "🚭 Non fumeur 🐾 Animaux autorisés avec supplément de 10 € / nuit / animal 👥 Nomb…" at bounding box center [830, 350] width 387 height 146
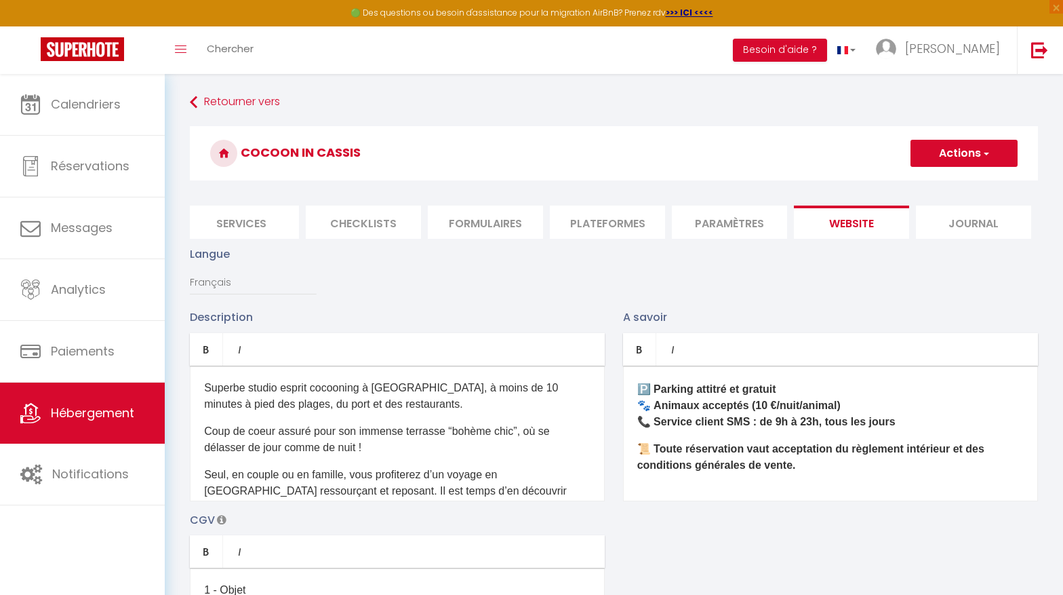
scroll to position [709, 0]
click at [904, 425] on p "🅿️ Parking attitré et gratuit 🐾 Animaux acceptés (10 €/nuit/animal) 📞 Service c…" at bounding box center [830, 405] width 387 height 49
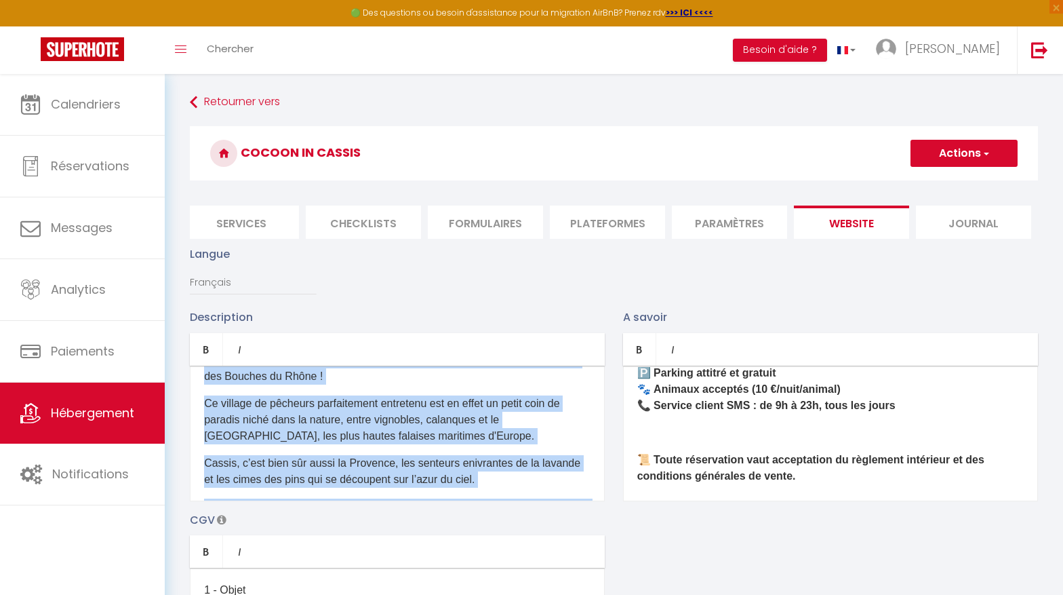
scroll to position [712, 0]
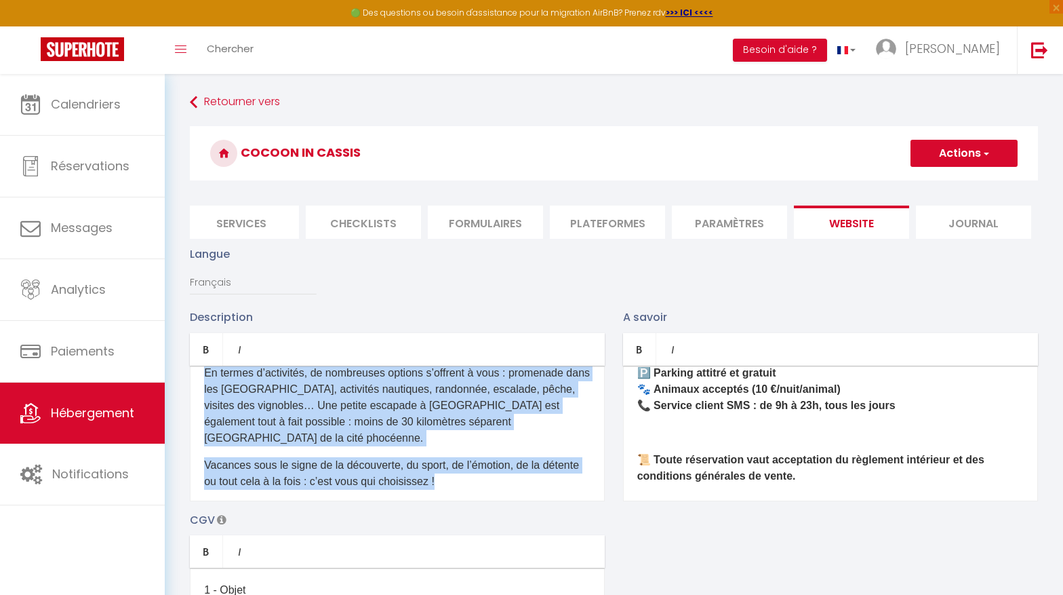
drag, startPoint x: 202, startPoint y: 387, endPoint x: 530, endPoint y: 511, distance: 350.2
click at [530, 511] on div "Description Bold Italic Rich text editor Superbe studio esprit cocooning à [GEO…" at bounding box center [614, 506] width 866 height 394
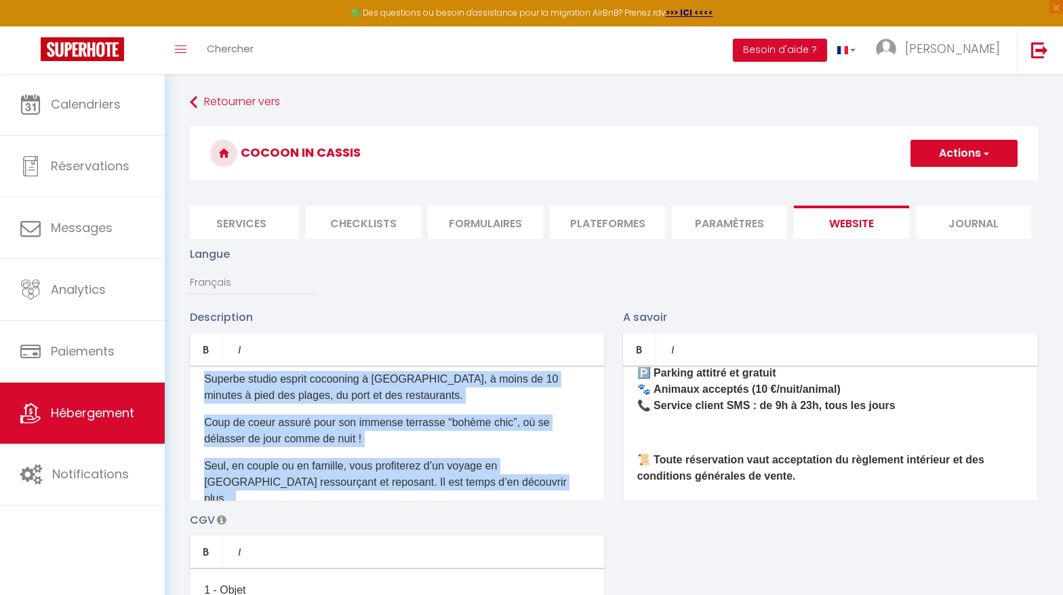
scroll to position [0, 0]
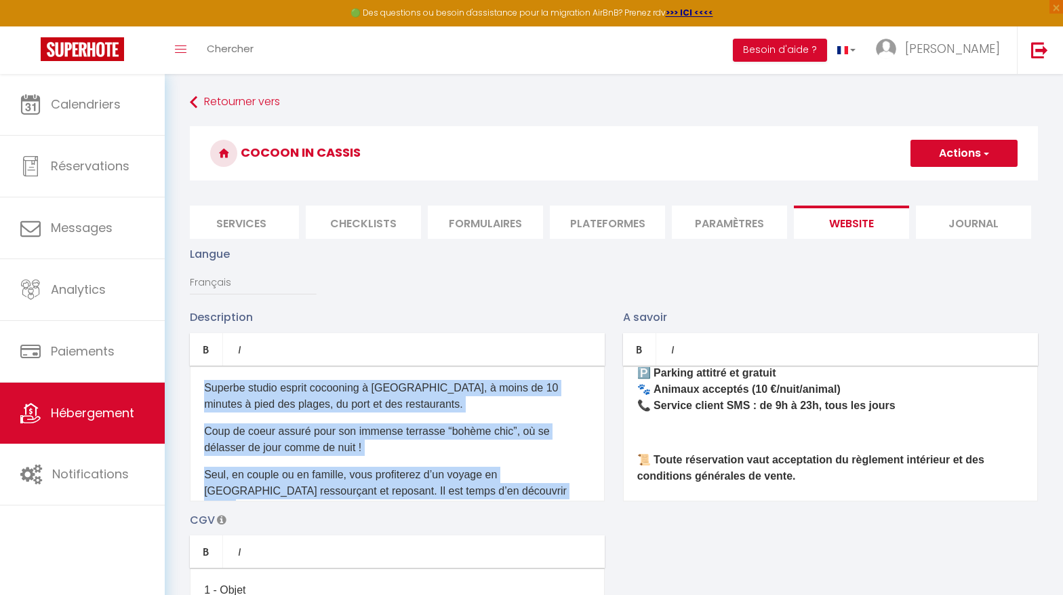
click at [360, 439] on p "Coup de coeur assuré pour son immense terrasse “bohème chic”, où se délasser de…" at bounding box center [397, 439] width 387 height 33
drag, startPoint x: 203, startPoint y: 384, endPoint x: 545, endPoint y: 490, distance: 358.2
click at [545, 490] on div "Superbe studio esprit cocooning à [GEOGRAPHIC_DATA], à moins de 10 minutes à pi…" at bounding box center [397, 433] width 415 height 136
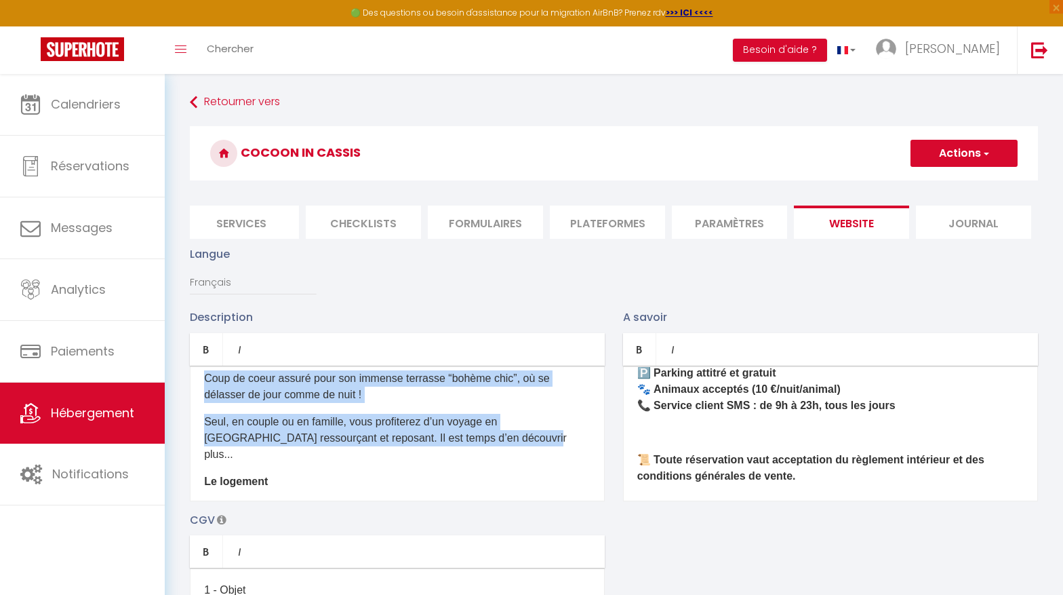
scroll to position [54, 0]
copy div "Superbe studio esprit cocooning à [GEOGRAPHIC_DATA], à moins de 10 minutes à pi…"
click at [258, 411] on div "Superbe studio esprit cocooning à [GEOGRAPHIC_DATA], à moins de 10 minutes à pi…" at bounding box center [397, 433] width 415 height 136
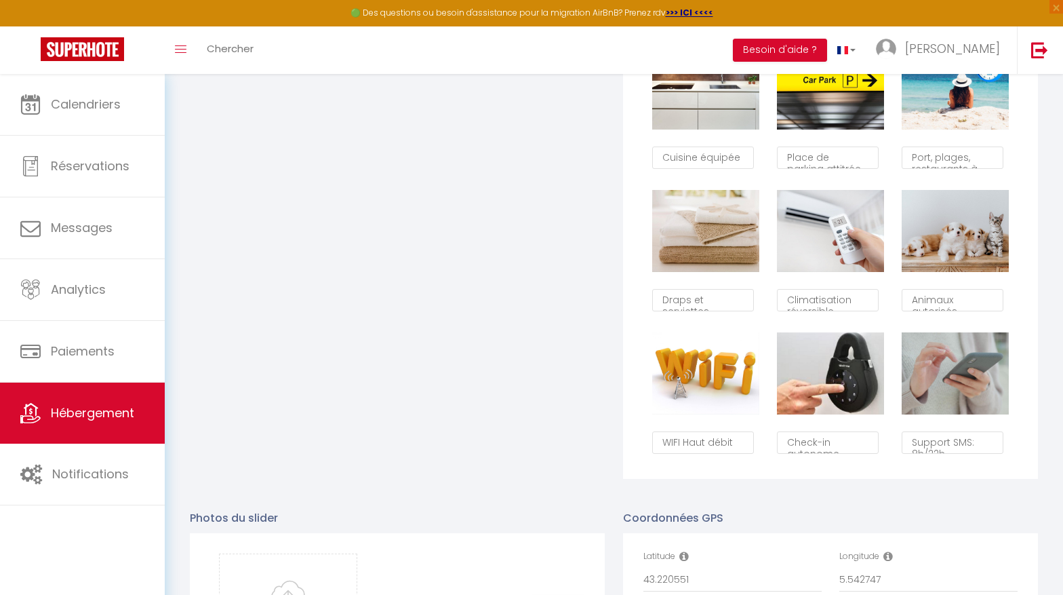
drag, startPoint x: 203, startPoint y: 376, endPoint x: 530, endPoint y: 614, distance: 403.9
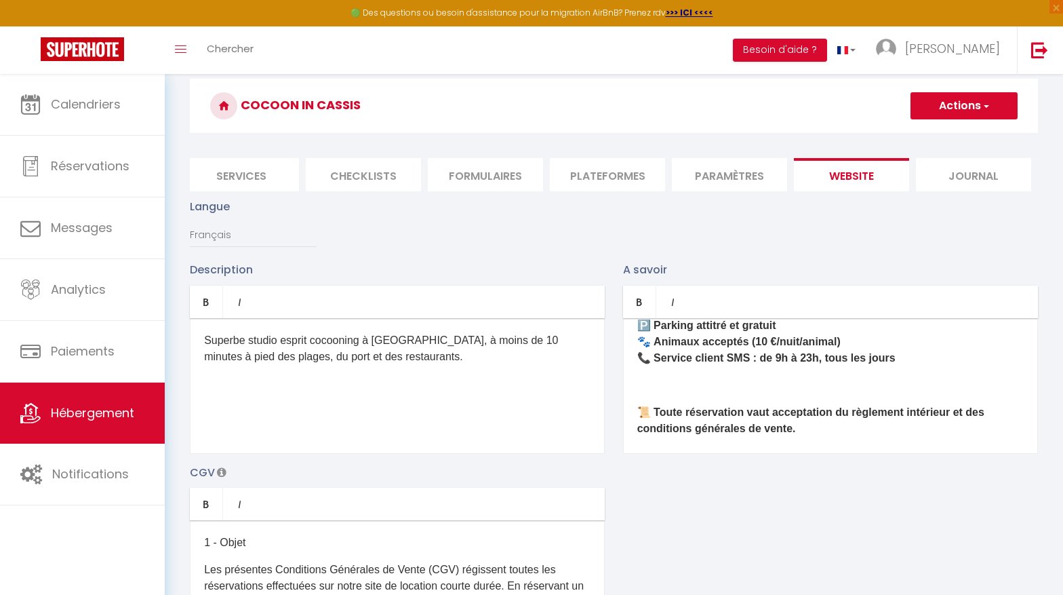
scroll to position [0, 0]
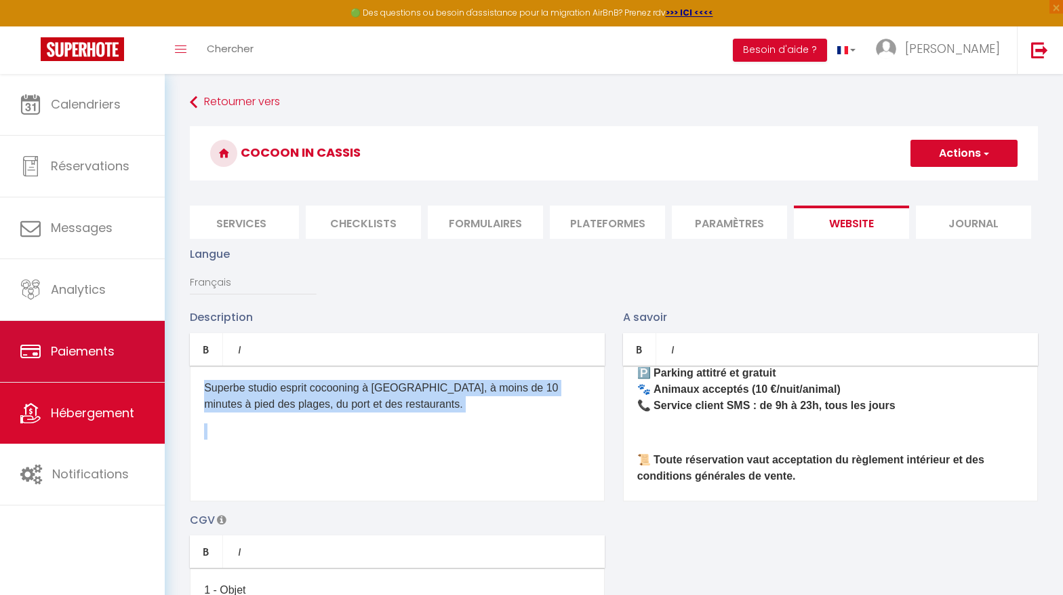
drag, startPoint x: 341, startPoint y: 471, endPoint x: 160, endPoint y: 349, distance: 218.7
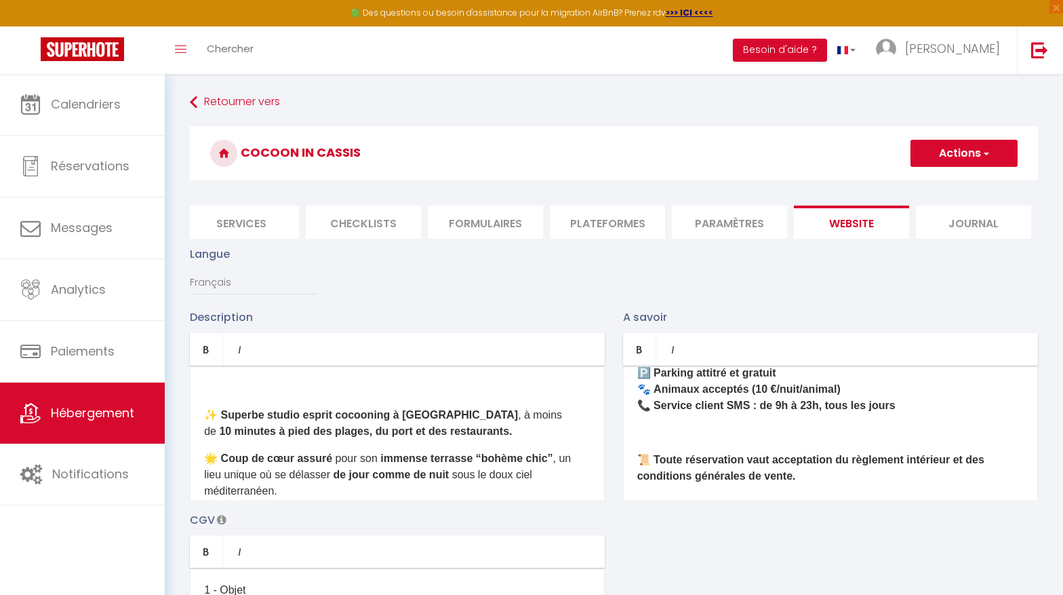
click at [212, 397] on div "​ ✨ Superbe studio esprit cocooning à [GEOGRAPHIC_DATA] , à moins de 10 minutes…" at bounding box center [397, 433] width 415 height 136
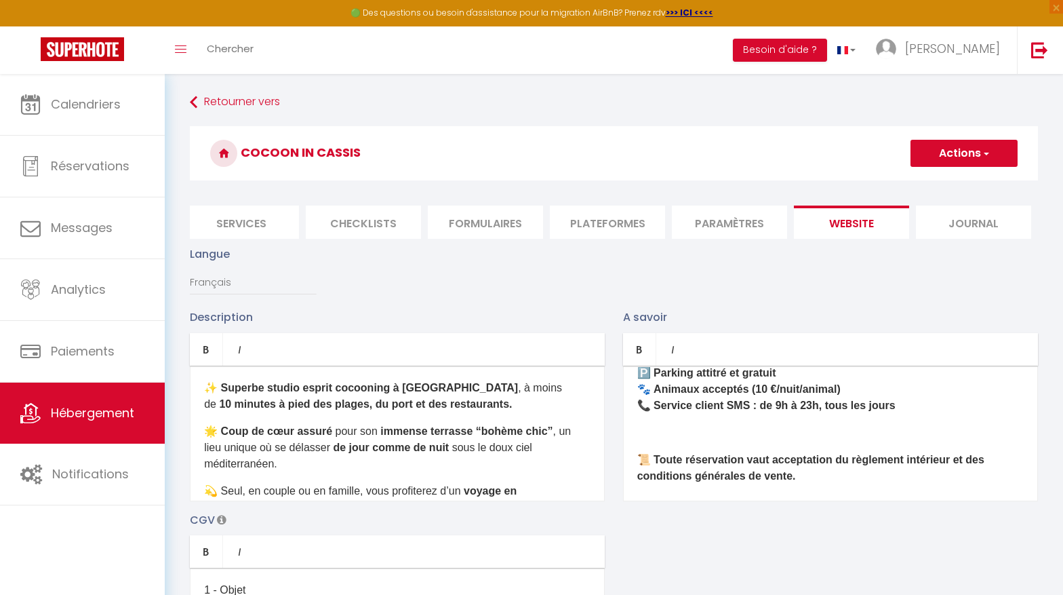
scroll to position [69, 0]
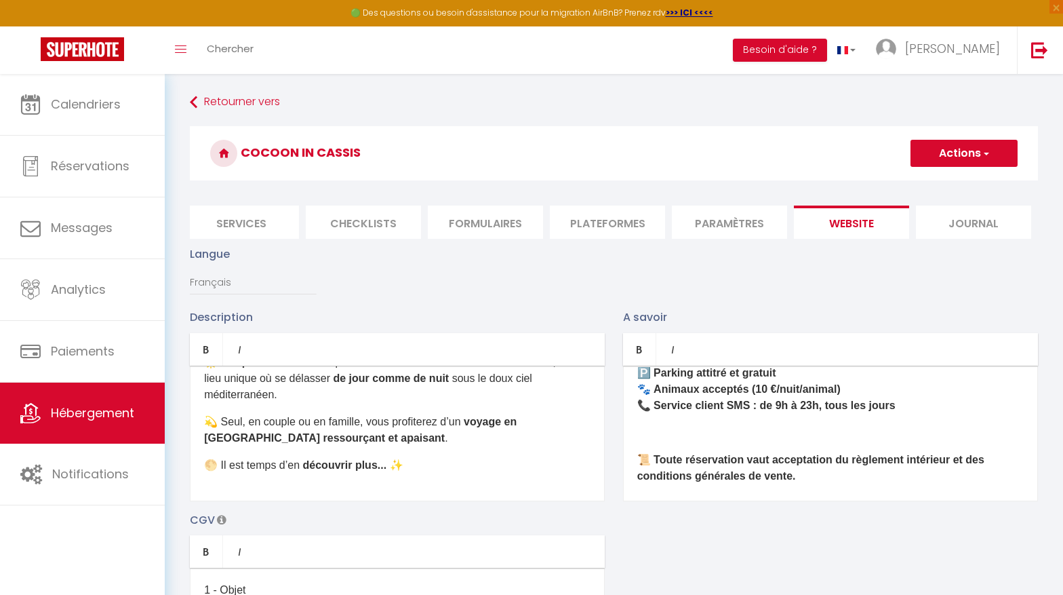
click at [405, 488] on div "​✨ Superbe studio esprit cocooning à [GEOGRAPHIC_DATA] , à moins de 10 minutes …" at bounding box center [397, 433] width 415 height 136
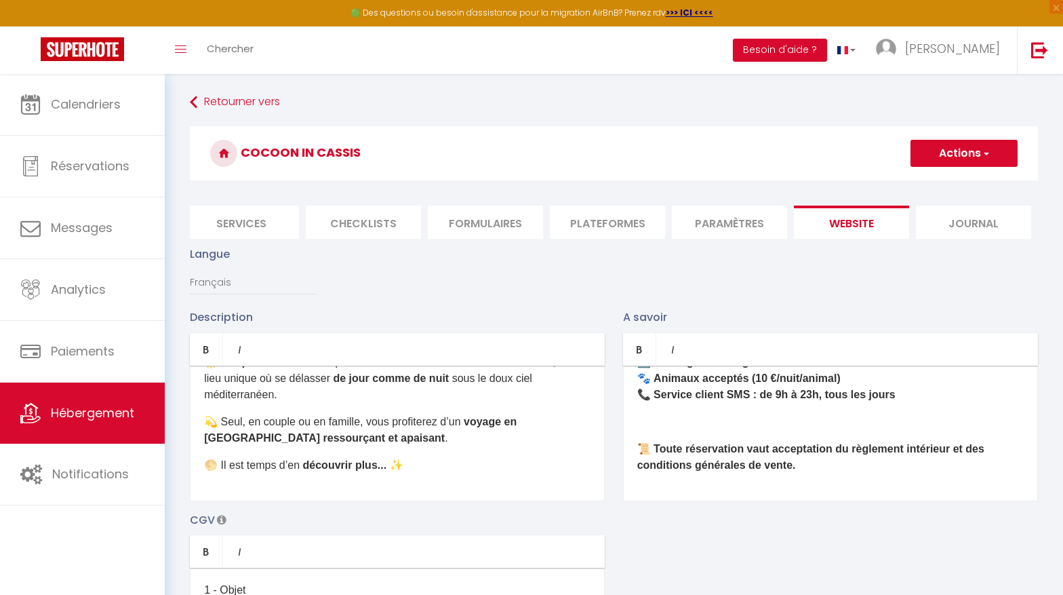
click at [675, 486] on div "​✨ LE LOGEMENT ✨ 🏡 Type : studio de 34 m² + terrasse 👥 Capacité d’accueil : 4 p…" at bounding box center [830, 433] width 415 height 136
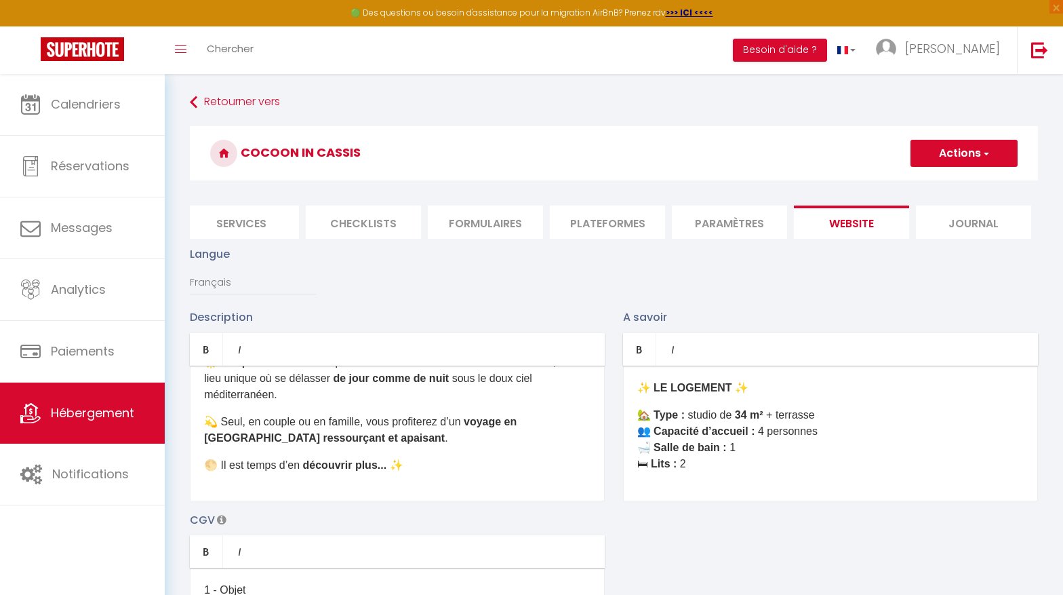
click at [962, 153] on button "Actions" at bounding box center [964, 153] width 107 height 27
click at [939, 189] on input "Enregistrer" at bounding box center [949, 183] width 50 height 14
checkbox input "true"
checkbox input "false"
